Goal: Task Accomplishment & Management: Manage account settings

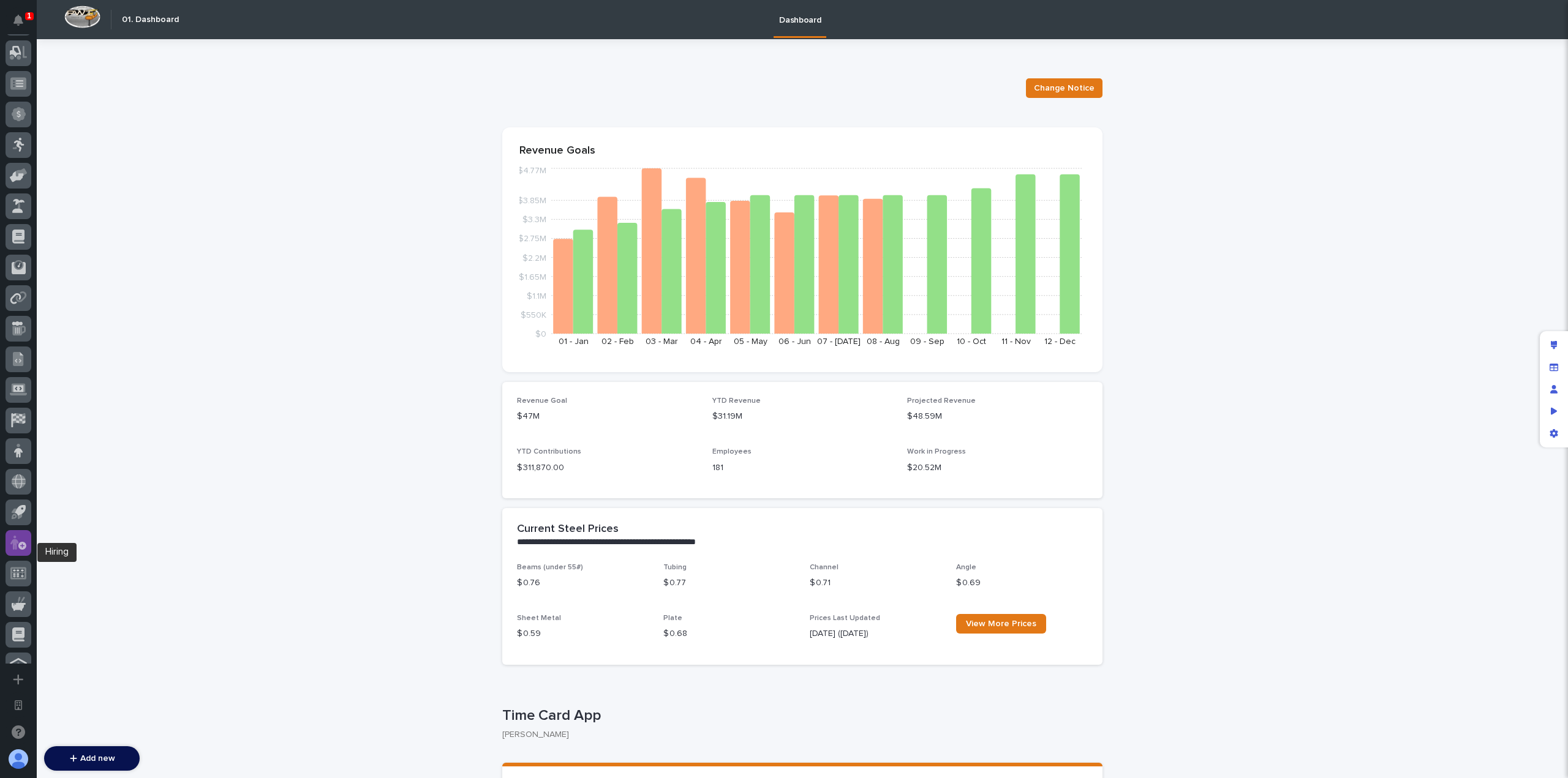
scroll to position [442, 0]
click at [20, 528] on icon at bounding box center [22, 527] width 8 height 8
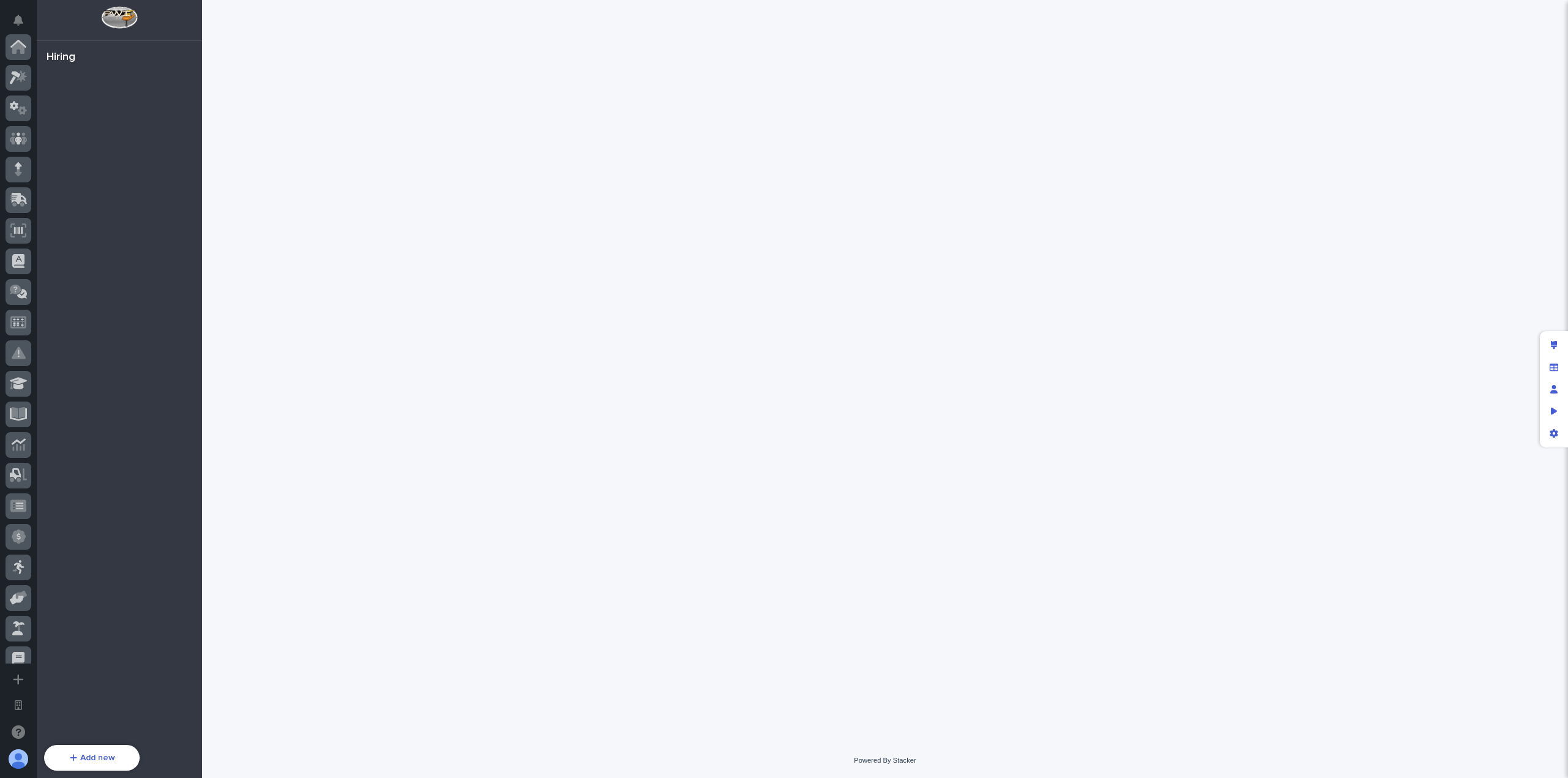
scroll to position [442, 0]
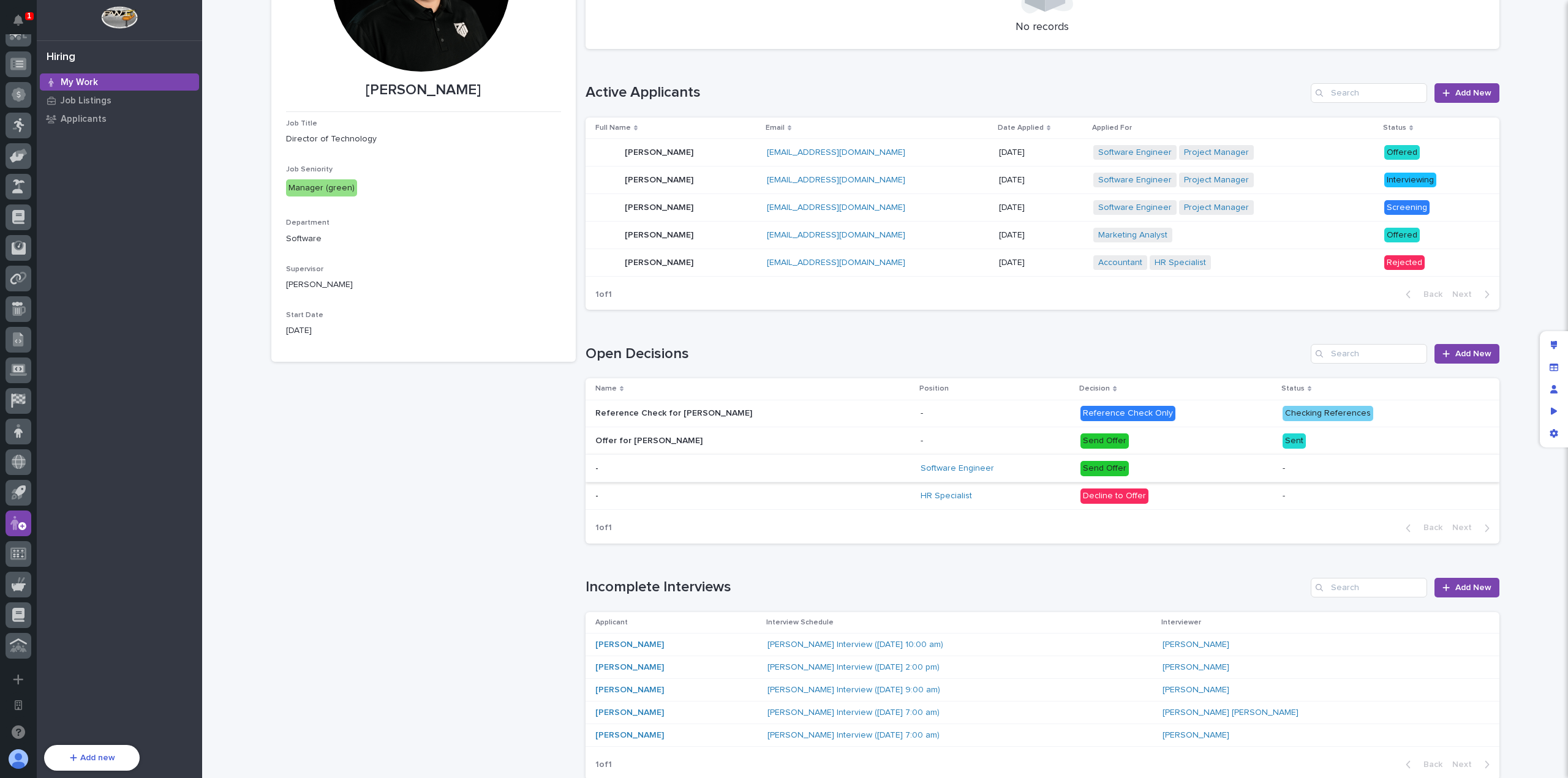
scroll to position [306, 0]
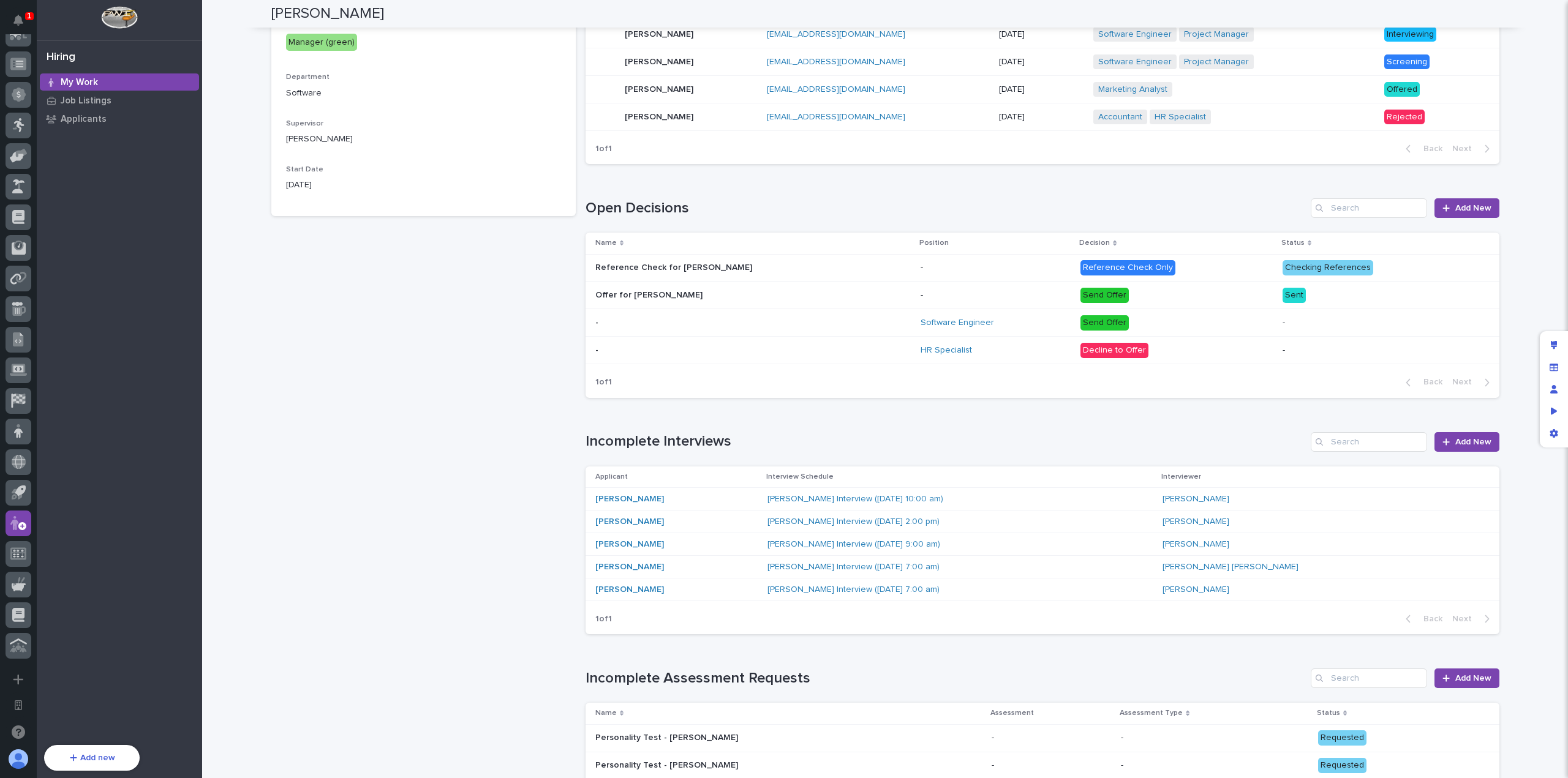
click at [905, 440] on h1 "Incomplete Interviews" at bounding box center [945, 442] width 721 height 18
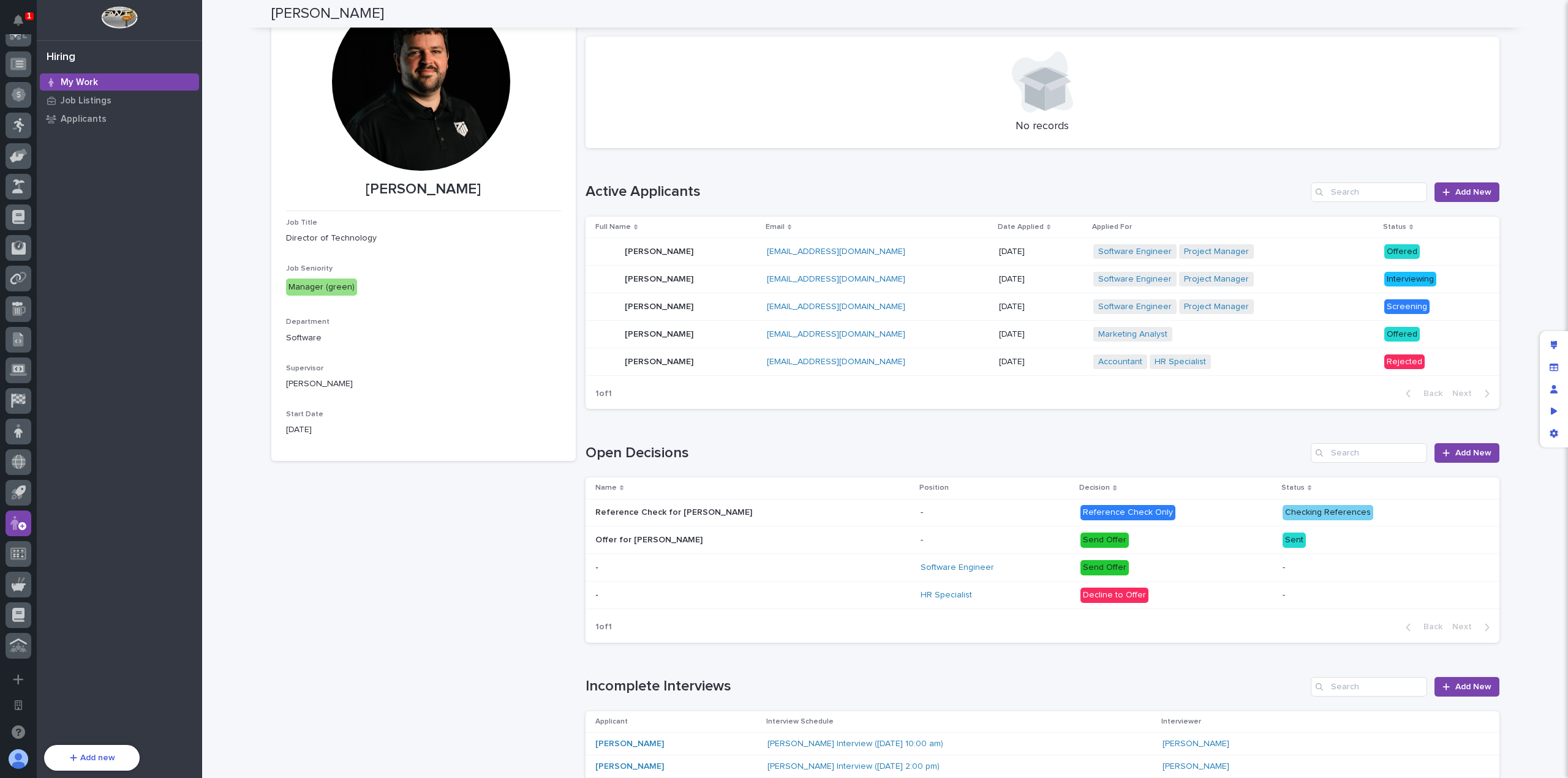
scroll to position [0, 0]
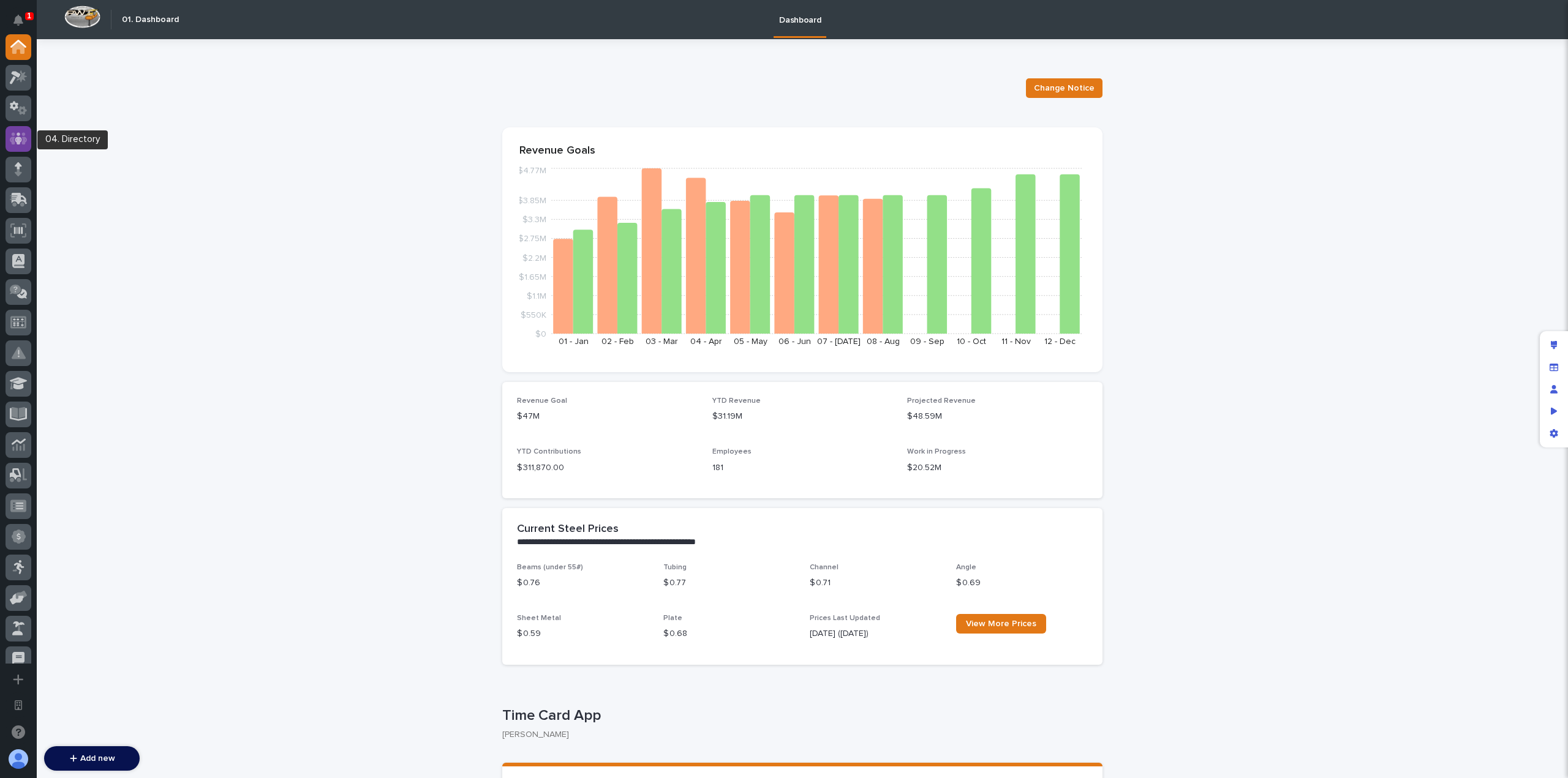
click at [29, 139] on div at bounding box center [18, 138] width 25 height 25
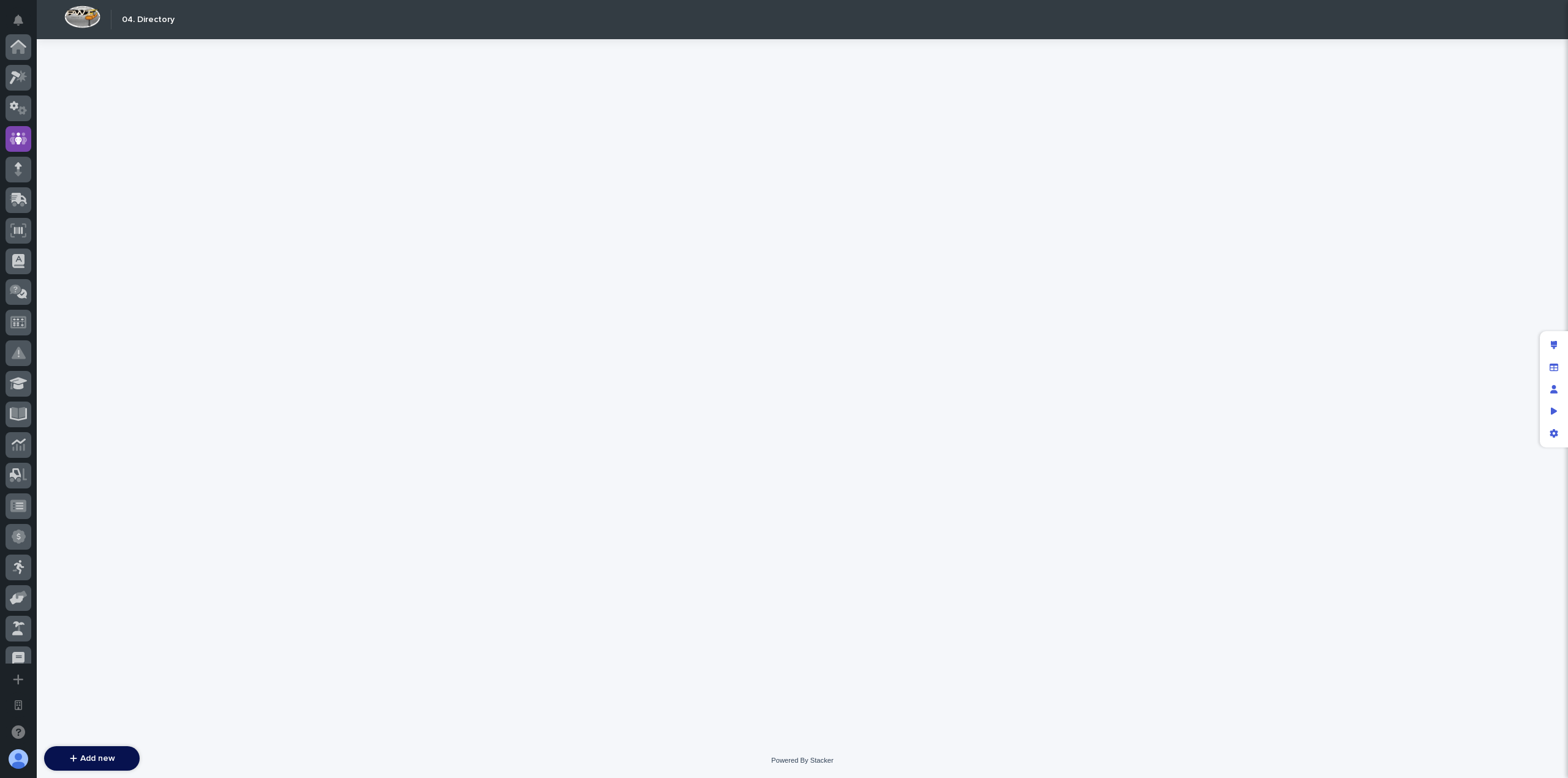
scroll to position [92, 0]
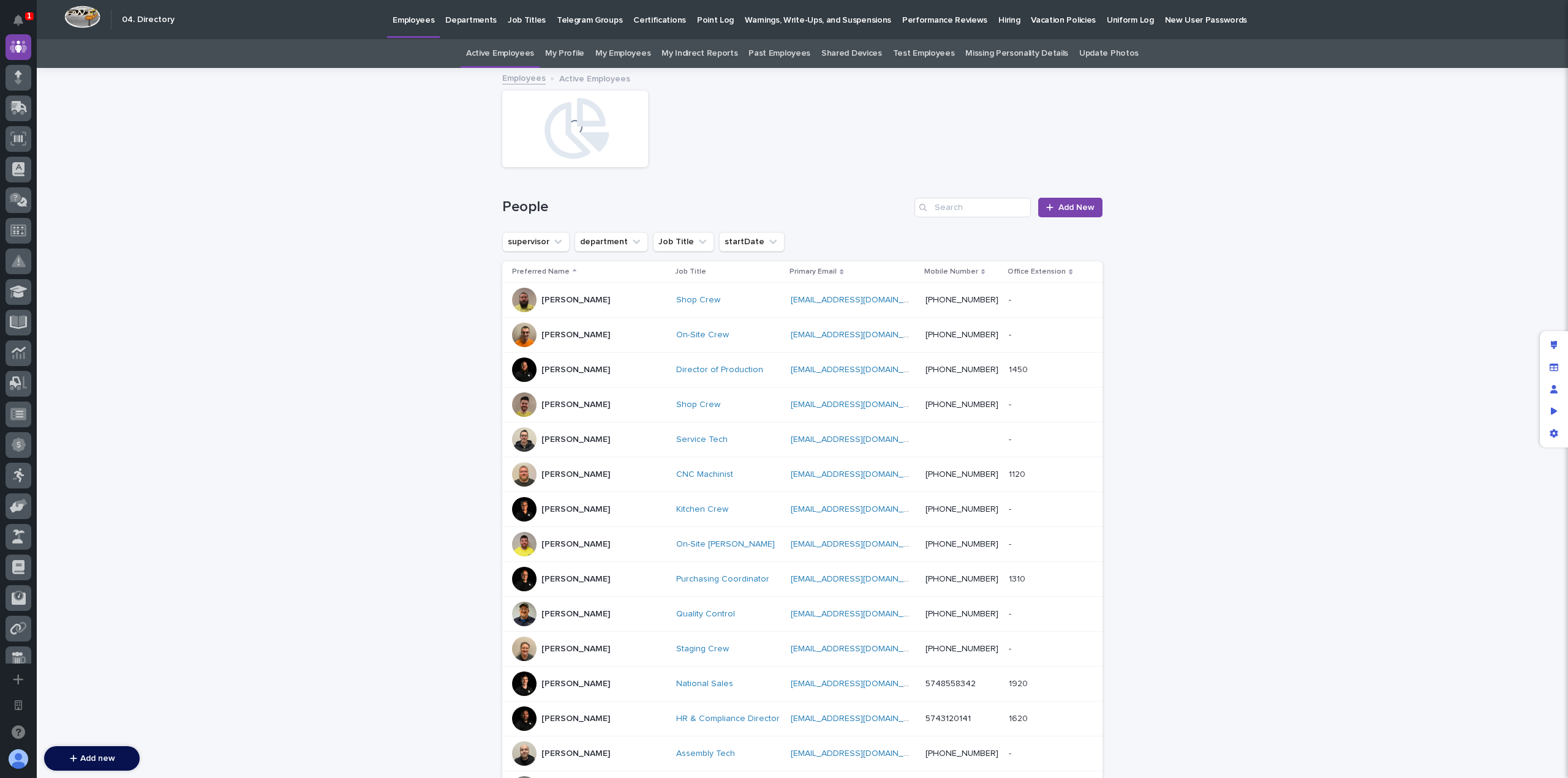
scroll to position [442, 0]
click at [16, 526] on icon at bounding box center [14, 523] width 8 height 14
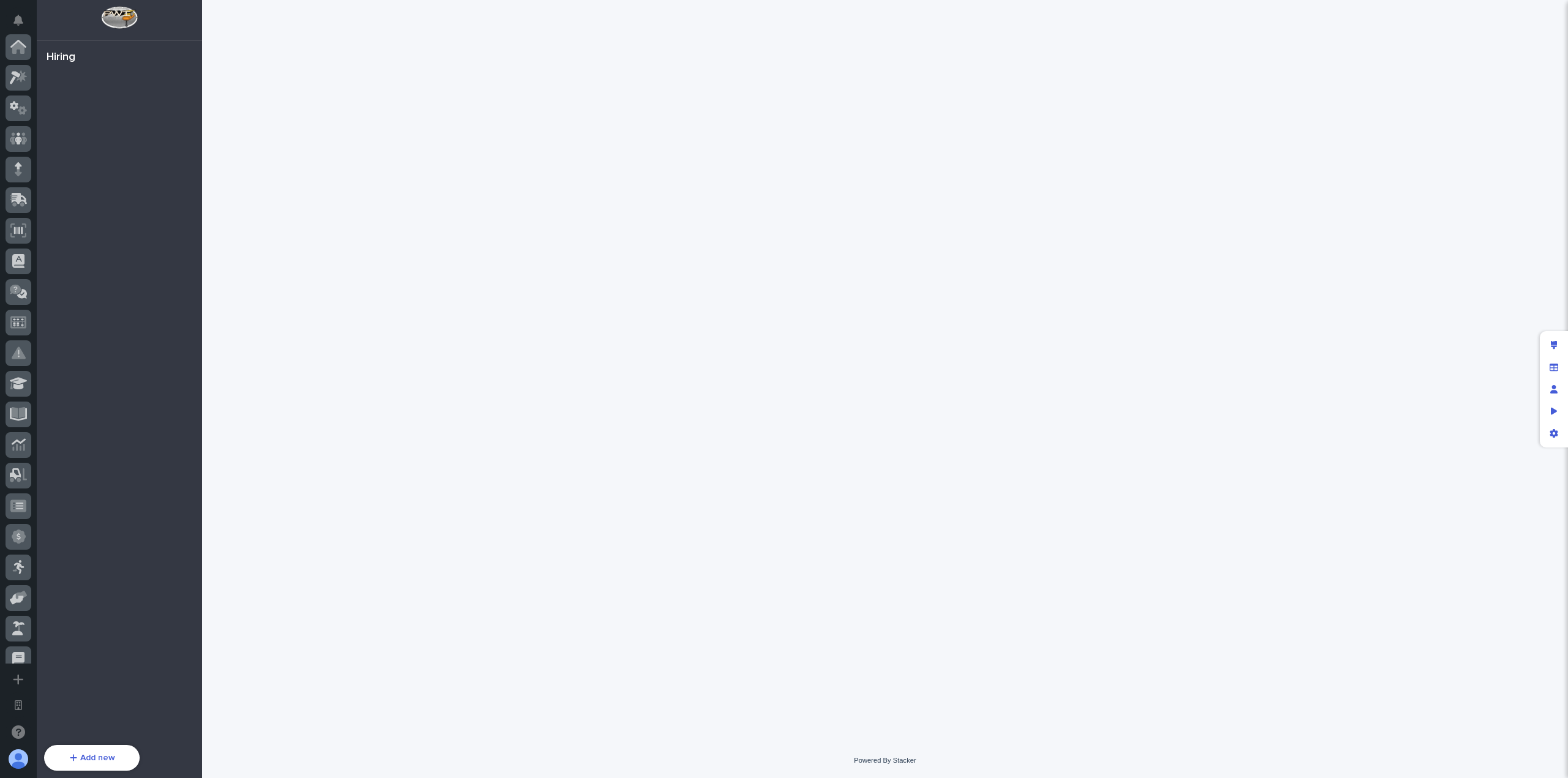
scroll to position [442, 0]
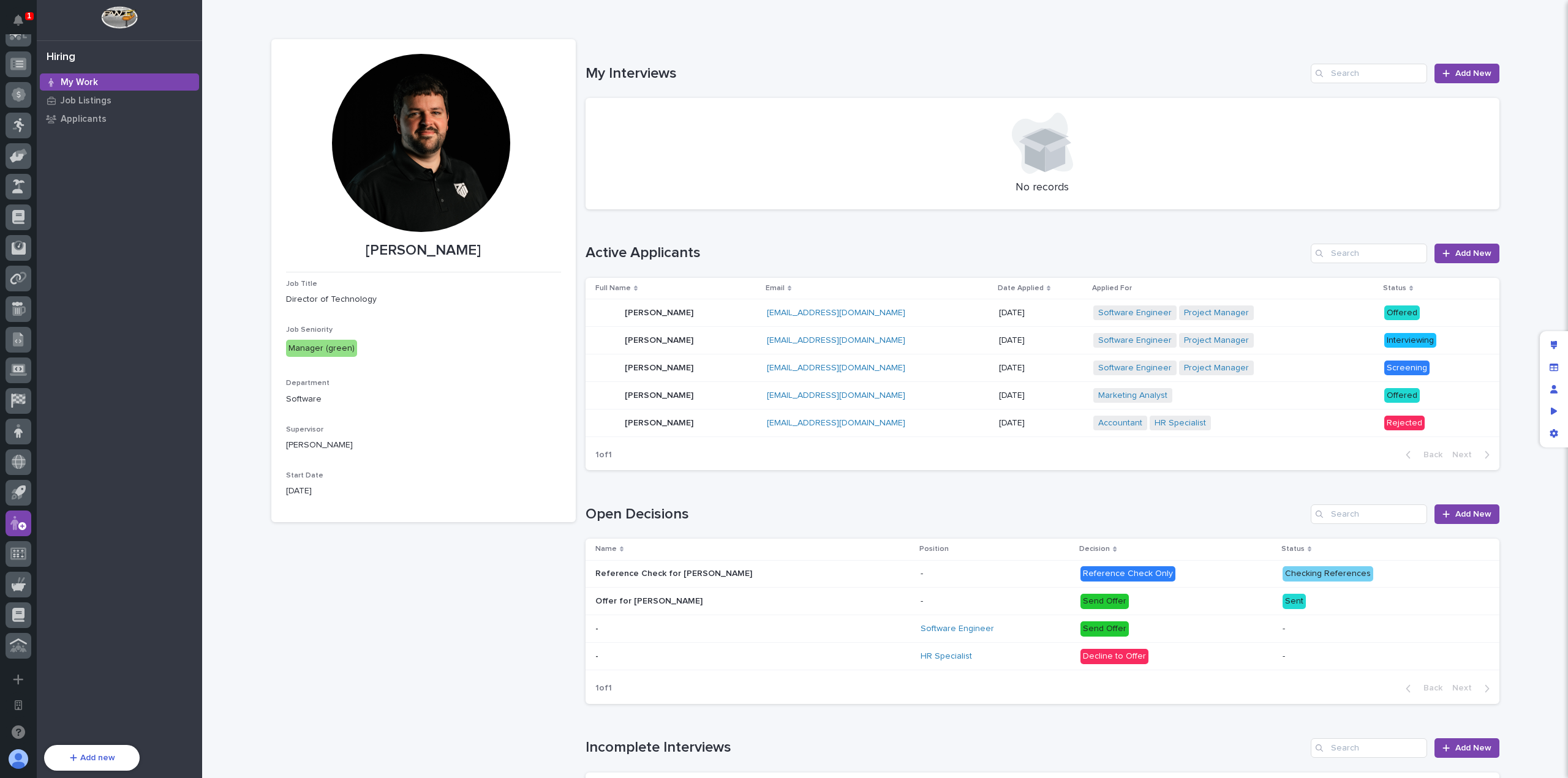
click at [828, 517] on h1 "Open Decisions" at bounding box center [945, 514] width 721 height 18
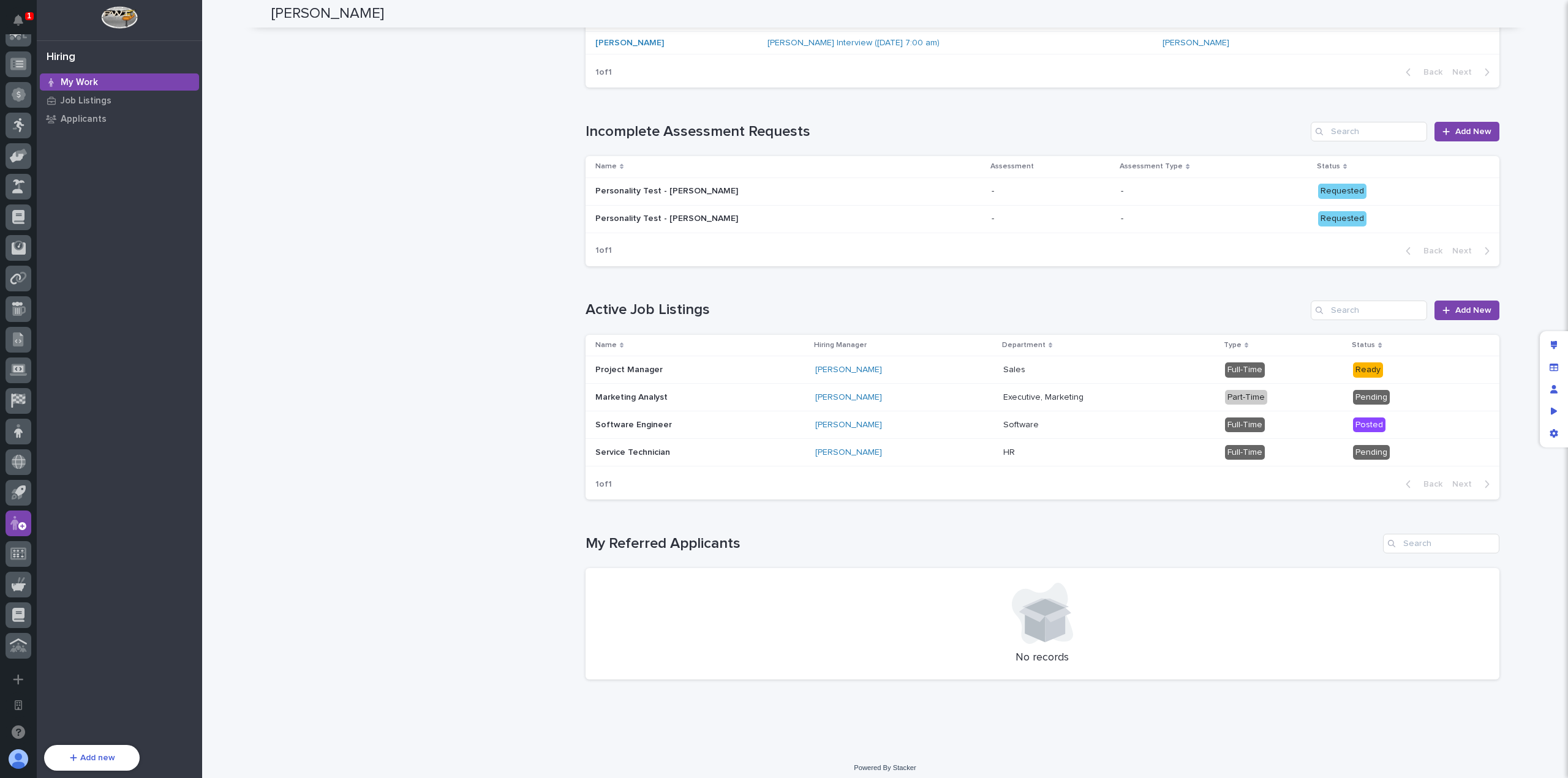
scroll to position [854, 0]
click at [770, 188] on p at bounding box center [702, 189] width 214 height 10
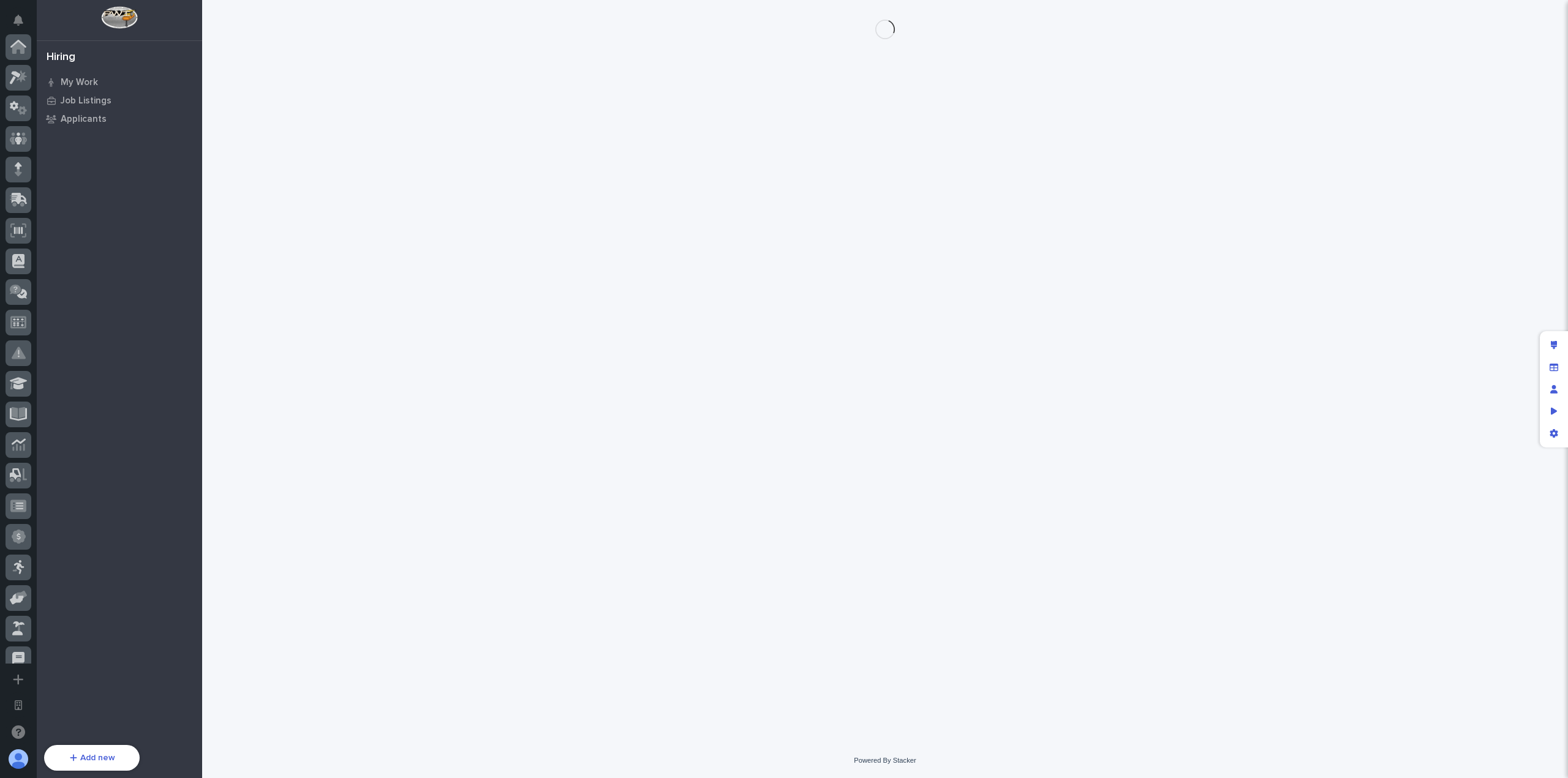
scroll to position [442, 0]
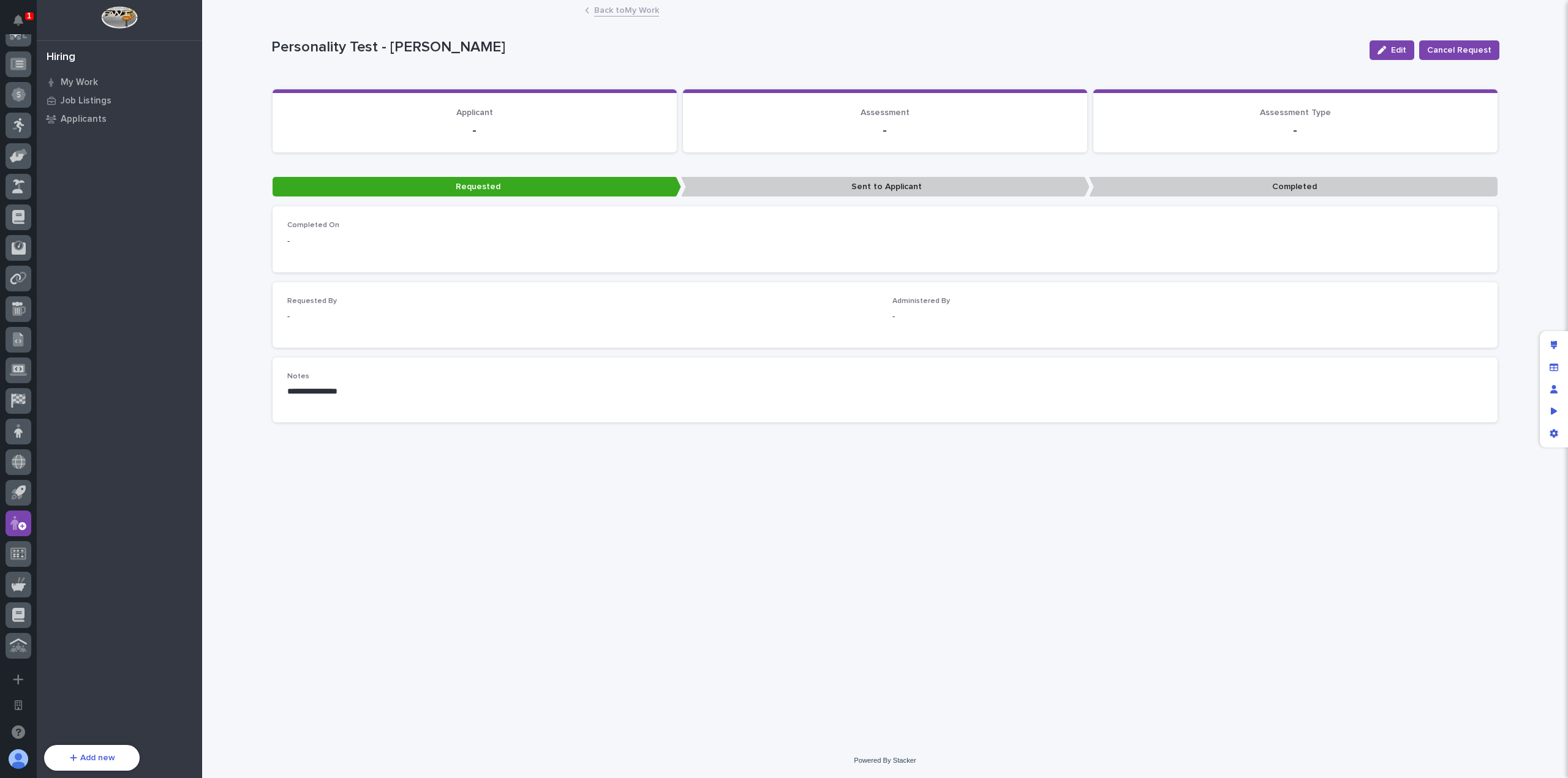
click at [634, 12] on link "Back to My Work" at bounding box center [626, 10] width 65 height 14
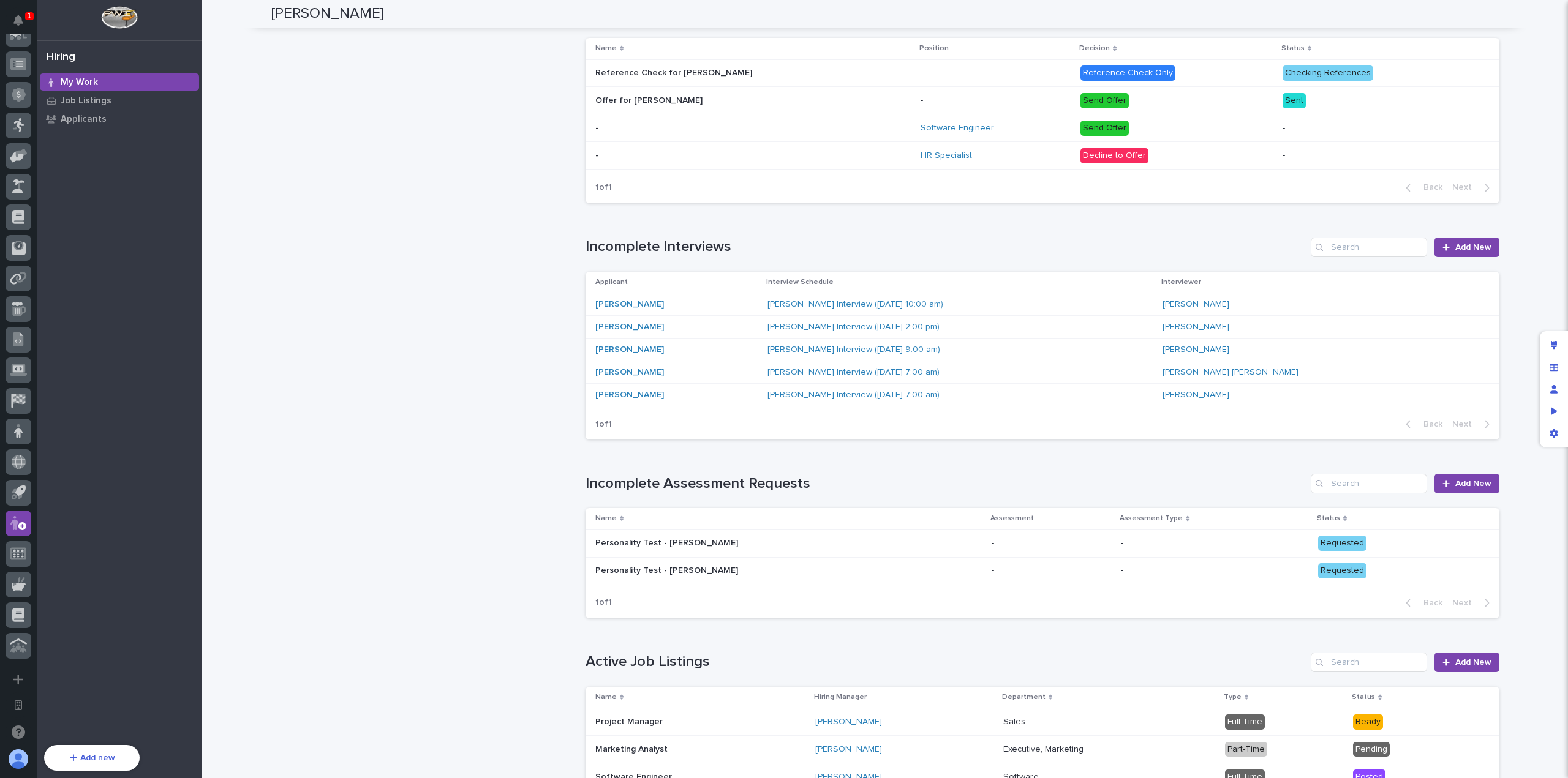
scroll to position [612, 0]
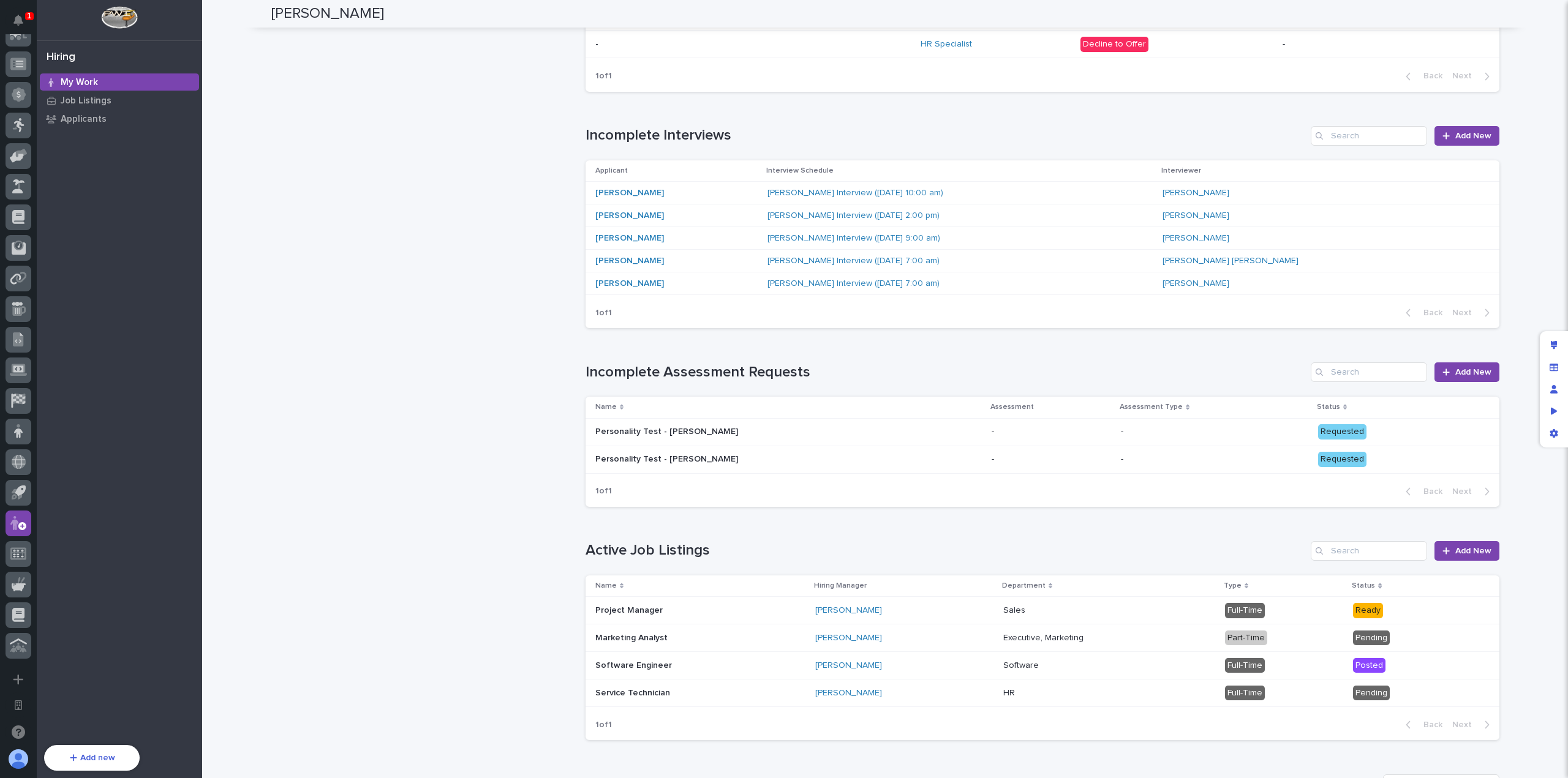
click at [693, 189] on div "[PERSON_NAME]" at bounding box center [676, 193] width 162 height 10
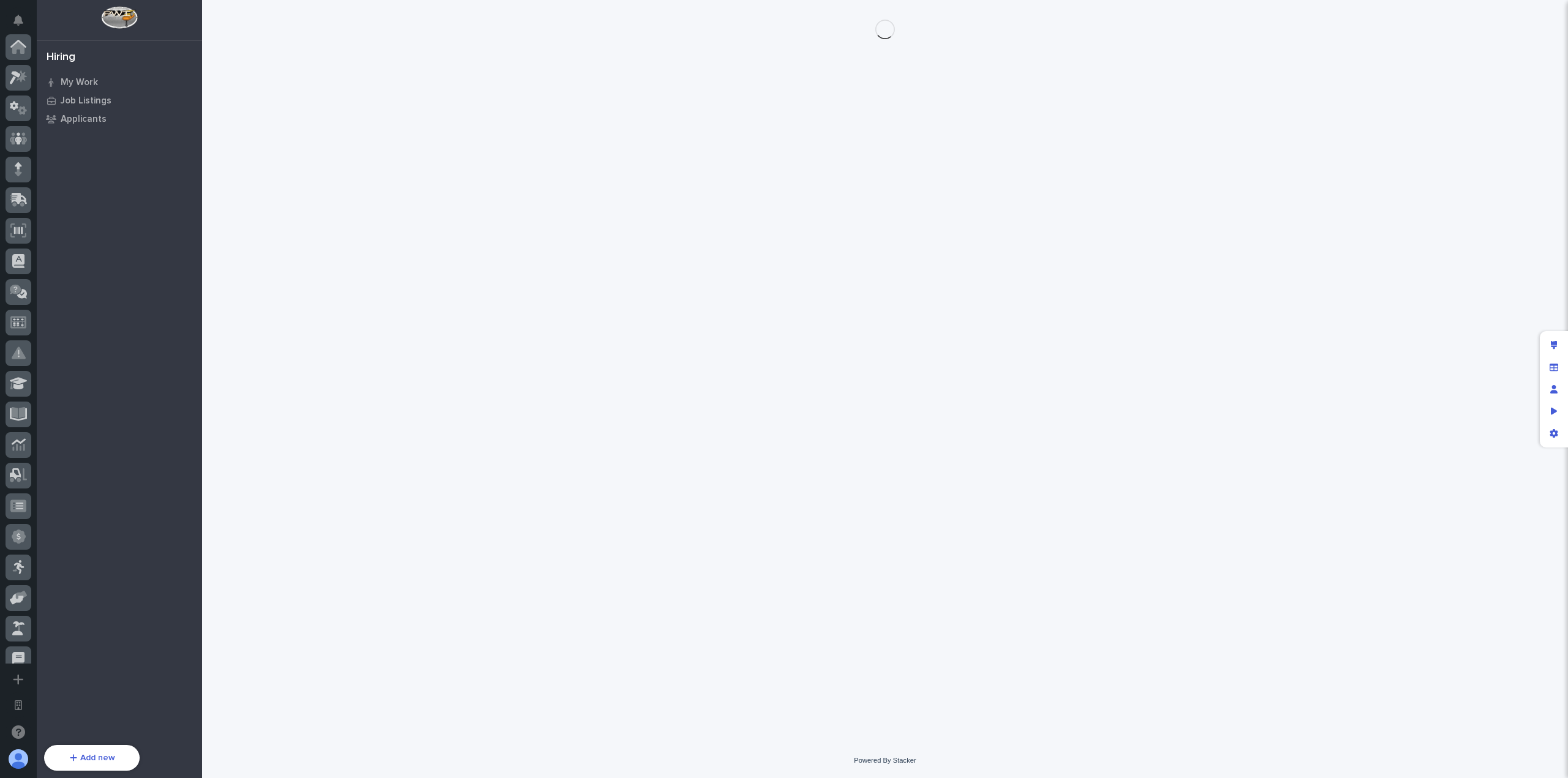
scroll to position [442, 0]
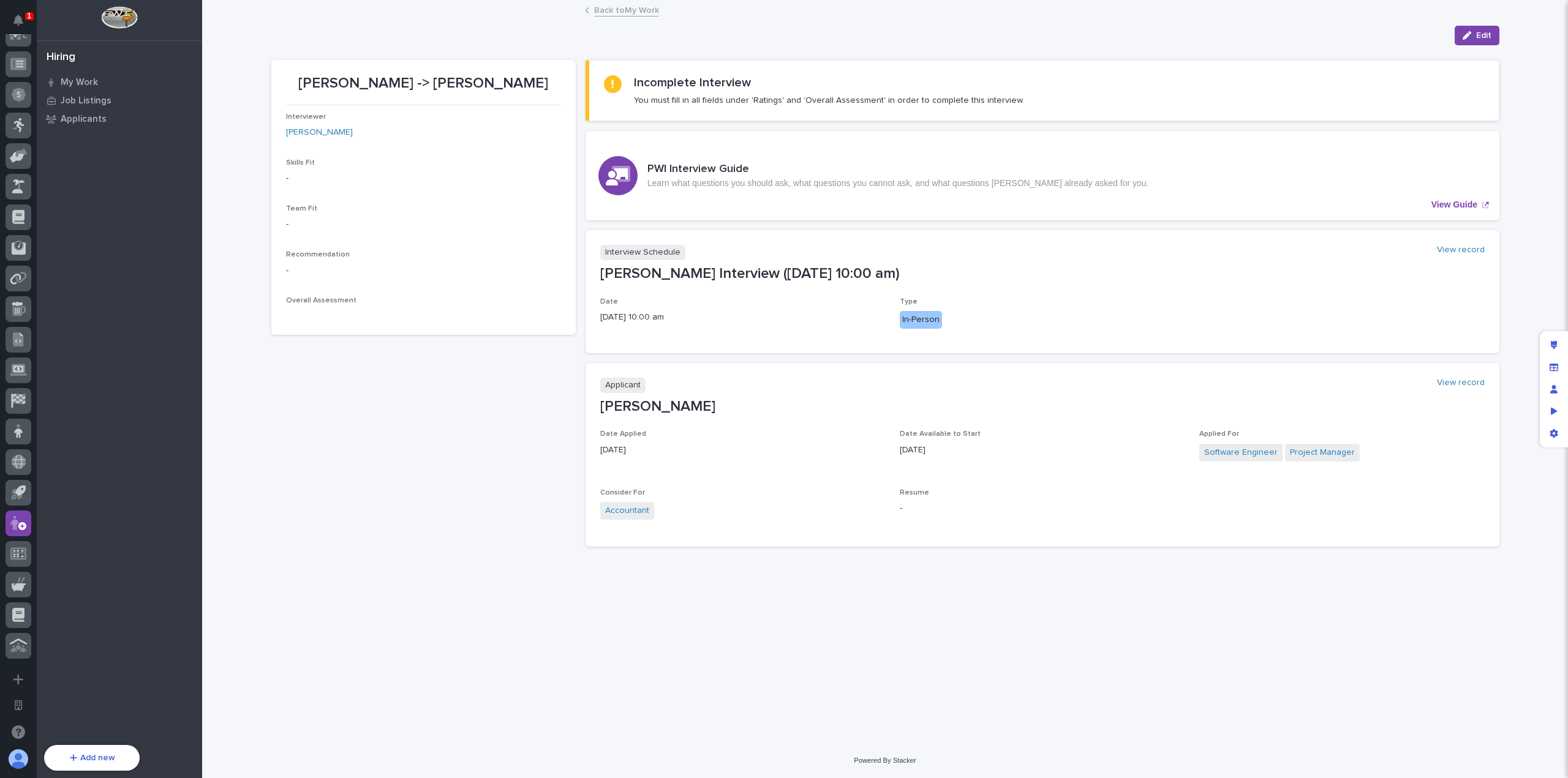
click at [500, 449] on div "[PERSON_NAME] -> [PERSON_NAME] Interviewer [PERSON_NAME] Skills Fit - Team Fit …" at bounding box center [423, 308] width 304 height 496
click at [616, 13] on link "Back to My Work" at bounding box center [626, 10] width 65 height 14
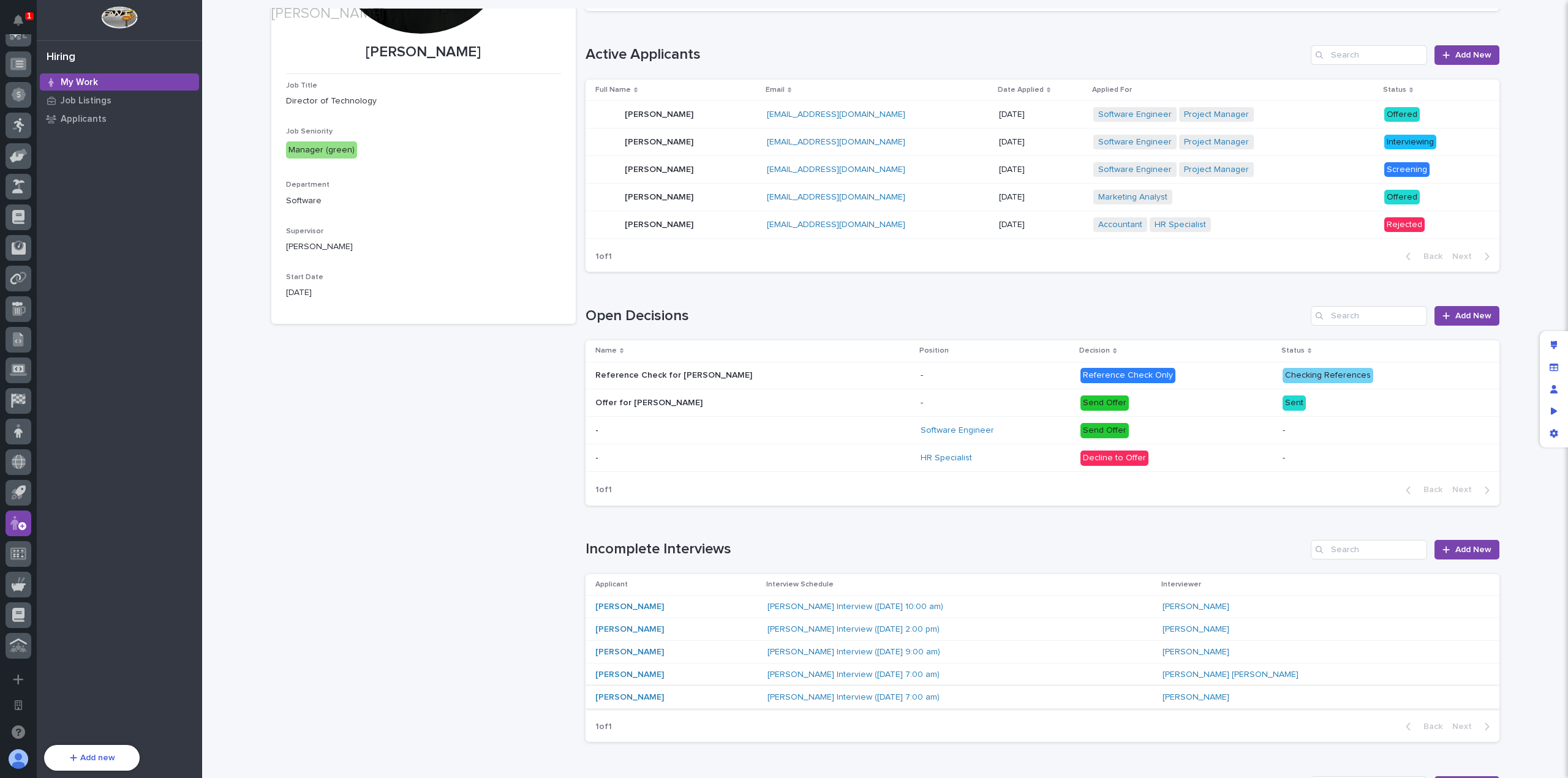
scroll to position [367, 0]
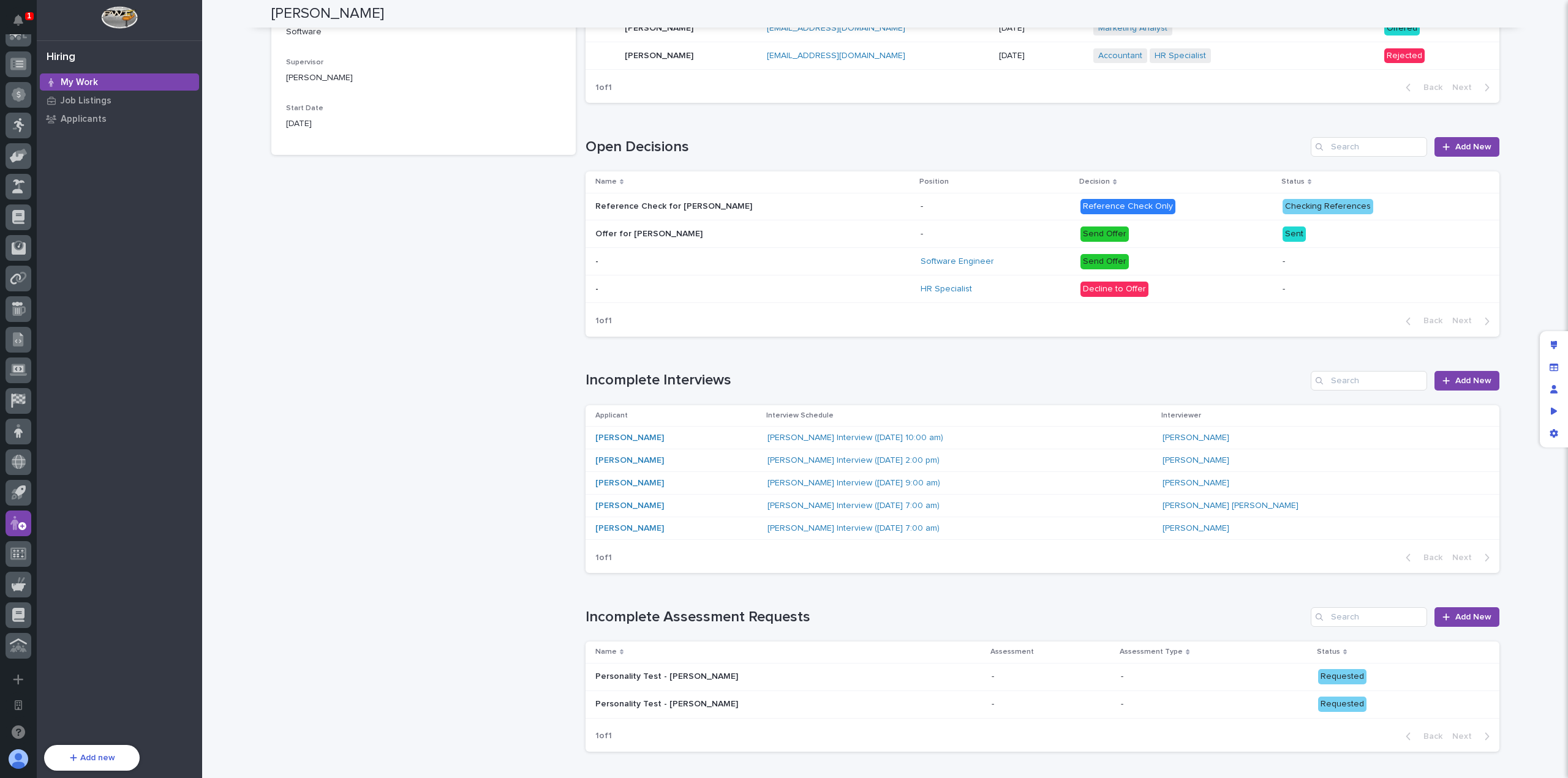
click at [700, 437] on div "[PERSON_NAME]" at bounding box center [676, 438] width 162 height 10
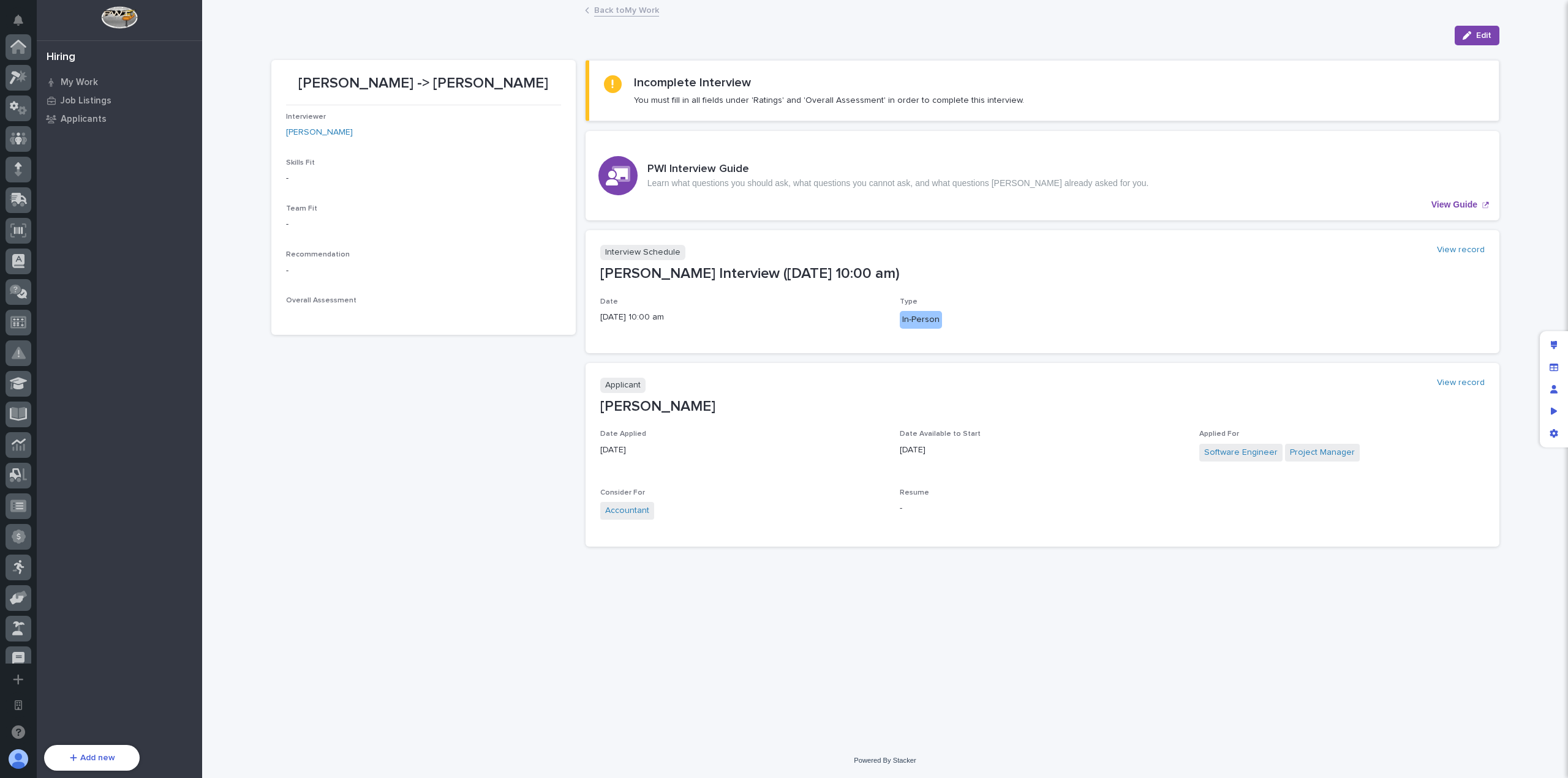
scroll to position [442, 0]
click at [1491, 37] on button "Edit" at bounding box center [1477, 35] width 44 height 20
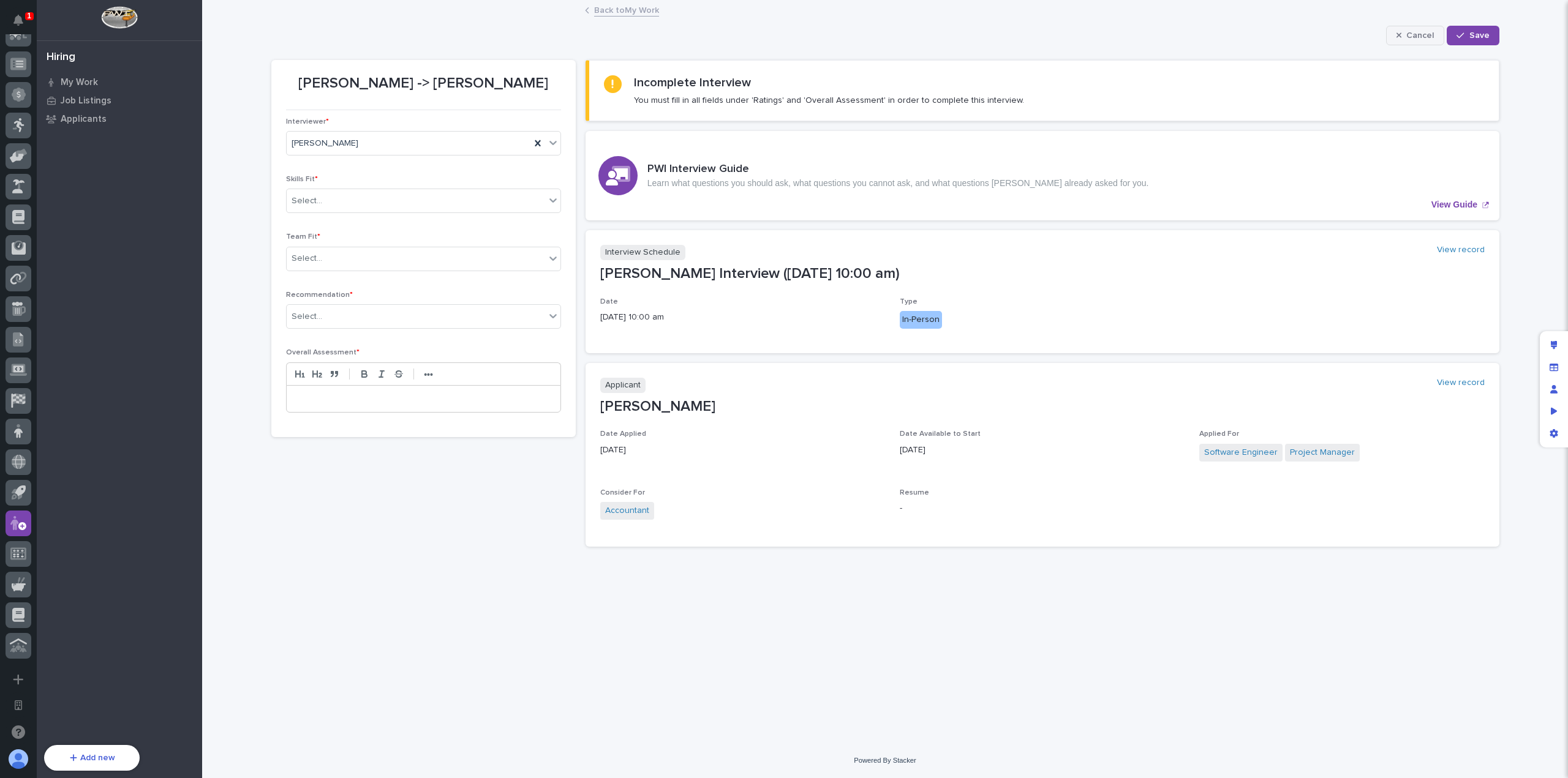
click at [1431, 36] on span "Cancel" at bounding box center [1420, 35] width 27 height 11
click at [1487, 41] on button "Edit" at bounding box center [1477, 35] width 44 height 20
click at [725, 259] on div "Interview Schedule View record" at bounding box center [1042, 252] width 884 height 15
click at [1394, 33] on button "Cancel" at bounding box center [1415, 35] width 59 height 20
click at [1268, 251] on div "Interview Schedule View record" at bounding box center [1042, 252] width 884 height 15
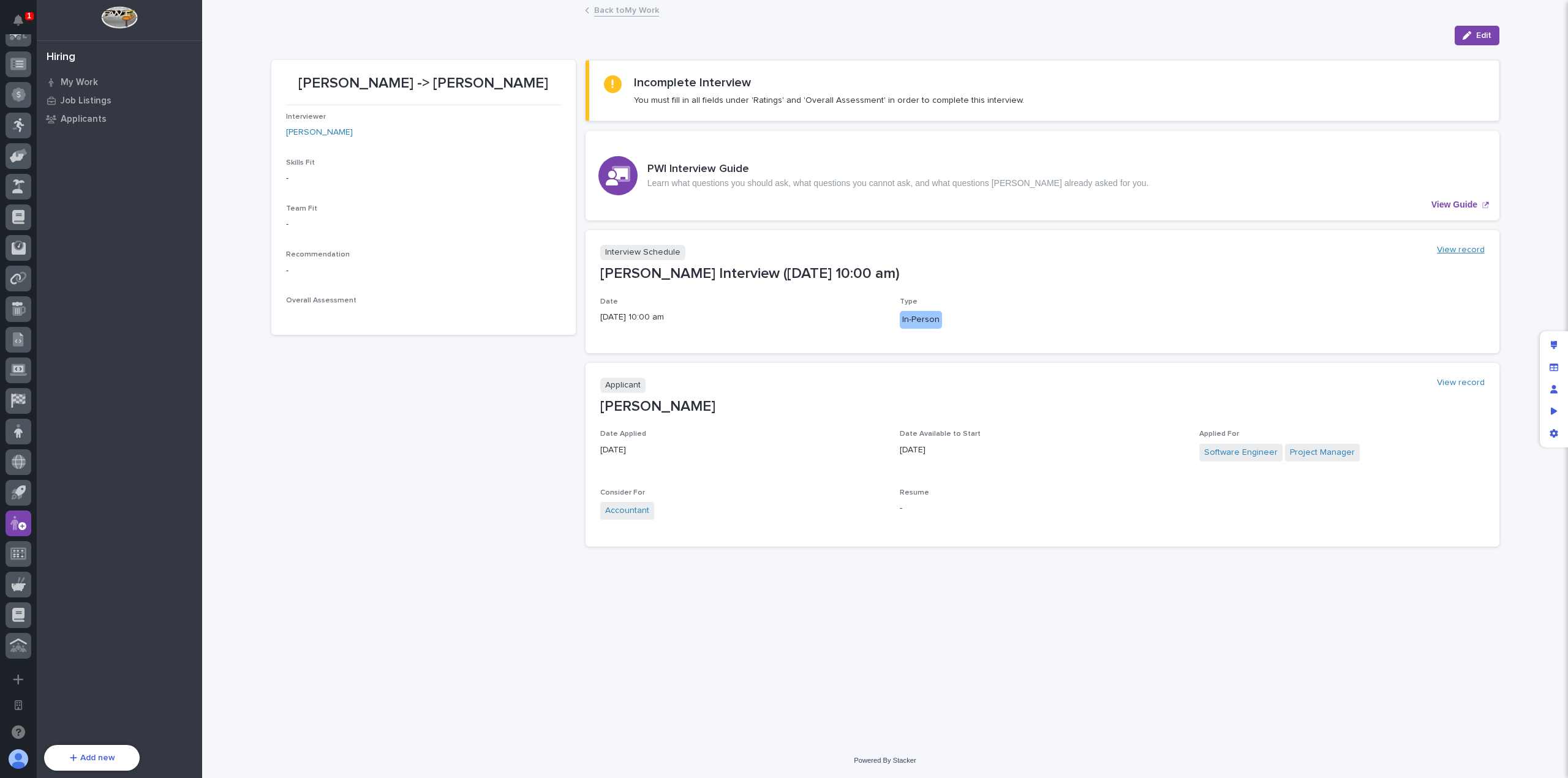
click at [1471, 246] on link "View record" at bounding box center [1460, 250] width 48 height 10
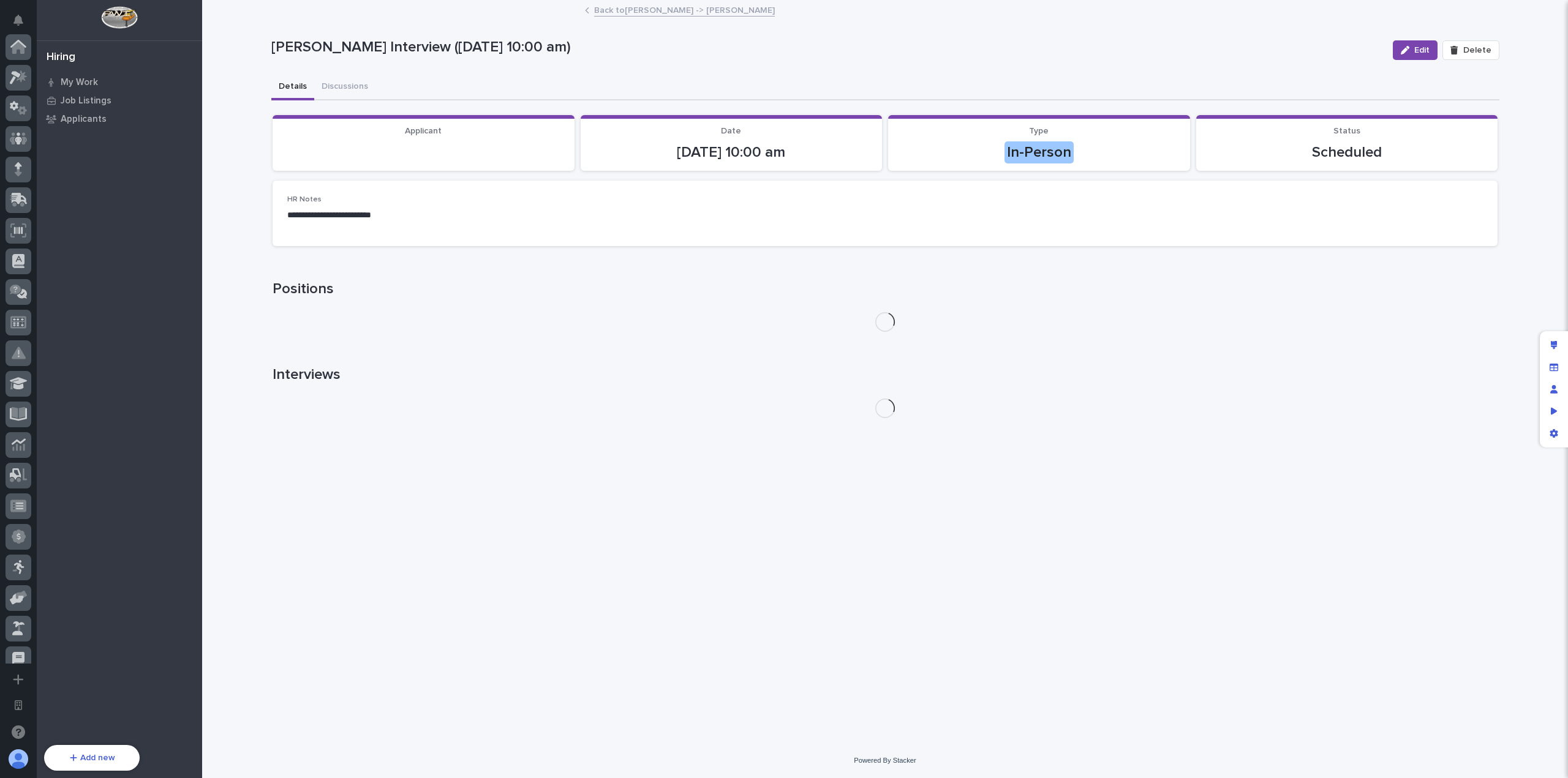
scroll to position [442, 0]
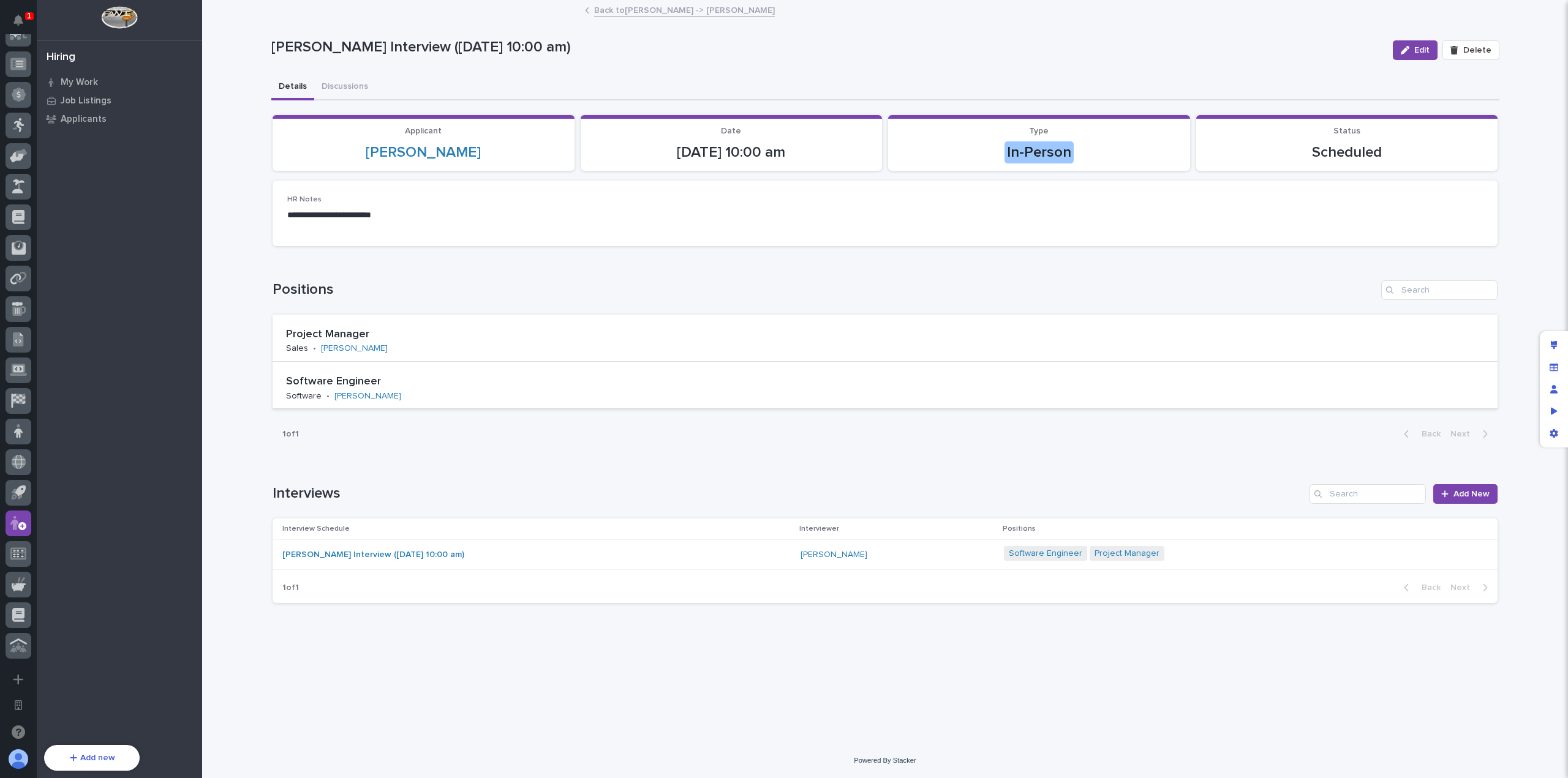
click at [566, 442] on div "1 of 1 Back Next" at bounding box center [885, 434] width 1225 height 31
click at [579, 265] on div "Loading... Saving… Positions Project Manager Sales • [PERSON_NAME] Software Eng…" at bounding box center [885, 358] width 1225 height 204
click at [605, 272] on div "Loading... Saving… Positions Project Manager Sales • [PERSON_NAME] Software Eng…" at bounding box center [885, 358] width 1225 height 204
click at [332, 86] on button "Discussions" at bounding box center [345, 87] width 61 height 25
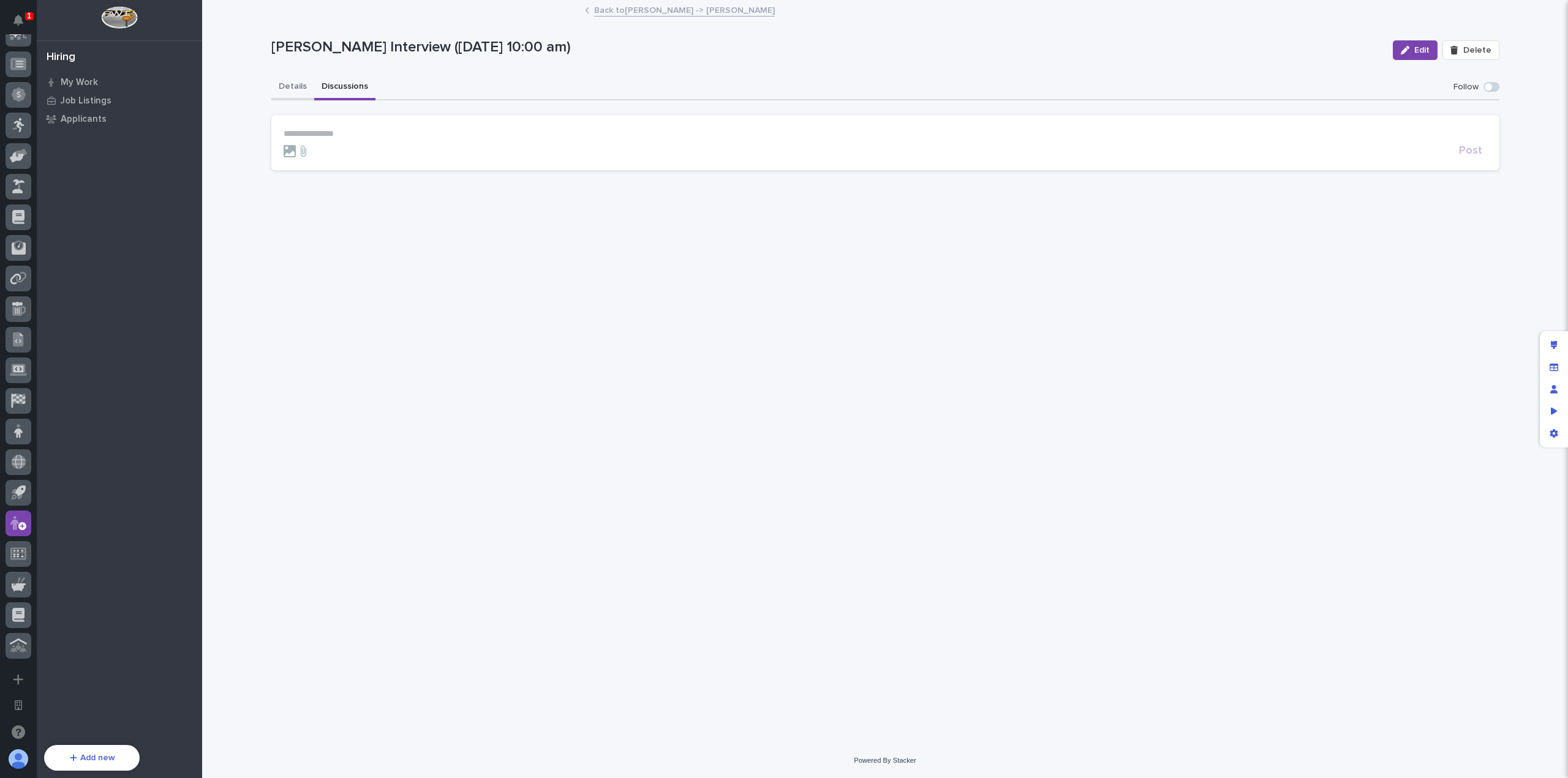
click at [301, 88] on button "Details" at bounding box center [293, 87] width 43 height 25
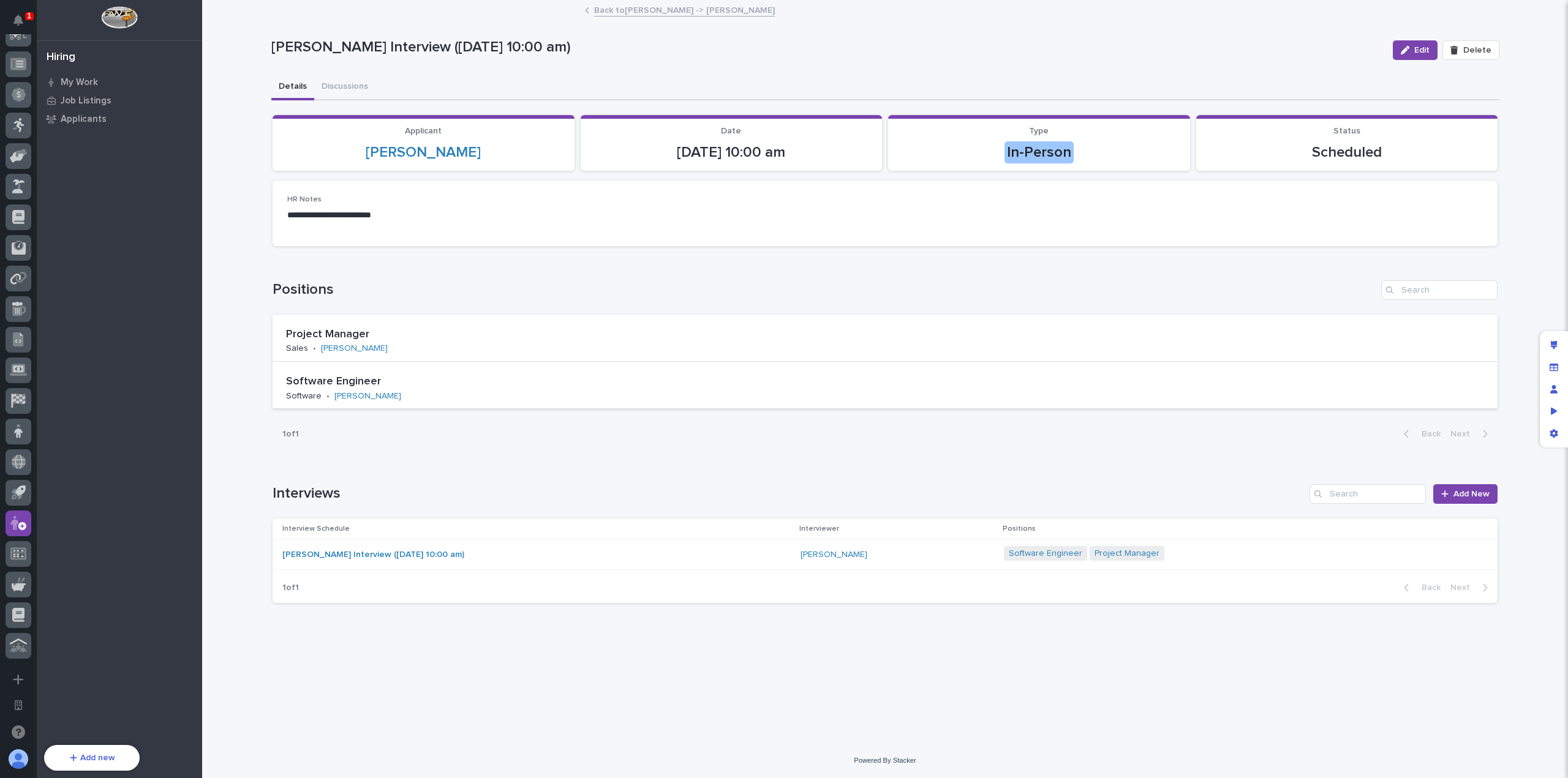
click at [530, 261] on div "Loading... Saving… Positions Project Manager Sales • [PERSON_NAME] Software Eng…" at bounding box center [885, 358] width 1225 height 204
click at [1459, 496] on span "Add New" at bounding box center [1471, 494] width 36 height 8
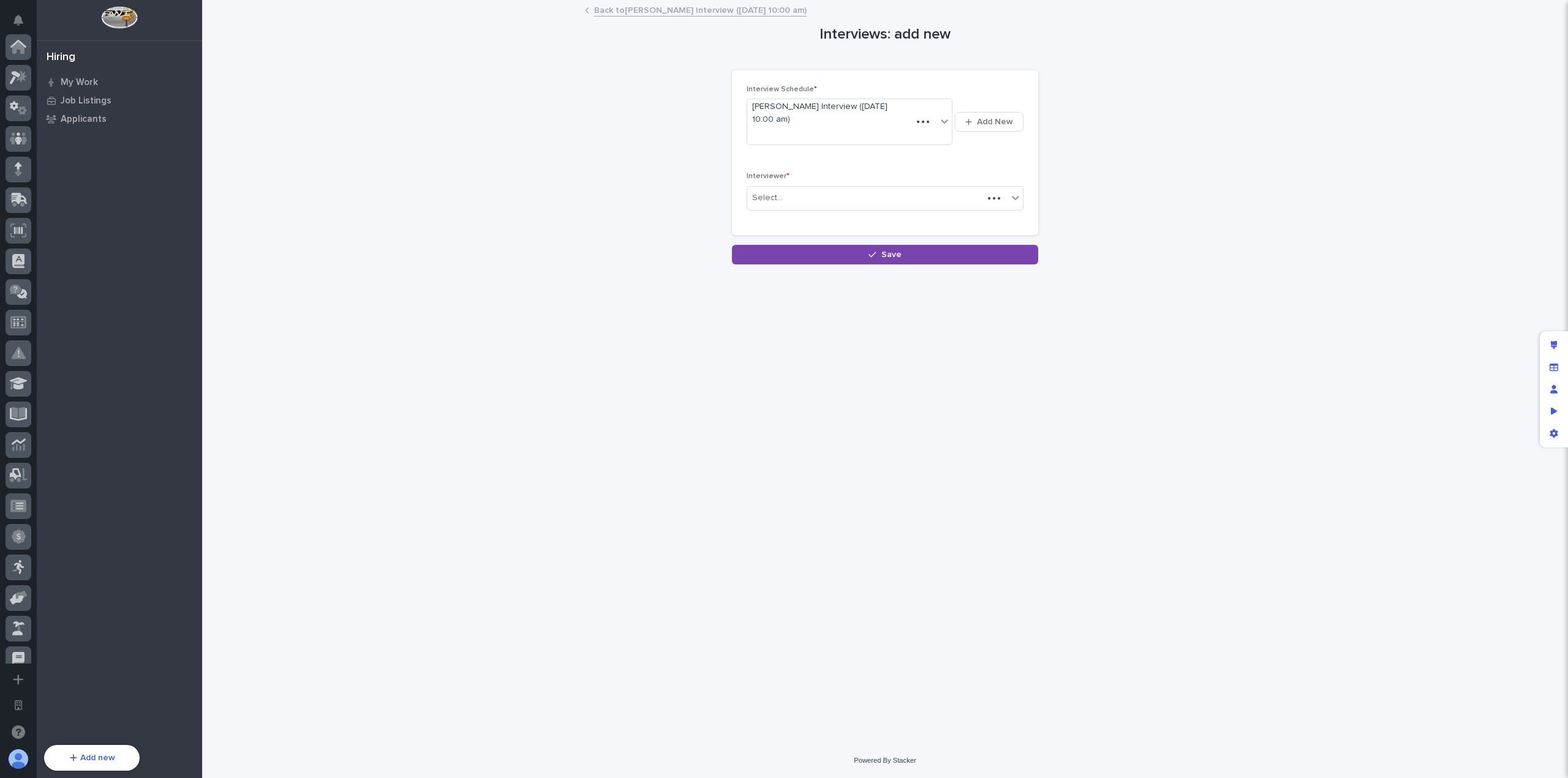
scroll to position [442, 0]
click at [857, 188] on div "Select..." at bounding box center [877, 198] width 260 height 20
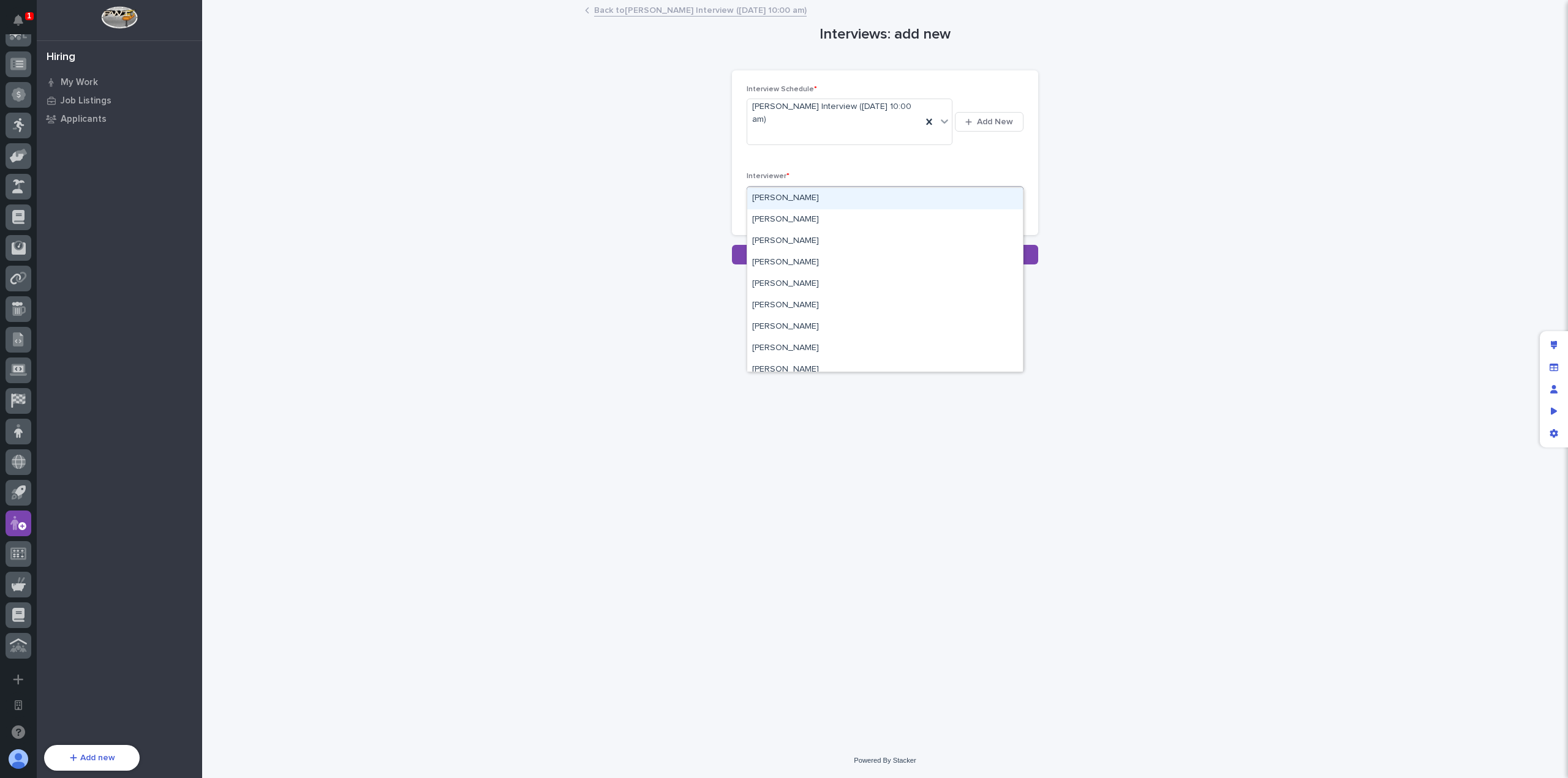
click at [858, 172] on p "Interviewer *" at bounding box center [885, 176] width 277 height 8
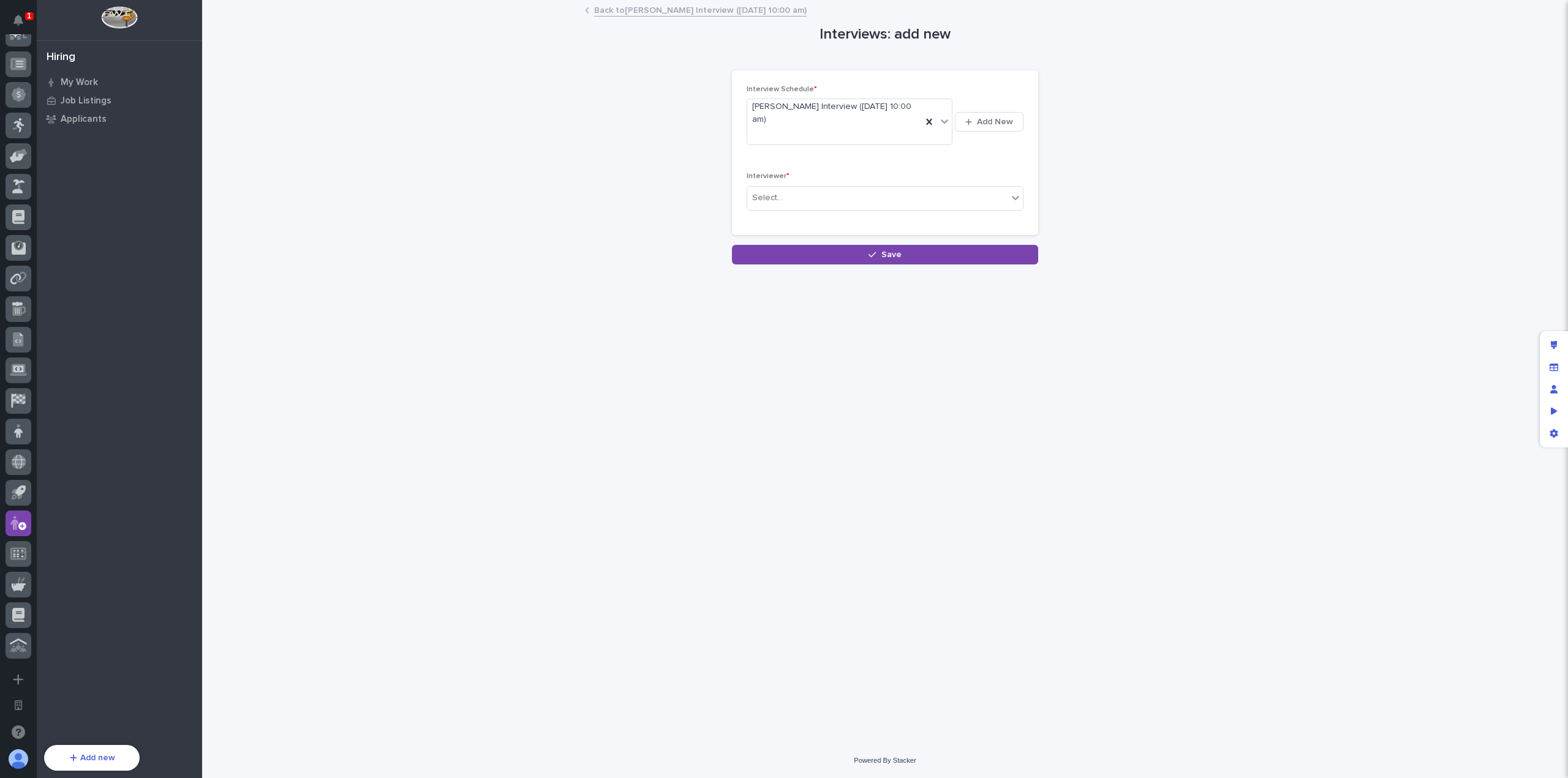
click at [700, 10] on link "Back to [PERSON_NAME] Interview ([DATE] 10:00 am)" at bounding box center [700, 10] width 212 height 14
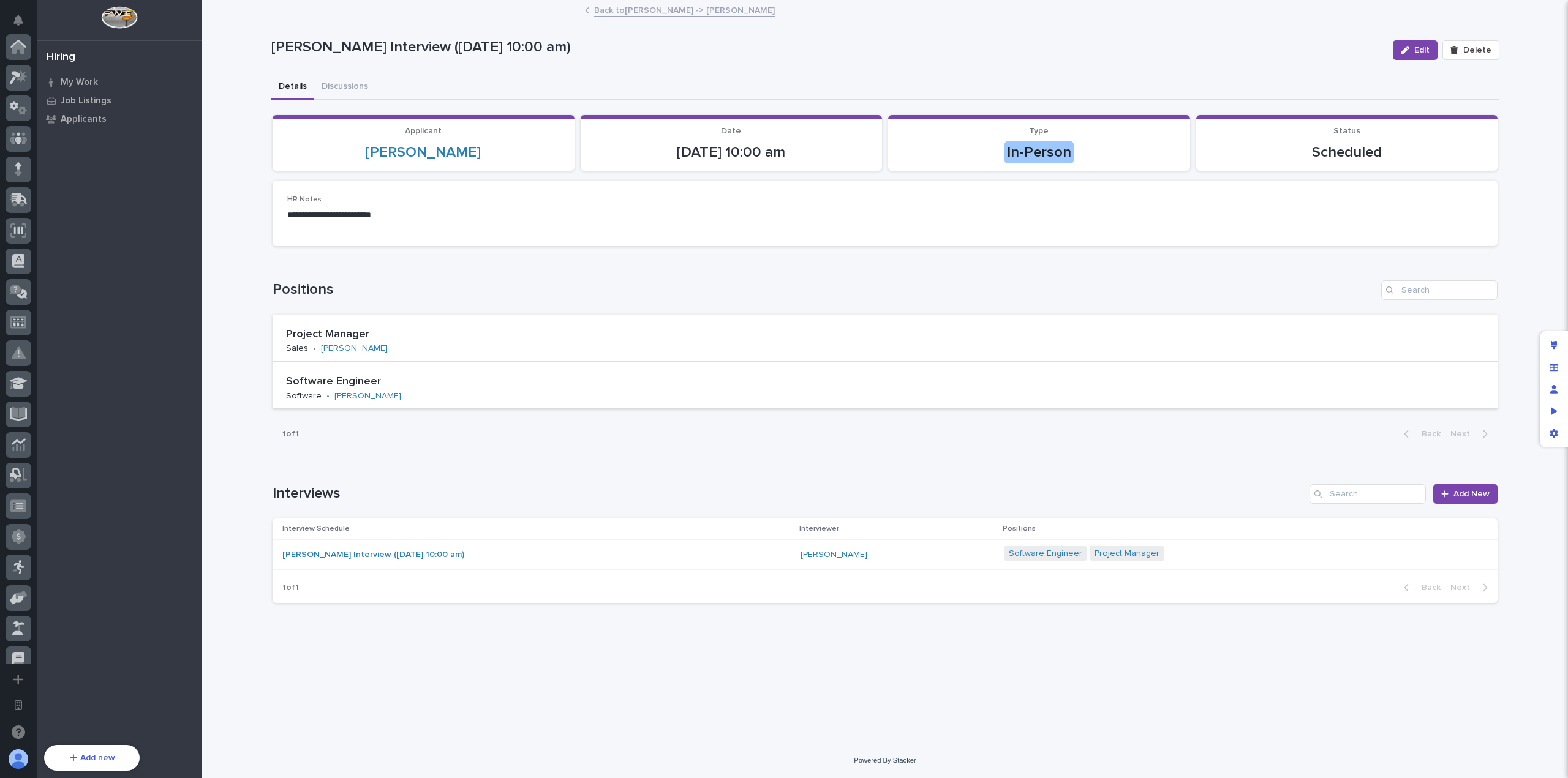
scroll to position [442, 0]
click at [527, 249] on div "**********" at bounding box center [885, 218] width 1225 height 74
click at [532, 427] on div "1 of 1 Back Next" at bounding box center [885, 434] width 1225 height 31
click at [527, 293] on h1 "Positions" at bounding box center [824, 289] width 1103 height 18
click at [453, 445] on div "1 of 1 Back Next" at bounding box center [885, 434] width 1225 height 31
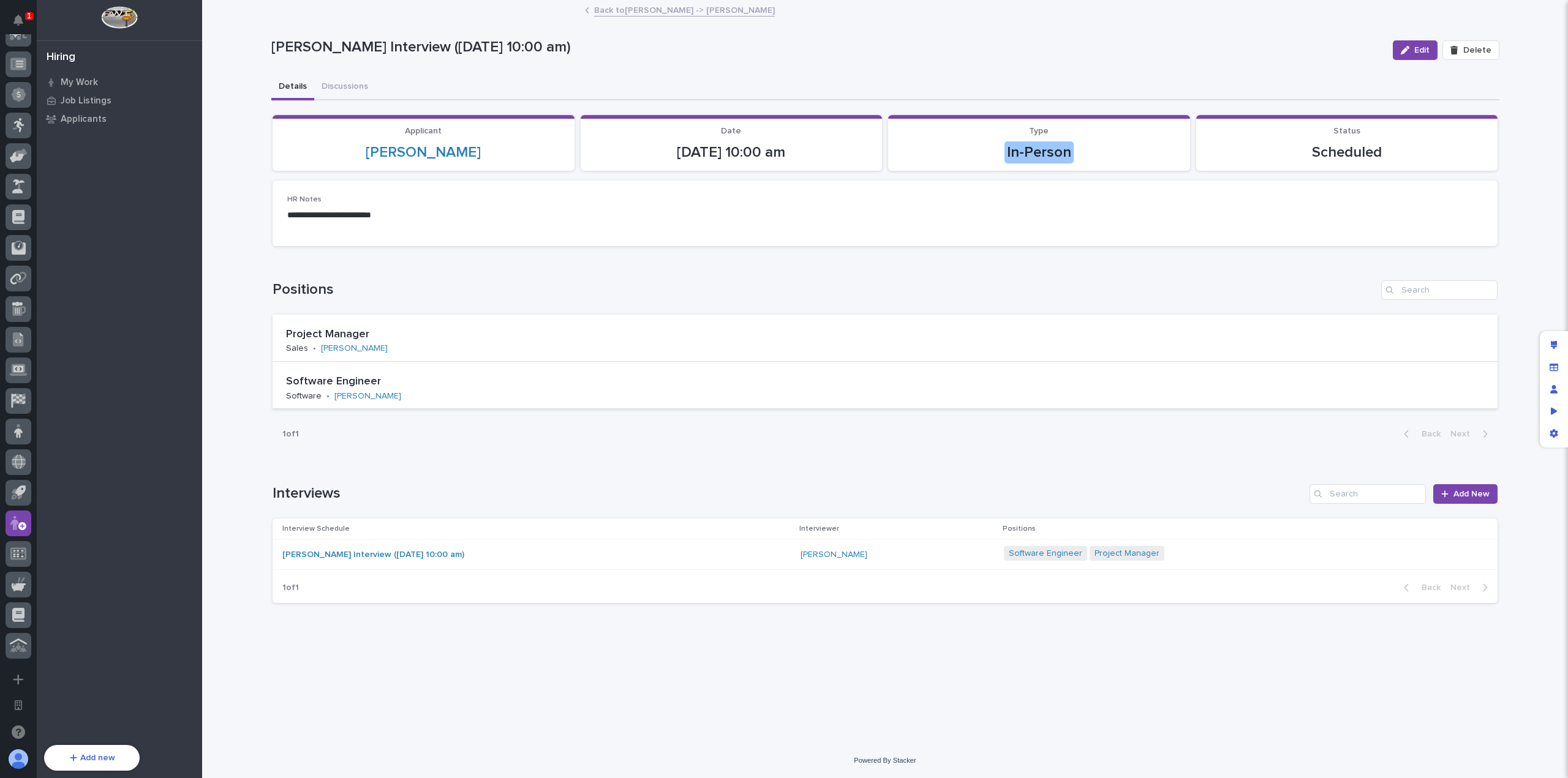
click at [502, 488] on h1 "Interviews" at bounding box center [788, 493] width 1032 height 18
click at [581, 298] on h1 "Positions" at bounding box center [824, 289] width 1103 height 18
click at [573, 482] on div "Loading... Saving… Interviews Add New Interview Schedule Interviewer Positions …" at bounding box center [885, 536] width 1225 height 154
click at [598, 302] on div "Positions Project Manager Sales • [PERSON_NAME] Software Engineer Software • [P…" at bounding box center [885, 365] width 1225 height 170
click at [577, 341] on div "Project Manager Sales • [PERSON_NAME]" at bounding box center [885, 338] width 1225 height 47
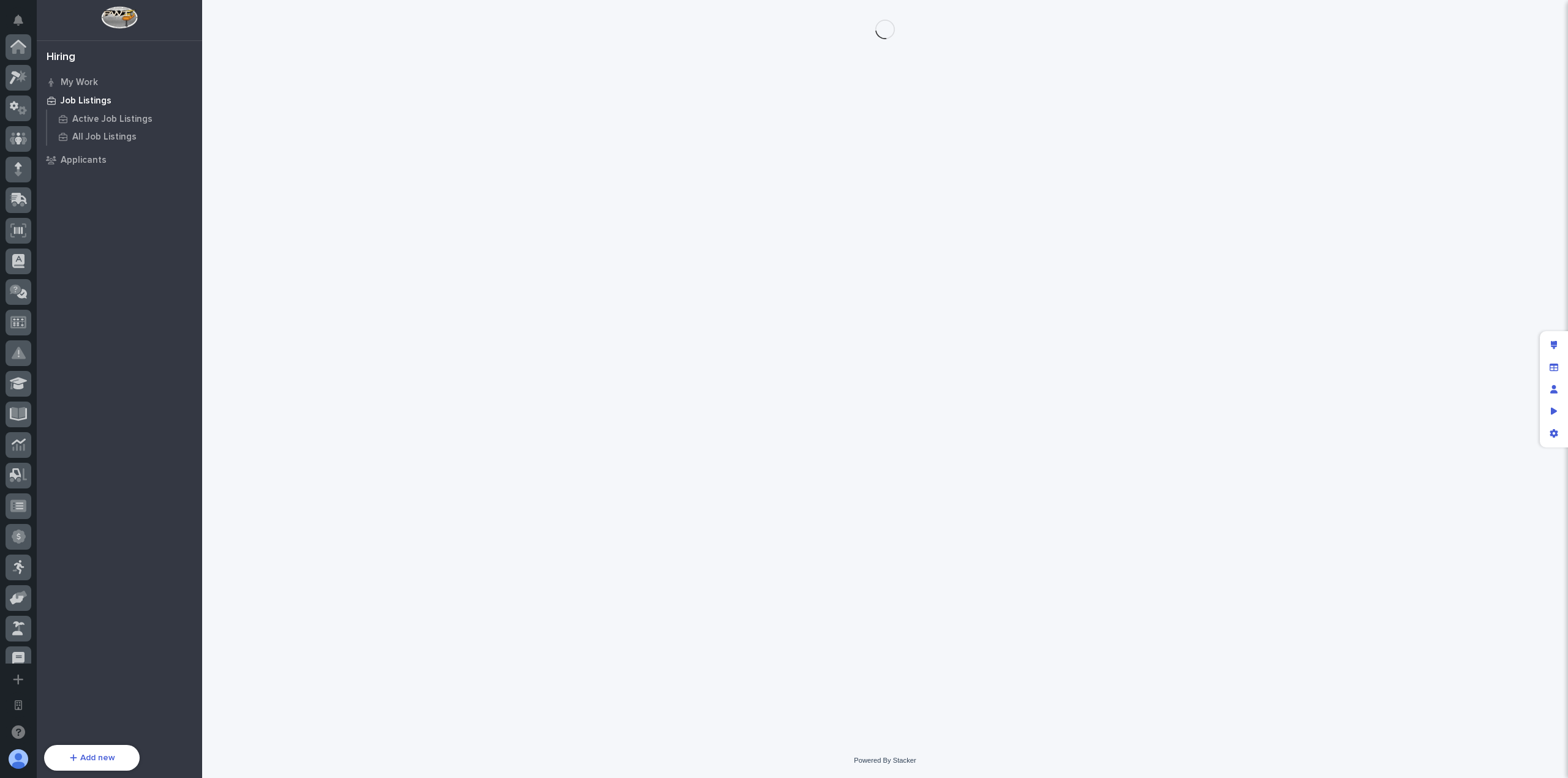
scroll to position [442, 0]
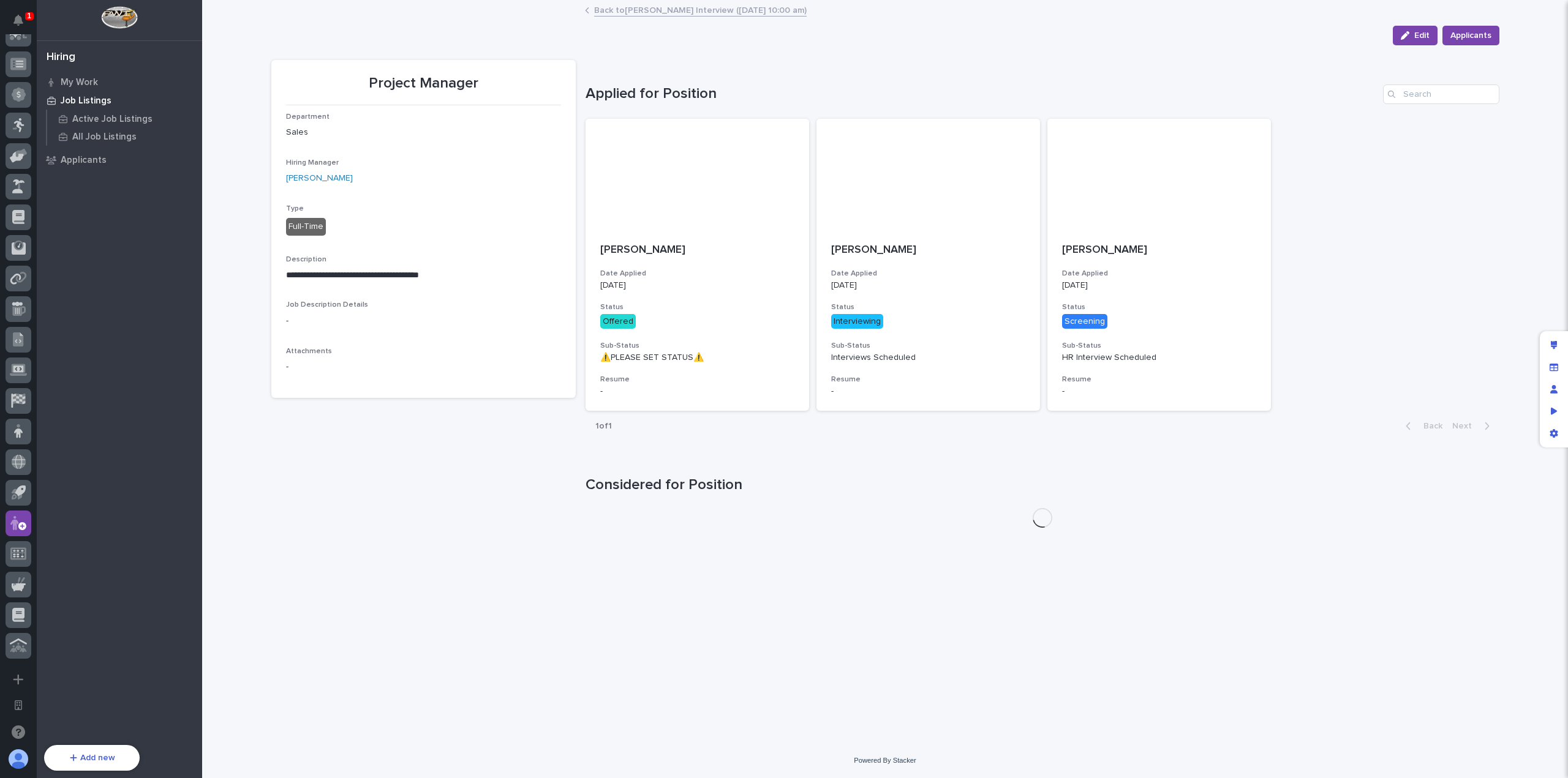
click at [674, 18] on div "Back to [PERSON_NAME] Interview ([DATE] 10:00 am)" at bounding box center [885, 11] width 612 height 17
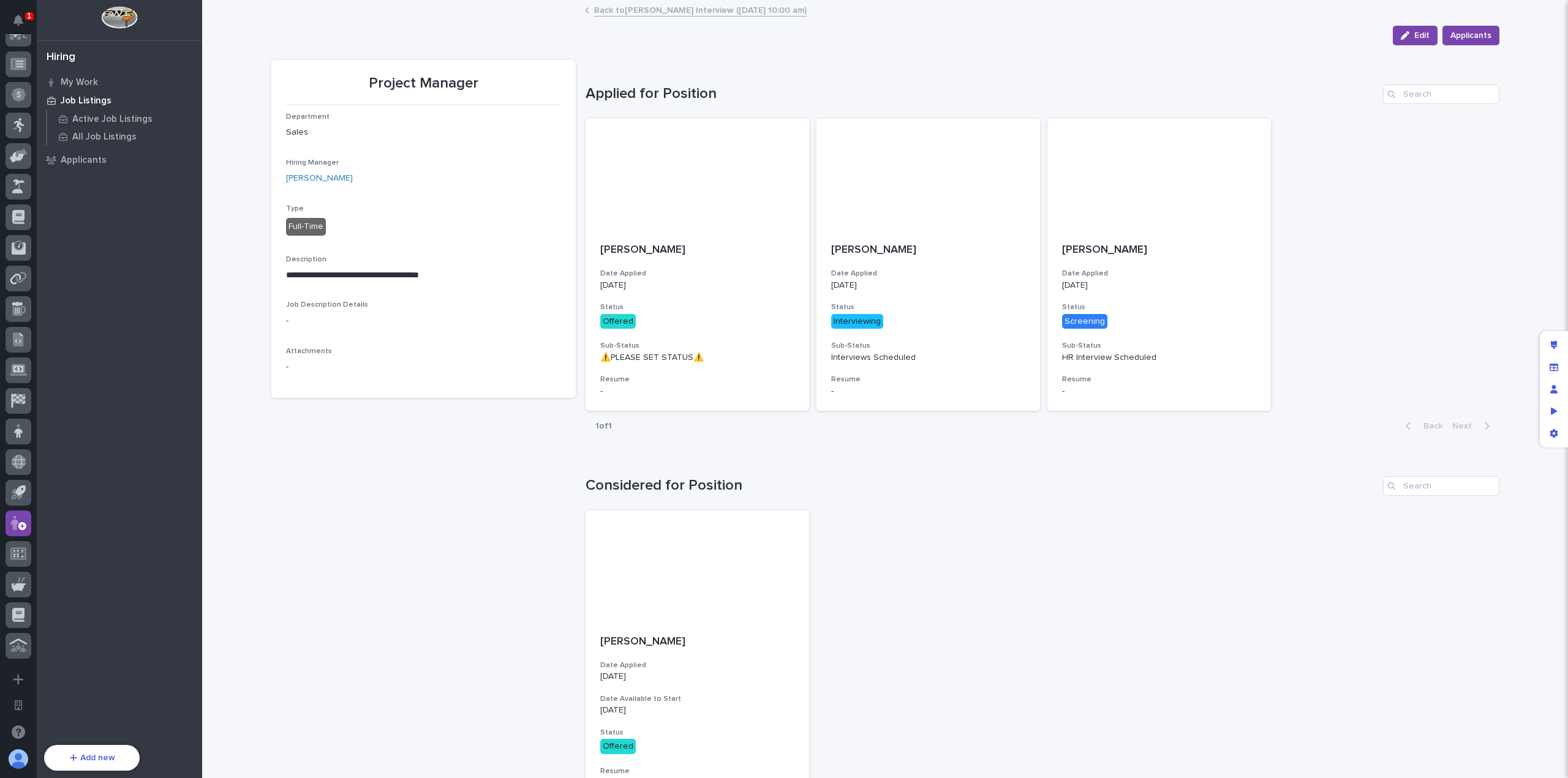
click at [674, 14] on link "Back to [PERSON_NAME] Interview ([DATE] 10:00 am)" at bounding box center [700, 10] width 212 height 14
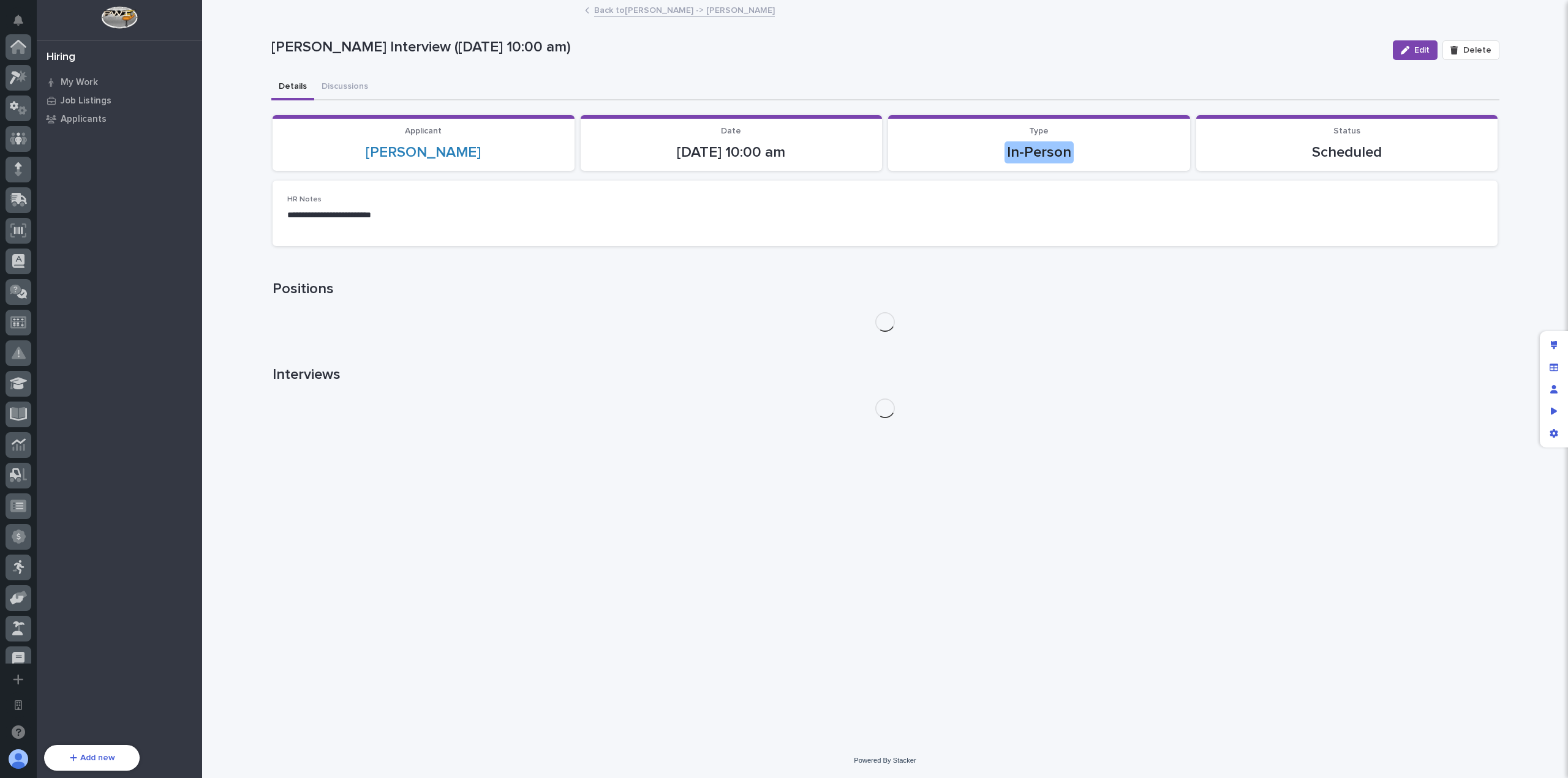
scroll to position [442, 0]
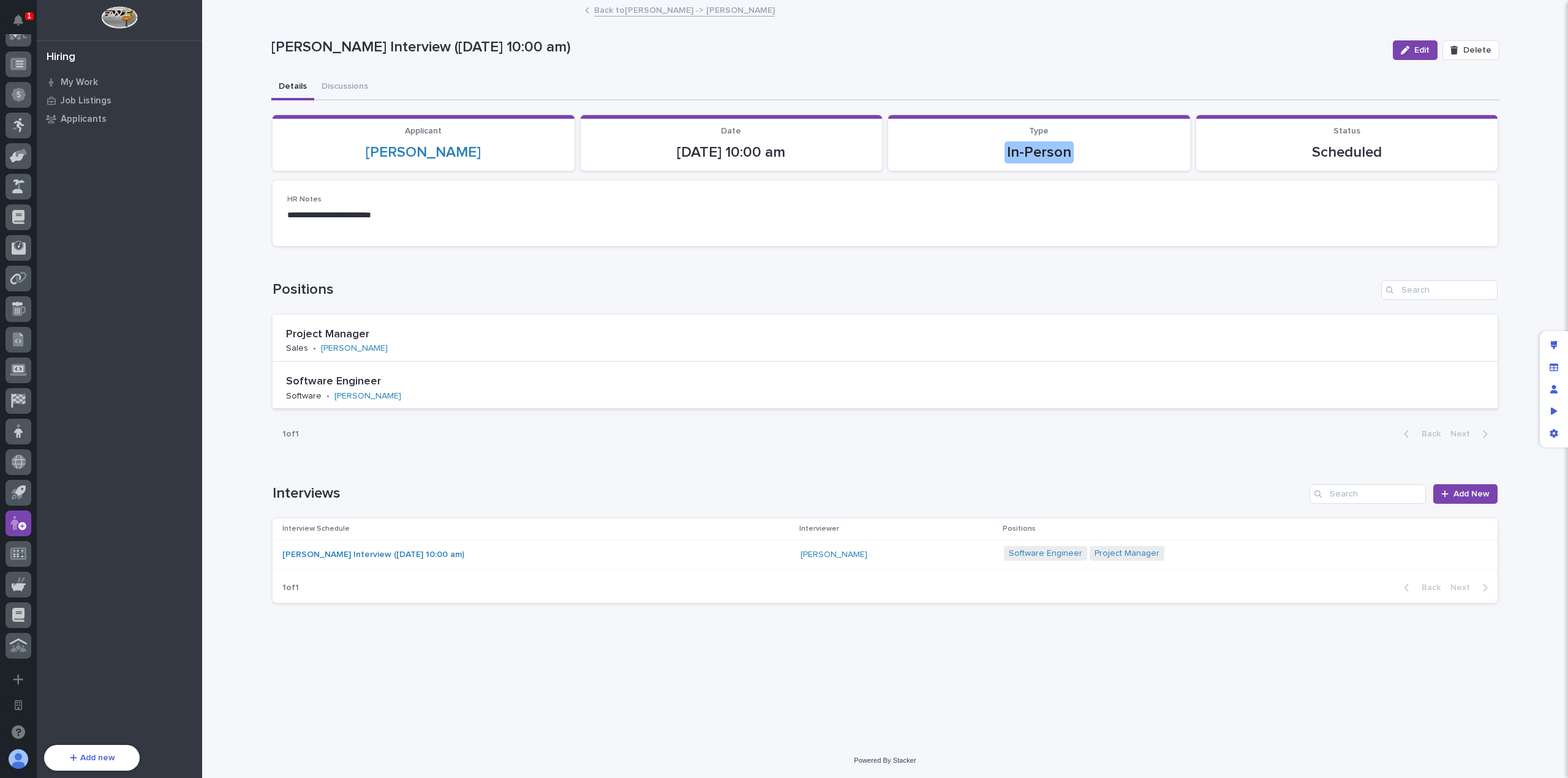
click at [498, 298] on h1 "Positions" at bounding box center [824, 289] width 1103 height 18
click at [262, 331] on div "**********" at bounding box center [885, 372] width 1365 height 742
click at [250, 329] on div "**********" at bounding box center [885, 372] width 1365 height 742
click at [664, 6] on link "Back to [PERSON_NAME] -> [PERSON_NAME]" at bounding box center [684, 10] width 181 height 14
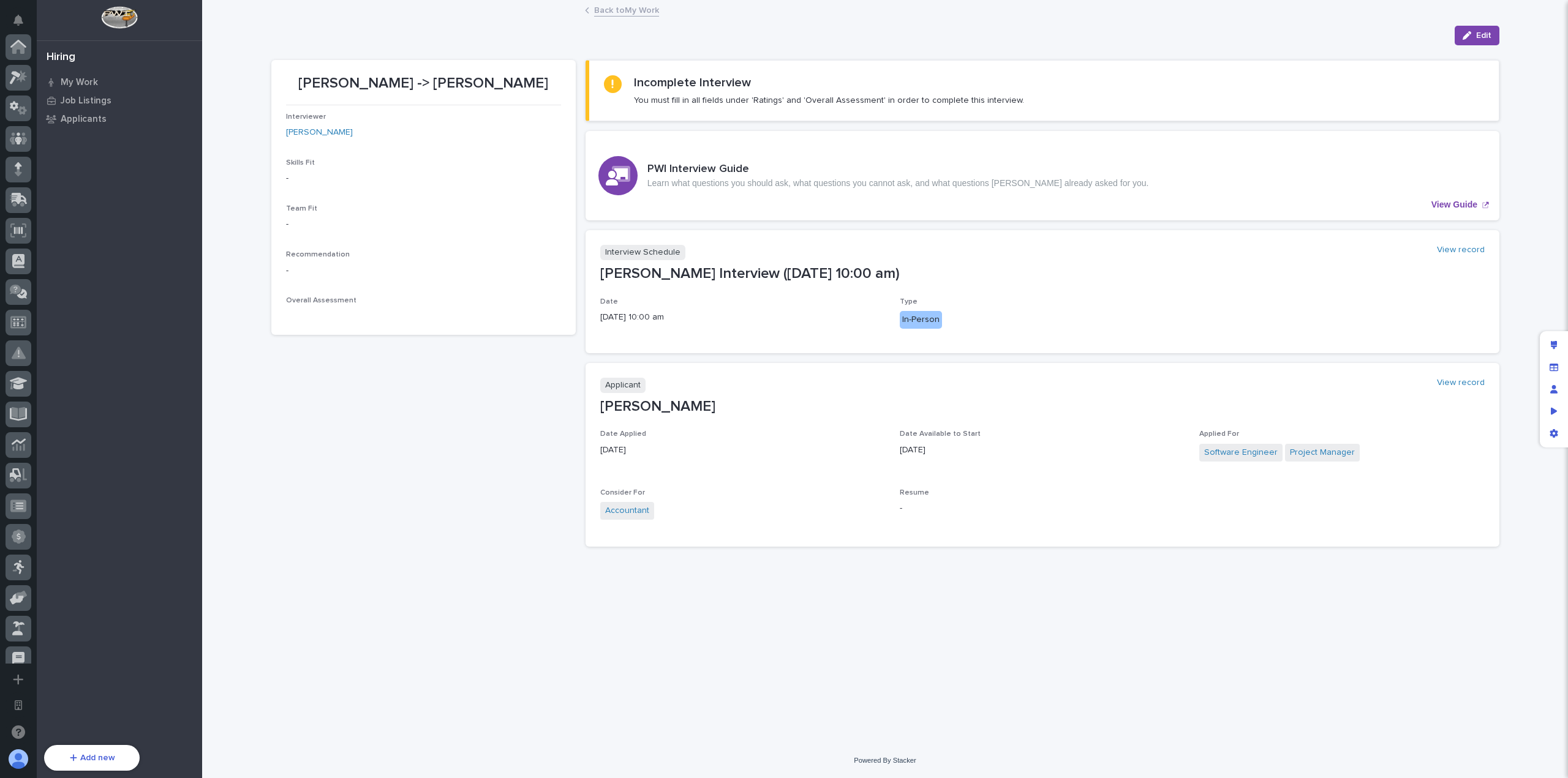
scroll to position [442, 0]
click at [487, 366] on div "[PERSON_NAME] -> [PERSON_NAME] Interviewer [PERSON_NAME] Skills Fit - Team Fit …" at bounding box center [423, 308] width 304 height 496
click at [1456, 251] on link "View record" at bounding box center [1460, 250] width 48 height 10
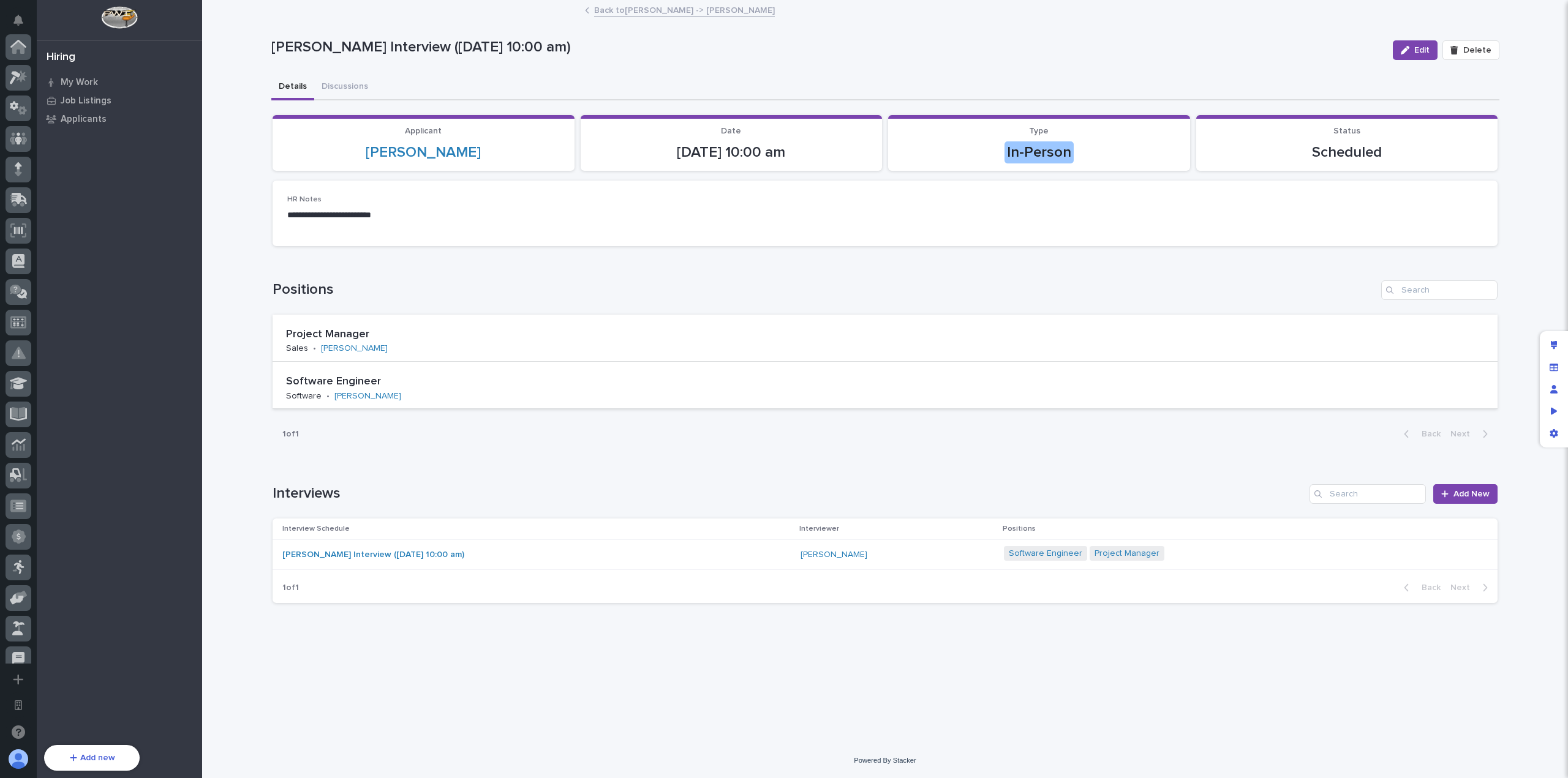
scroll to position [442, 0]
click at [621, 13] on link "Back to [PERSON_NAME] -> [PERSON_NAME]" at bounding box center [684, 10] width 181 height 14
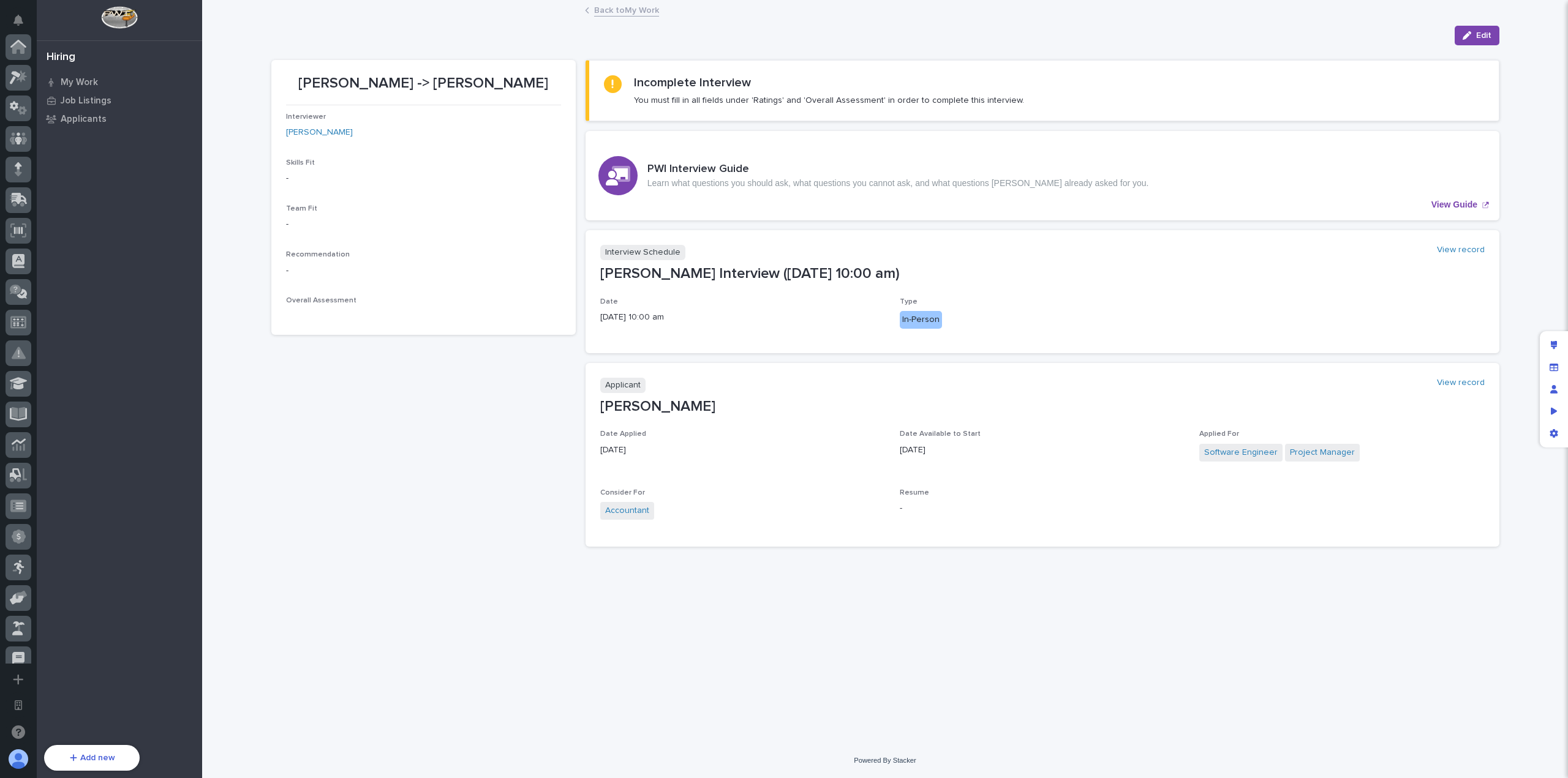
scroll to position [442, 0]
click at [581, 142] on div "[PERSON_NAME] -> [PERSON_NAME] Interviewer [PERSON_NAME] Skills Fit - Team Fit …" at bounding box center [885, 300] width 1228 height 511
click at [644, 8] on link "Back to My Work" at bounding box center [626, 10] width 65 height 14
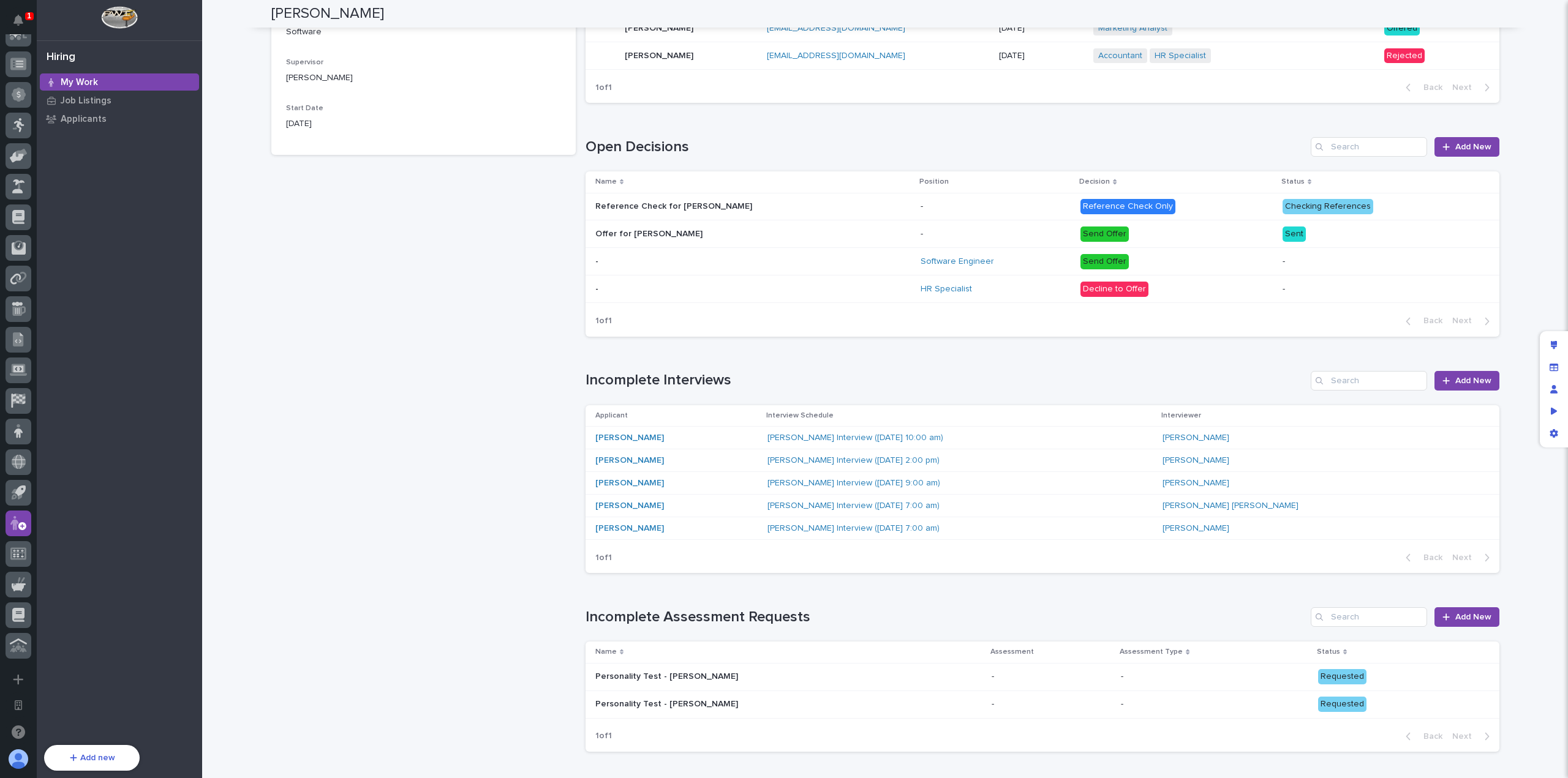
scroll to position [673, 0]
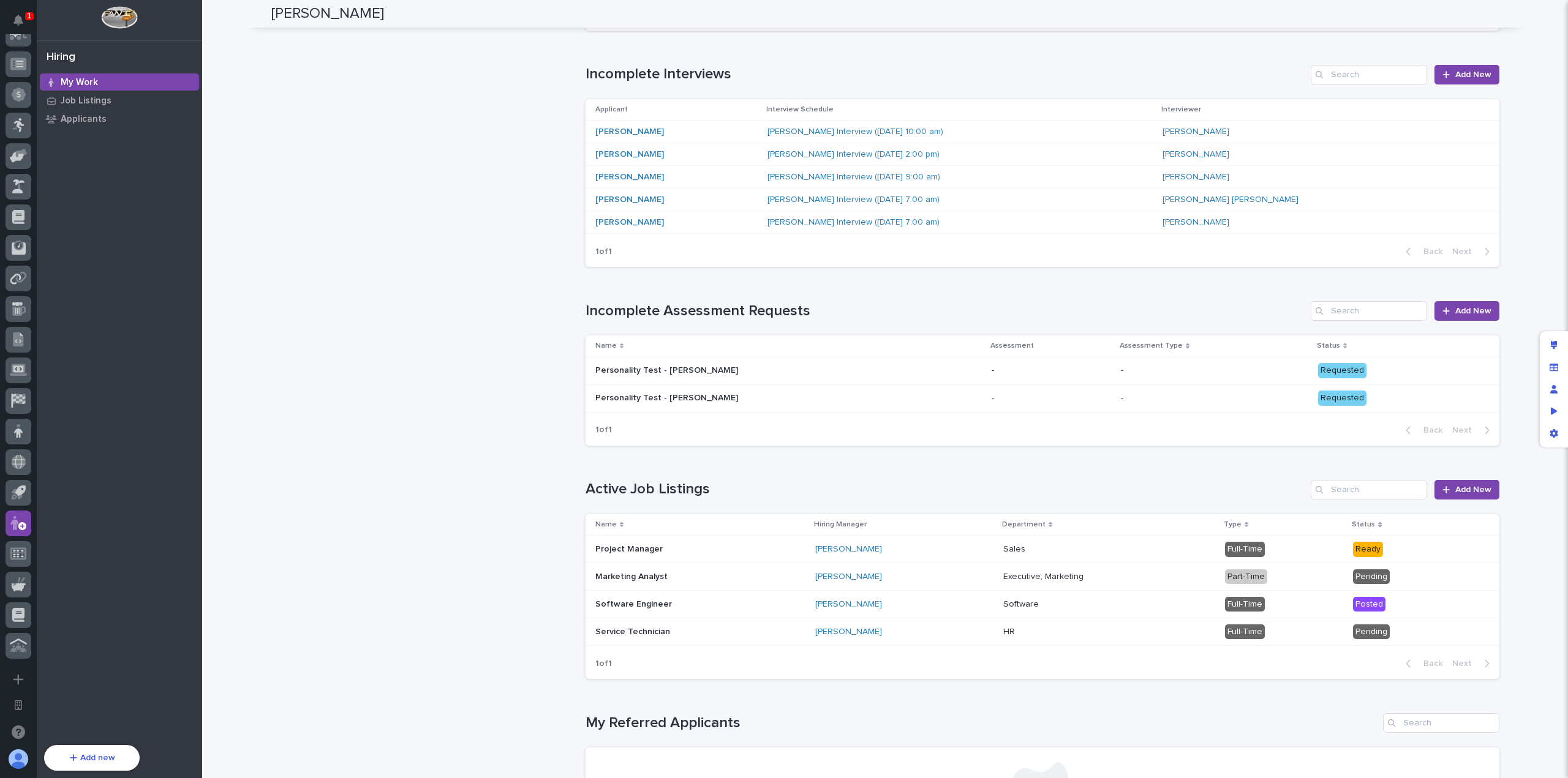
click at [705, 172] on div "[PERSON_NAME]" at bounding box center [676, 177] width 162 height 10
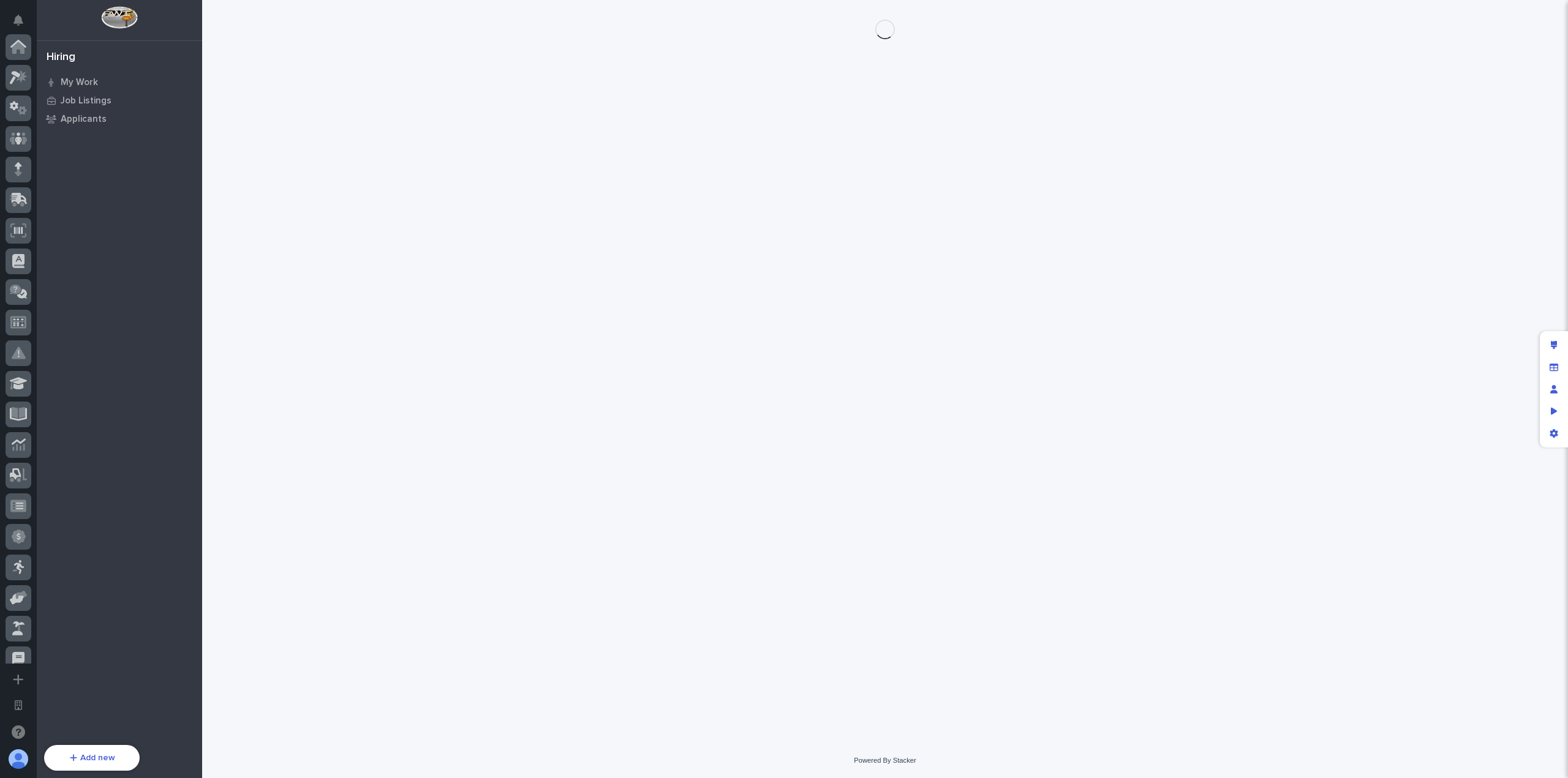
scroll to position [442, 0]
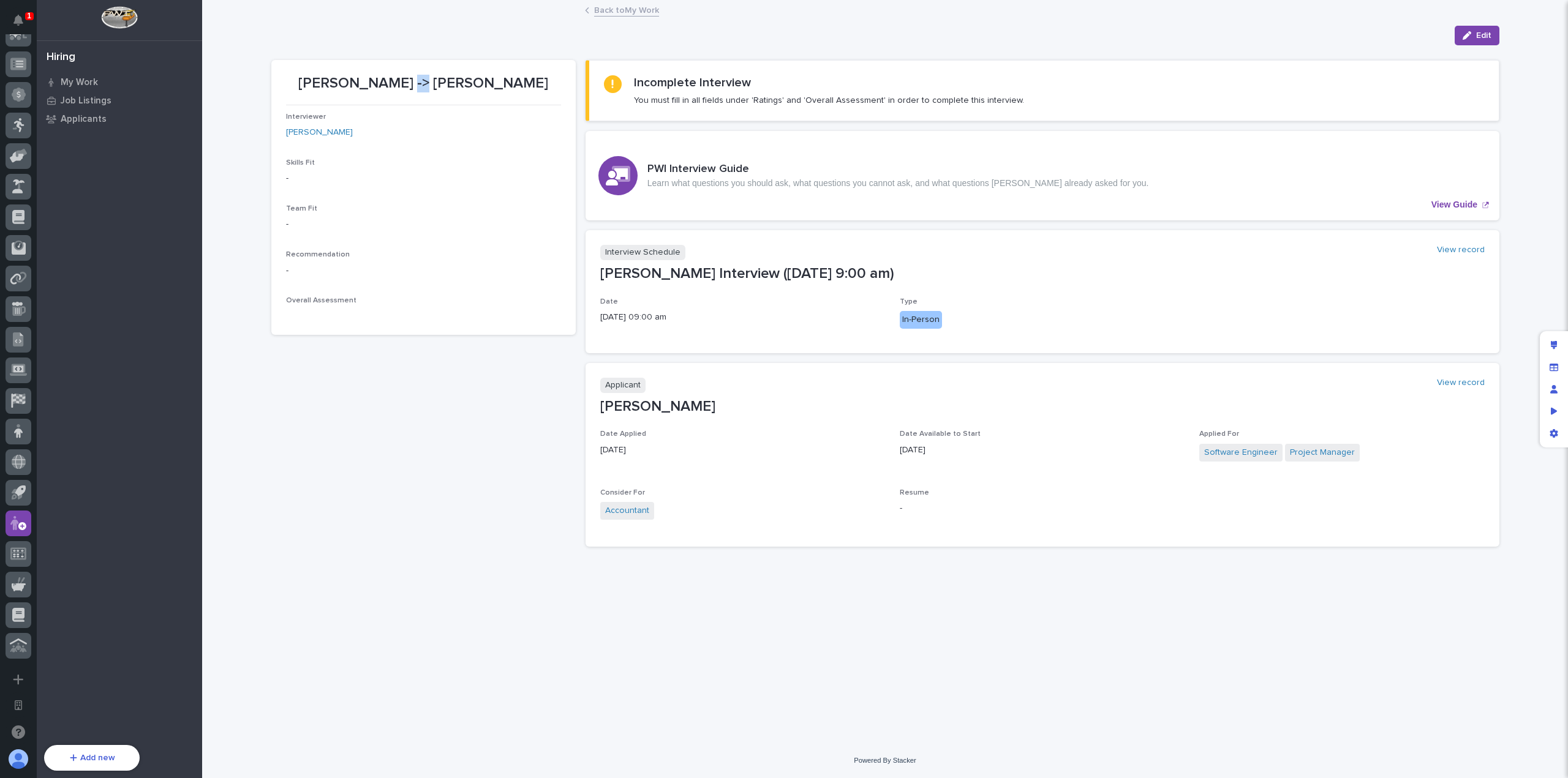
drag, startPoint x: 425, startPoint y: 79, endPoint x: 438, endPoint y: 79, distance: 13.0
click at [438, 79] on p "[PERSON_NAME] -> [PERSON_NAME]" at bounding box center [423, 83] width 275 height 18
click at [438, 79] on p "[PERSON_NAME] -> [PERSON_NAME]" at bounding box center [423, 83] width 275 height 18
drag, startPoint x: 425, startPoint y: 85, endPoint x: 435, endPoint y: 83, distance: 10.2
click at [435, 83] on p "[PERSON_NAME] -> [PERSON_NAME]" at bounding box center [423, 83] width 275 height 18
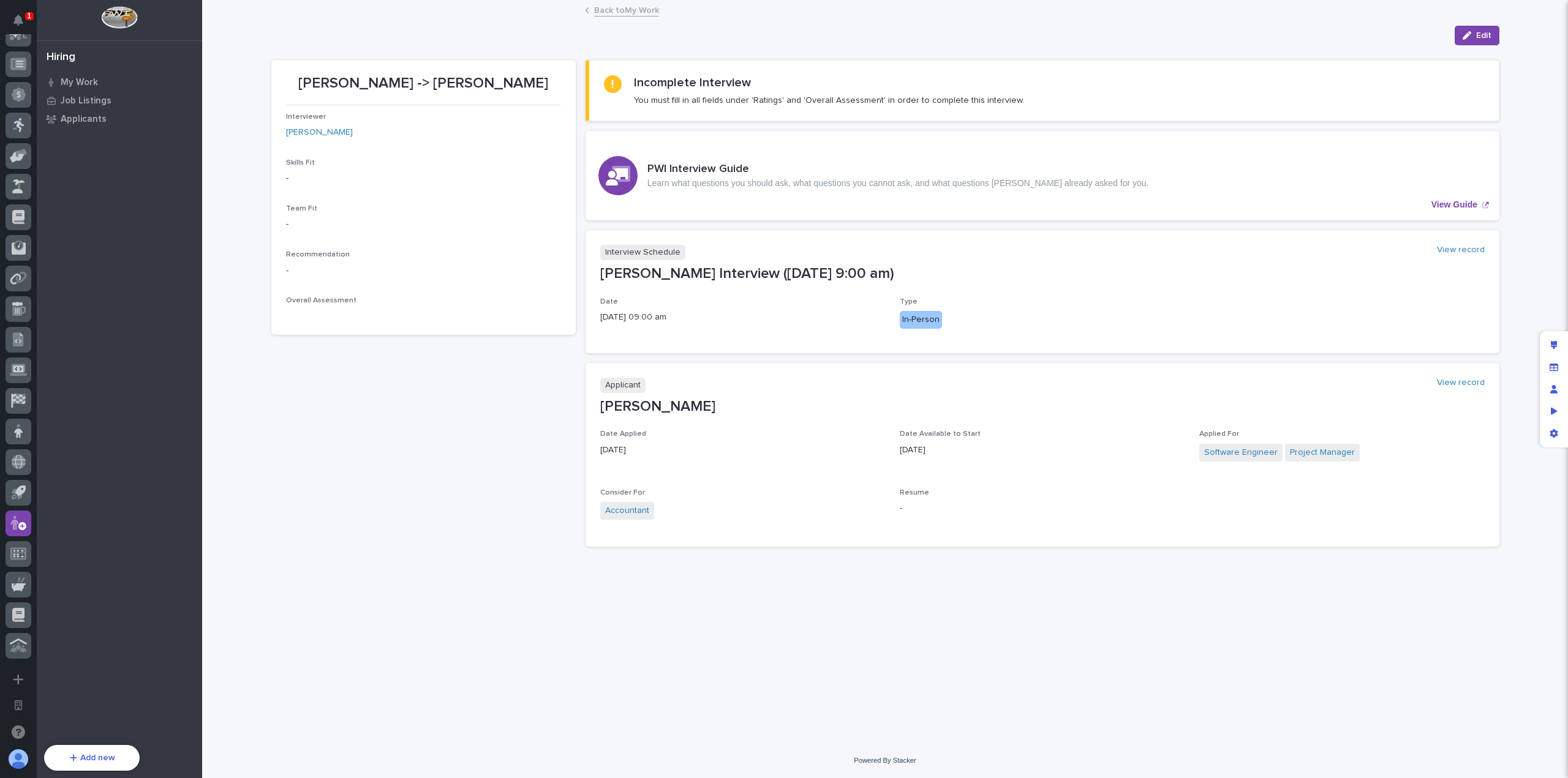
click at [440, 73] on div "[PERSON_NAME] -> [PERSON_NAME]" at bounding box center [423, 82] width 275 height 20
click at [420, 404] on div "[PERSON_NAME] -> [PERSON_NAME] Interviewer [PERSON_NAME] Skills Fit - Team Fit …" at bounding box center [423, 308] width 304 height 496
click at [1454, 246] on link "View record" at bounding box center [1460, 250] width 48 height 10
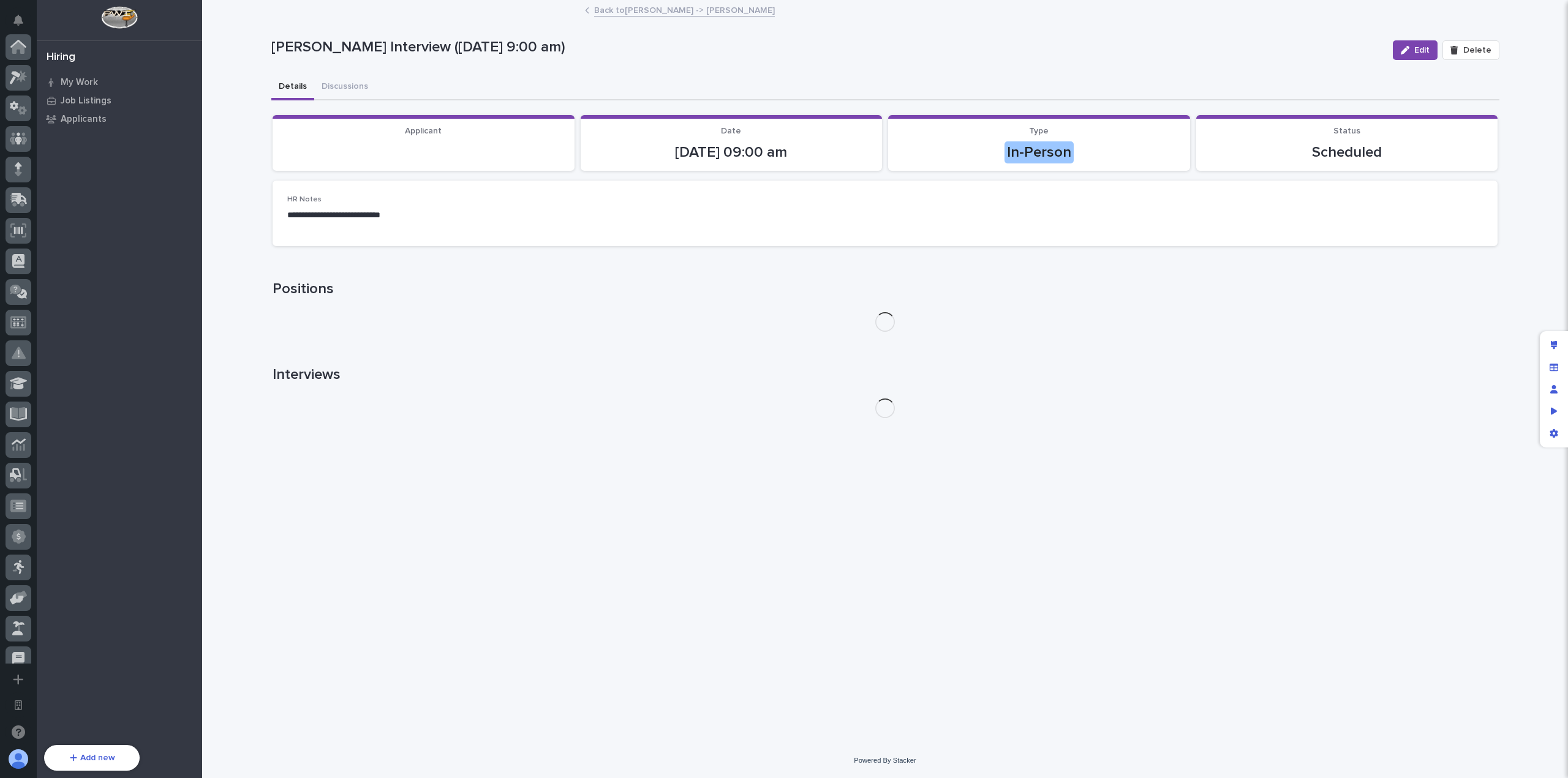
scroll to position [442, 0]
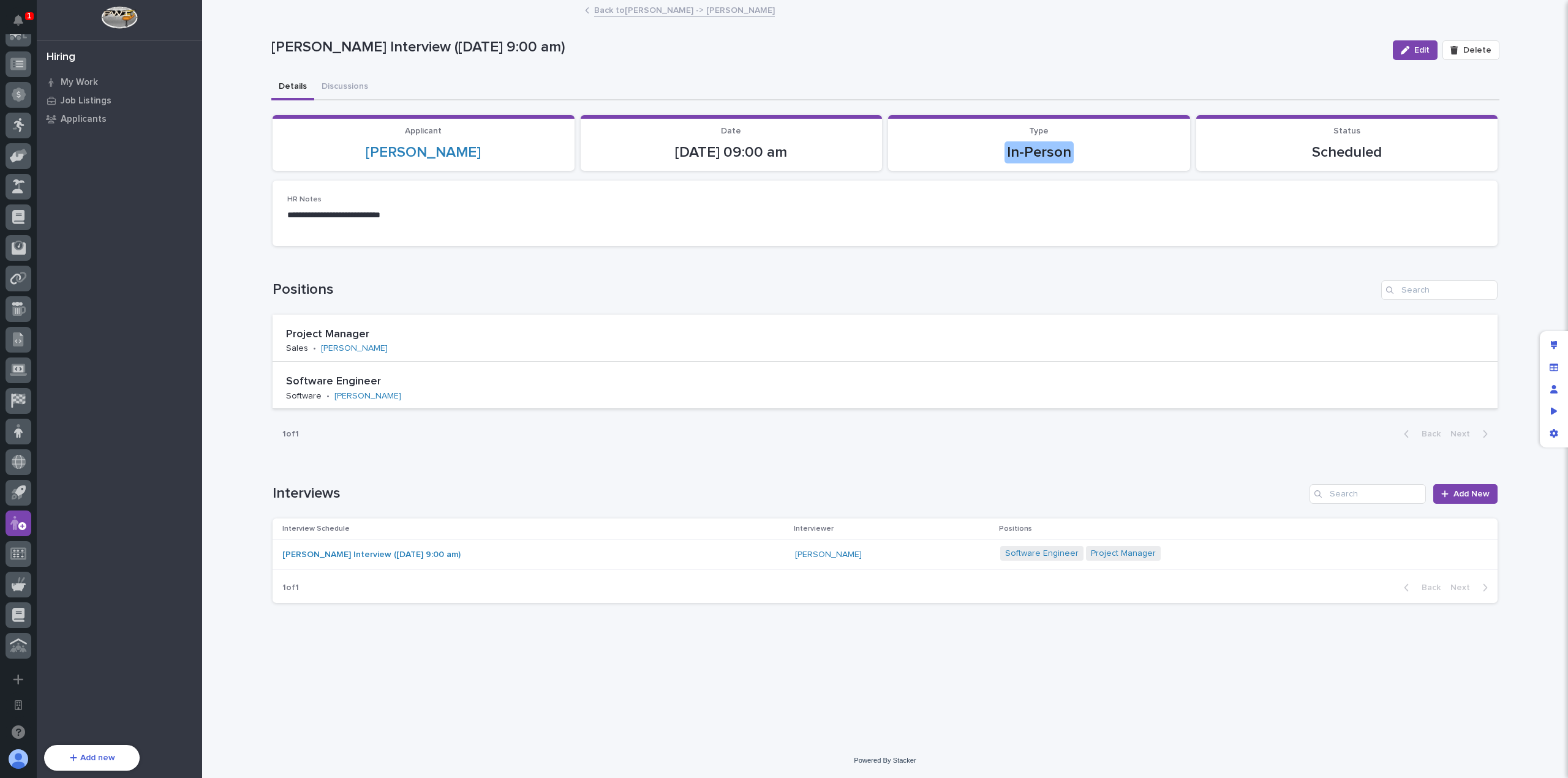
click at [112, 72] on div "Hiring My Work Job Listings Applicants Add new What would you like to add? Tabl…" at bounding box center [119, 389] width 165 height 778
click at [110, 76] on div "My Work" at bounding box center [120, 82] width 159 height 17
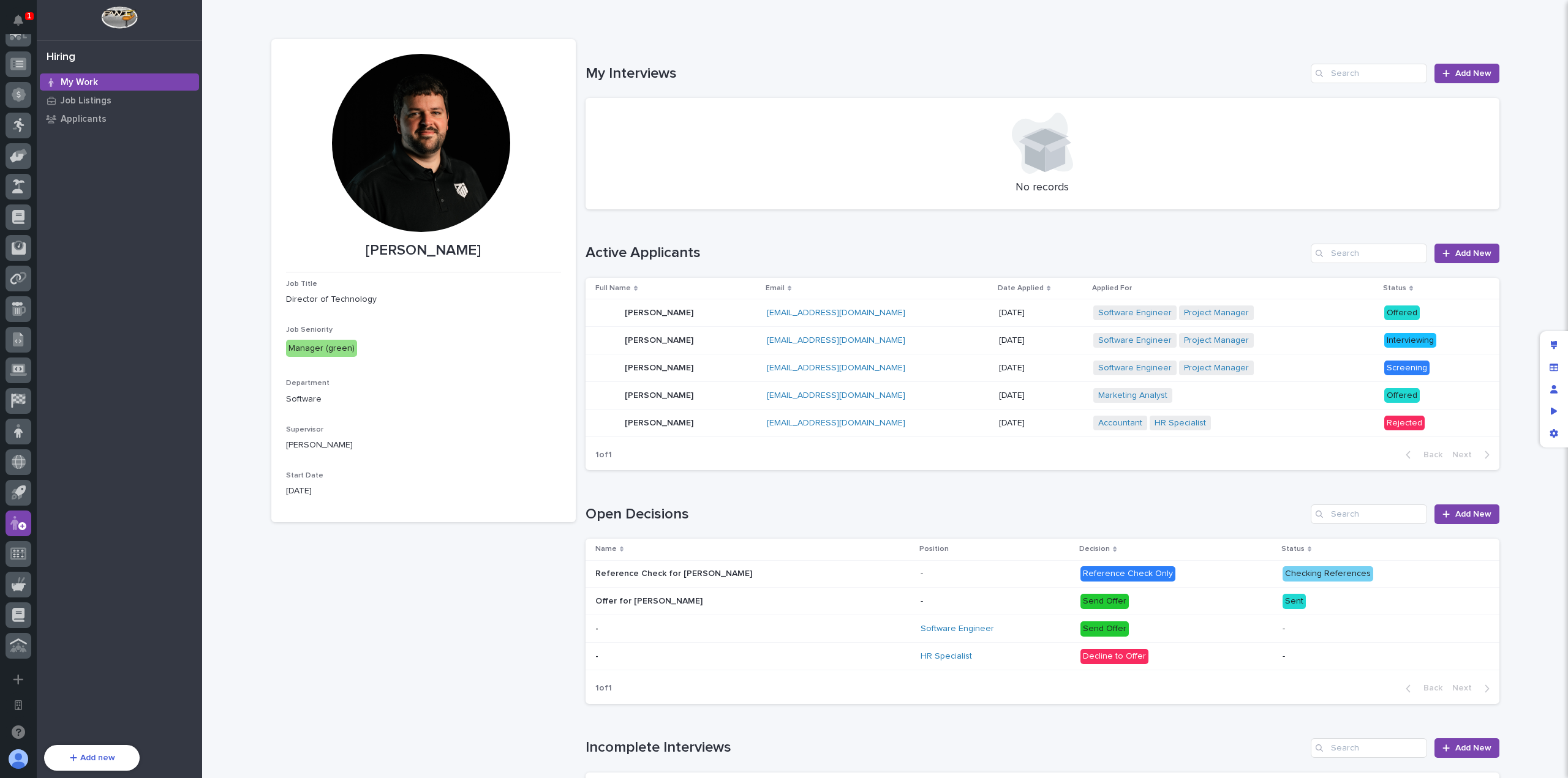
click at [767, 233] on div "Loading... Saving… Active Applicants Add New Full Name Email Date Applied Appli…" at bounding box center [1042, 350] width 913 height 261
click at [108, 97] on p "Job Listings" at bounding box center [86, 101] width 51 height 11
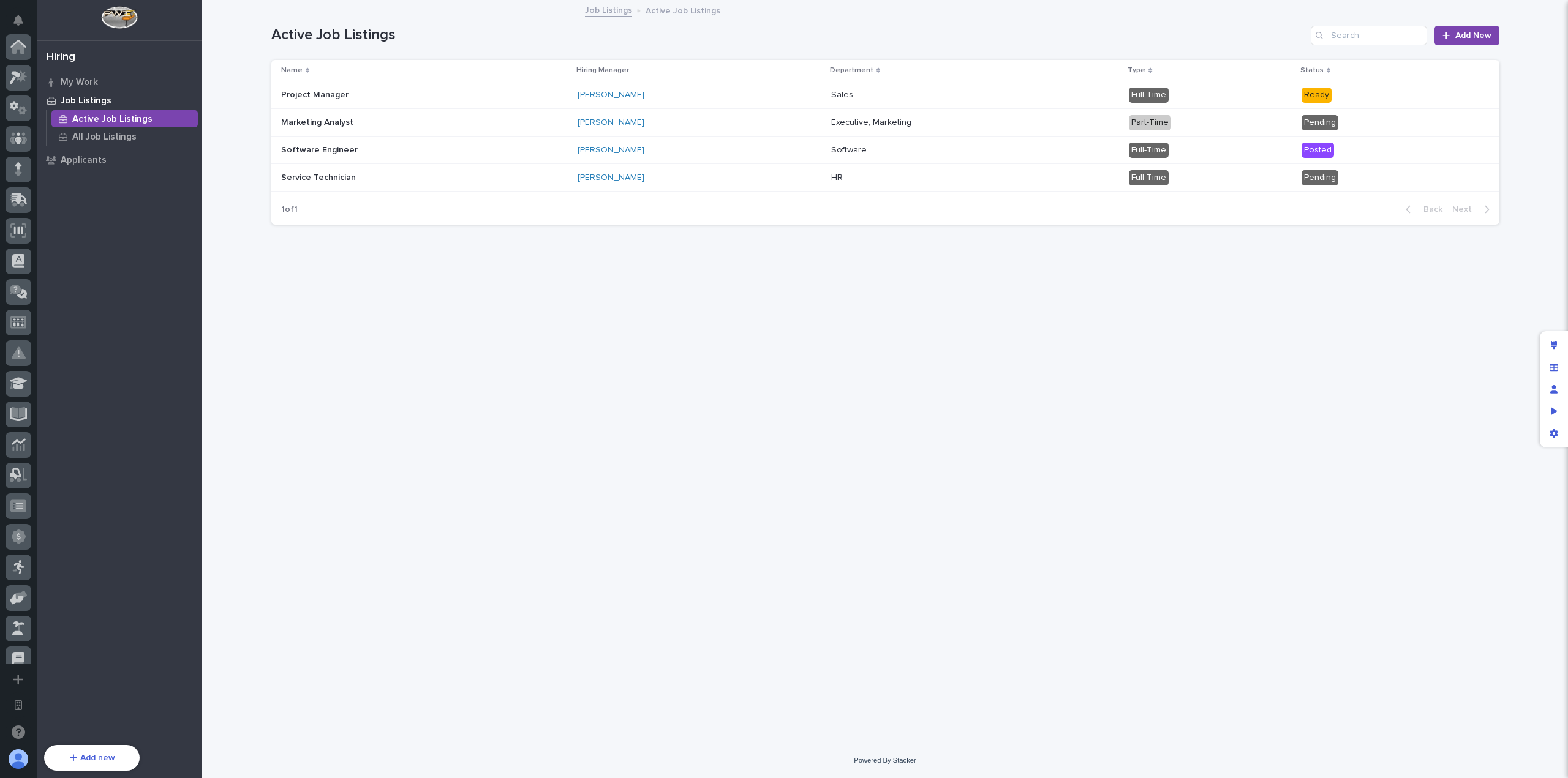
scroll to position [442, 0]
click at [114, 95] on div "Job Listings" at bounding box center [120, 101] width 159 height 17
click at [116, 84] on div "My Work" at bounding box center [120, 82] width 159 height 17
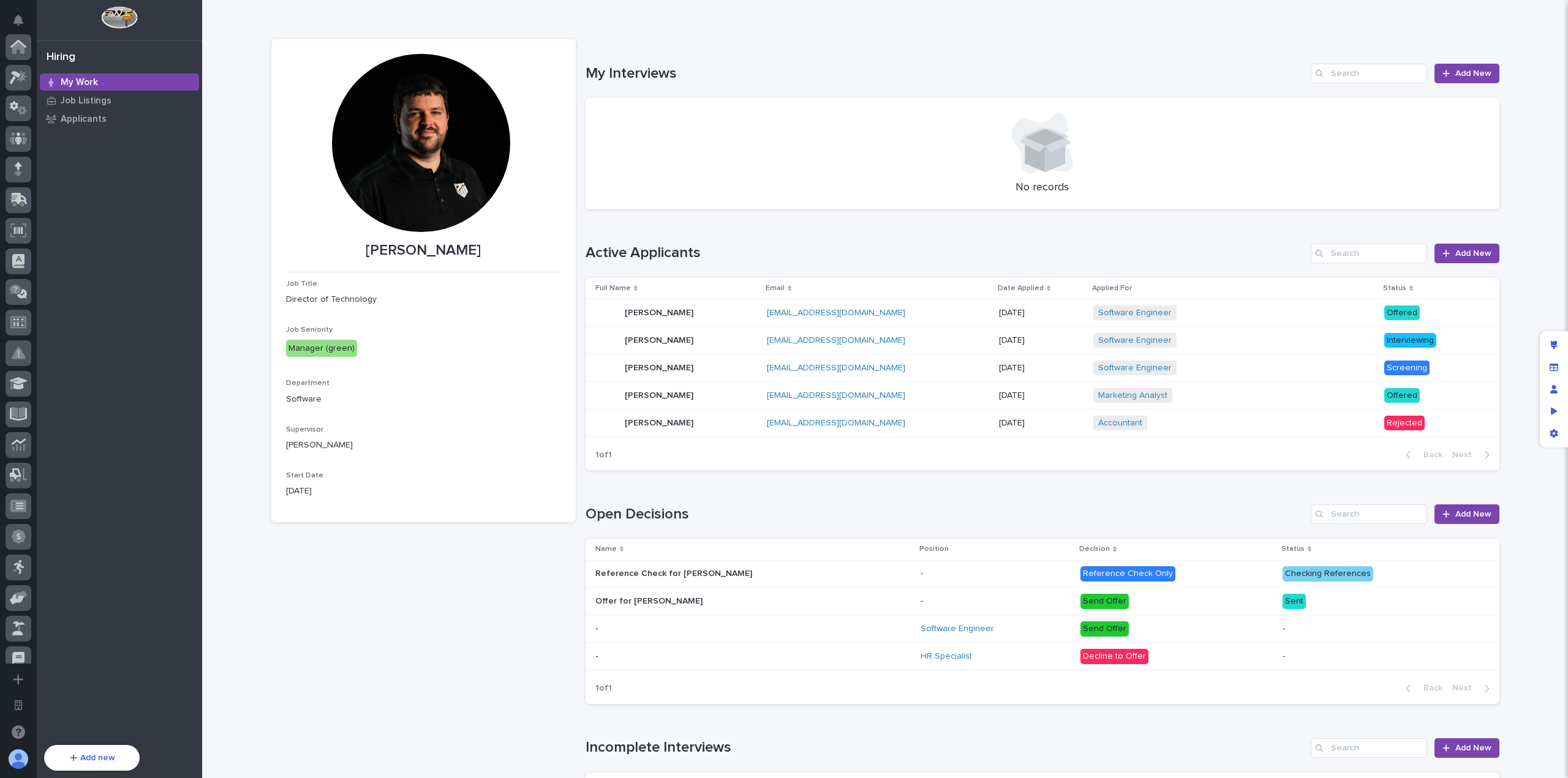
scroll to position [442, 0]
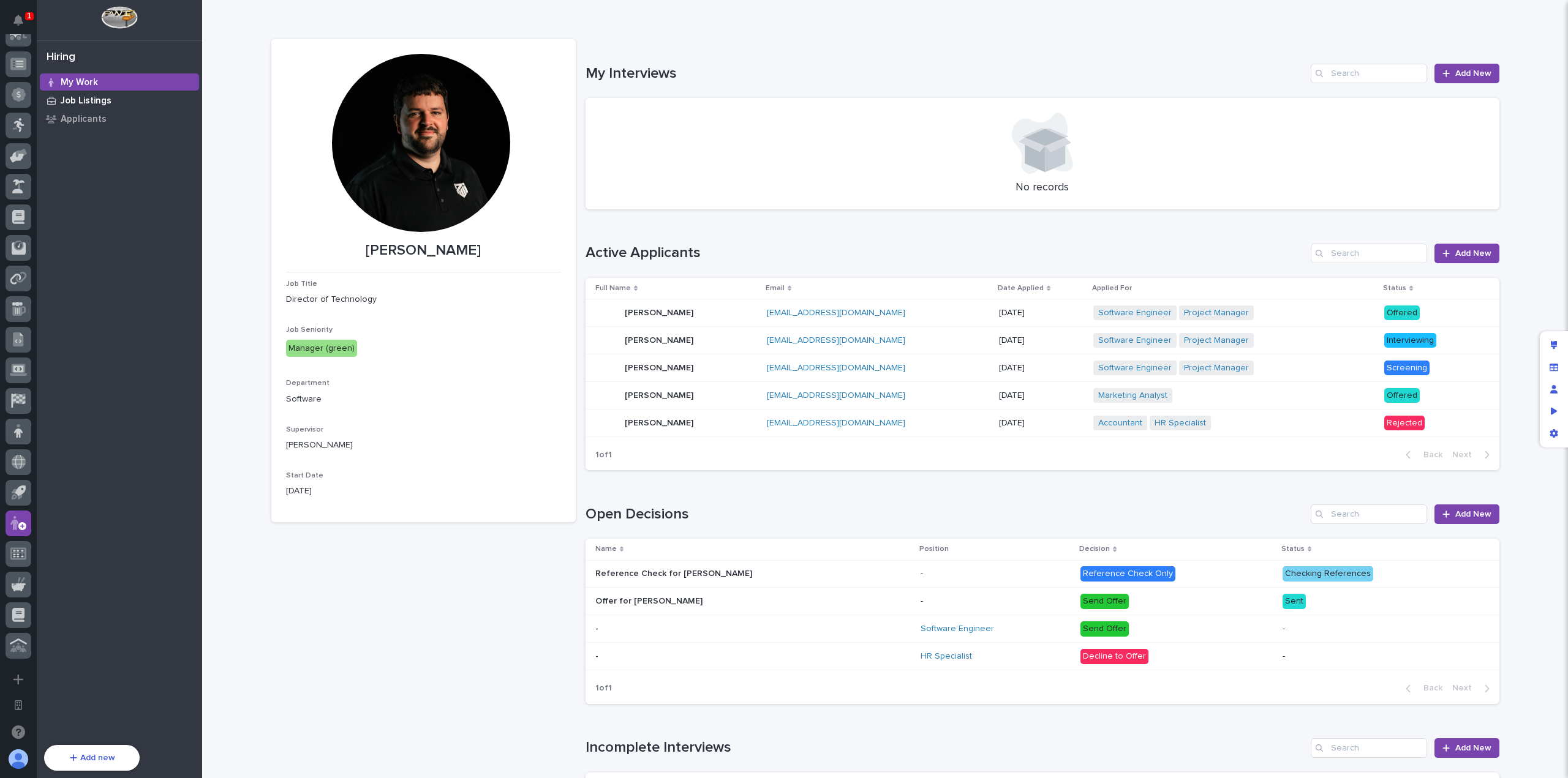
click at [116, 103] on div "Job Listings" at bounding box center [120, 101] width 159 height 17
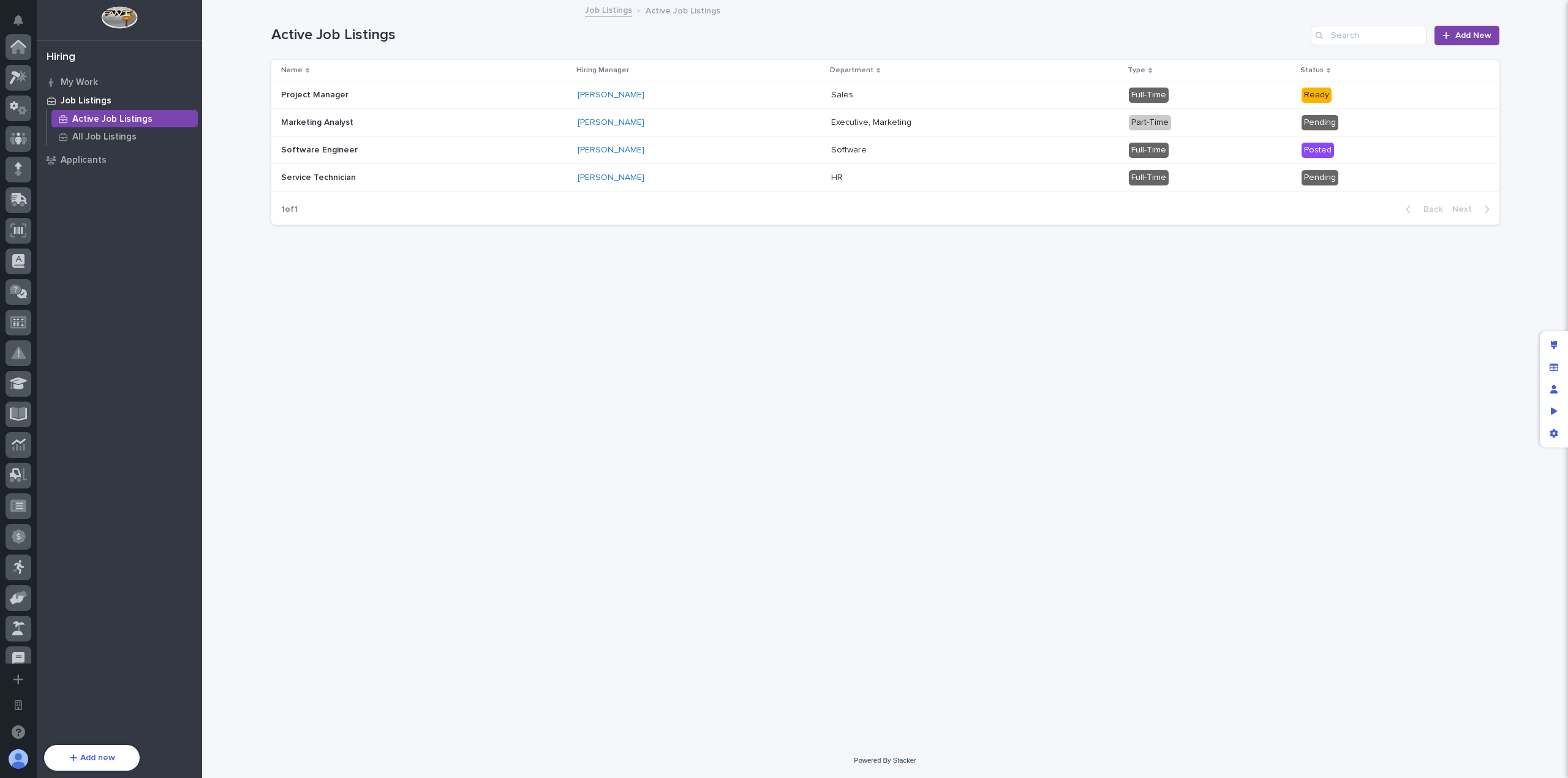
scroll to position [442, 0]
click at [416, 94] on p at bounding box center [388, 95] width 214 height 10
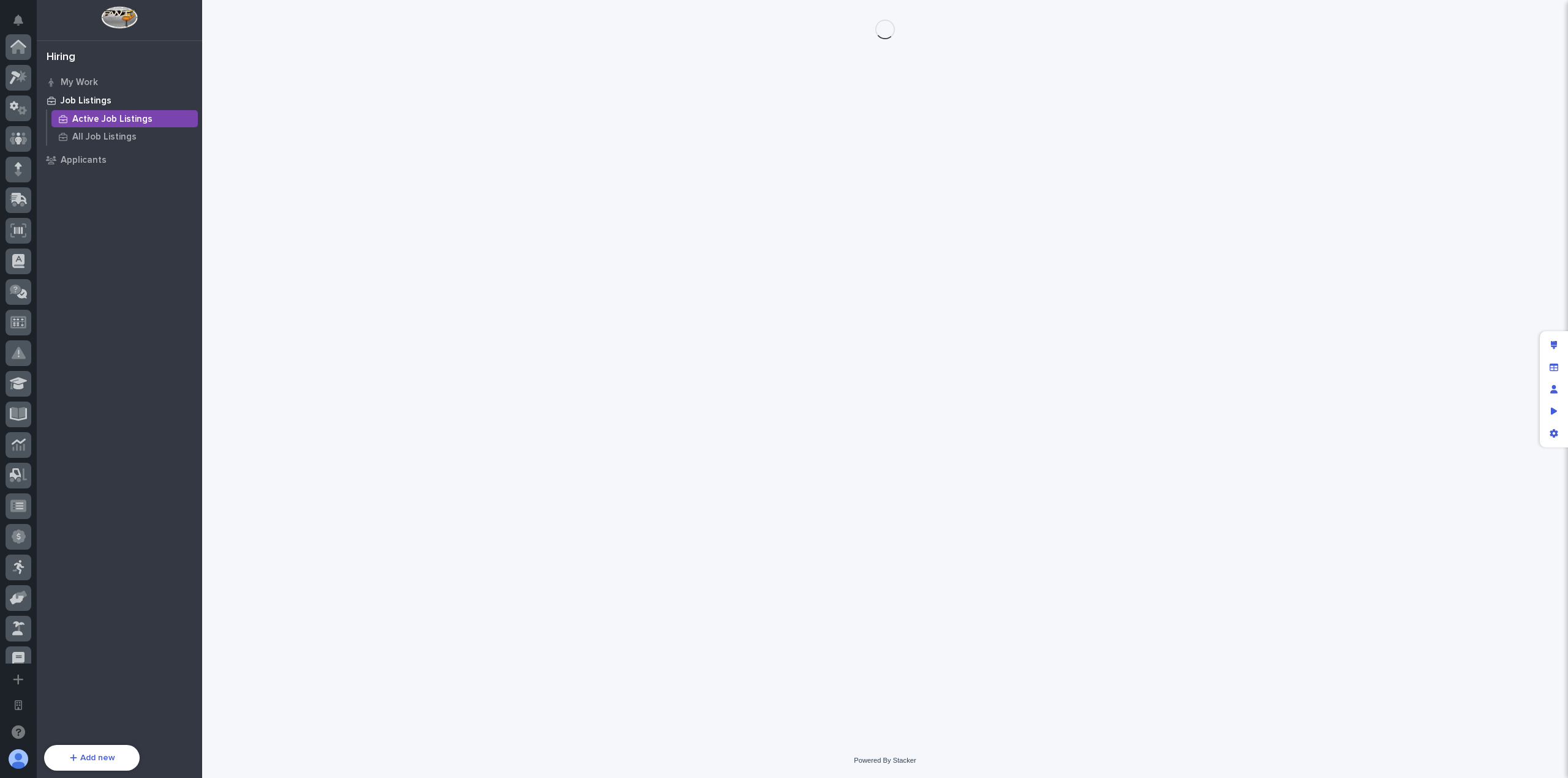
scroll to position [442, 0]
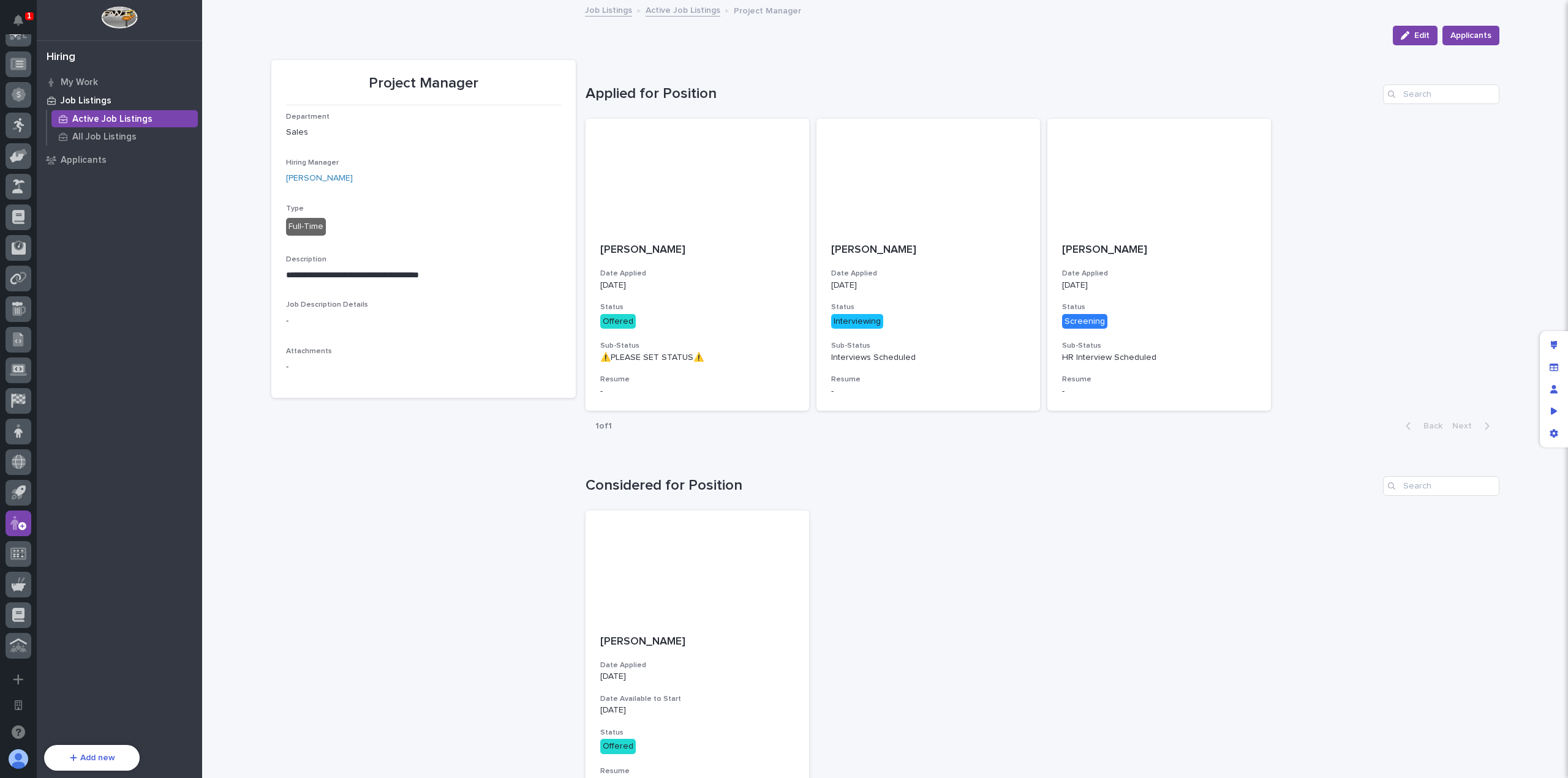
click at [130, 112] on div "Active Job Listings" at bounding box center [125, 119] width 146 height 17
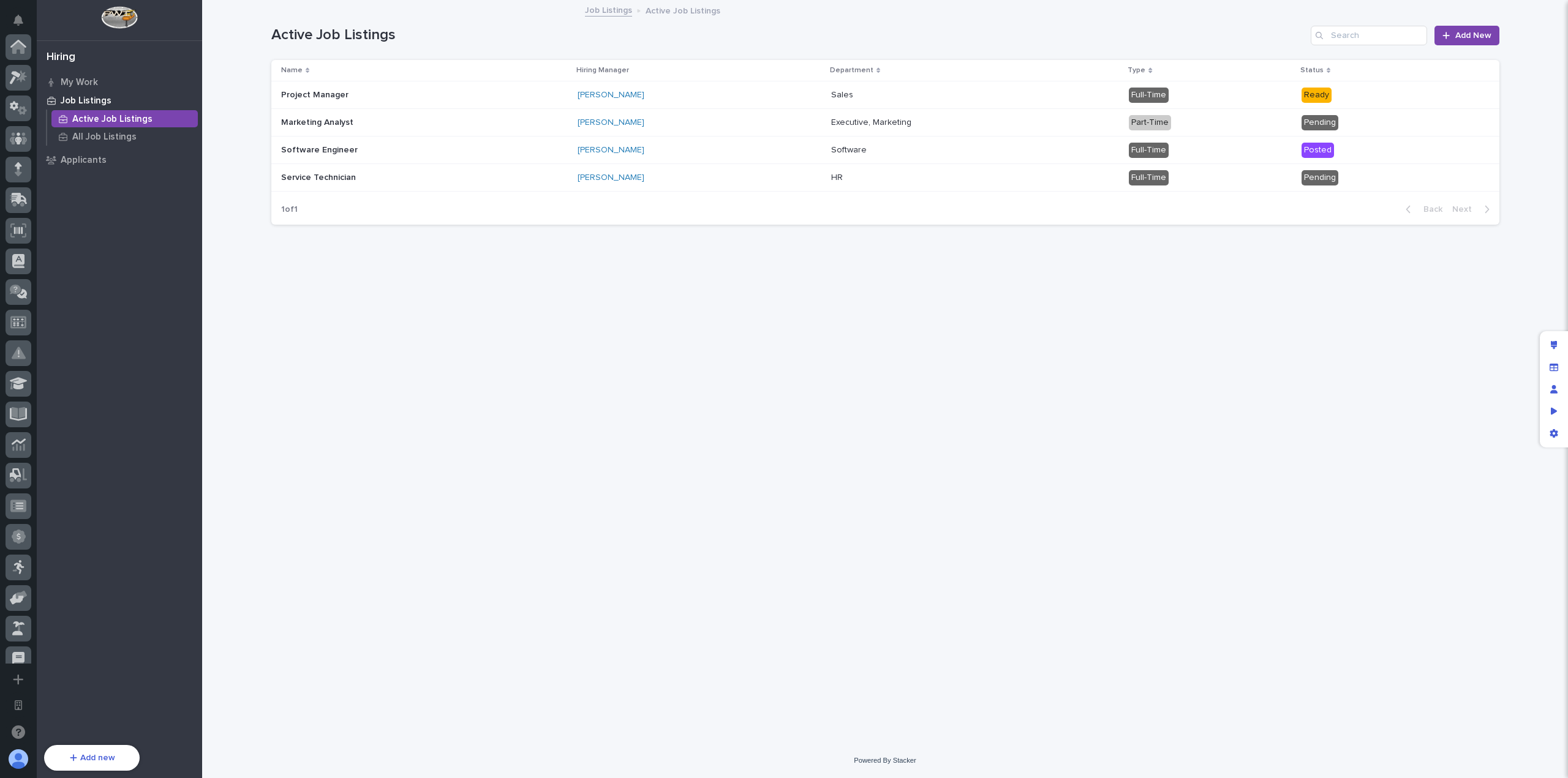
scroll to position [442, 0]
click at [1273, 257] on div "Loading... Saving… Loading... Saving… Active Job Listings Add New Name Hiring M…" at bounding box center [885, 357] width 1240 height 711
click at [98, 88] on div "My Work" at bounding box center [120, 82] width 159 height 17
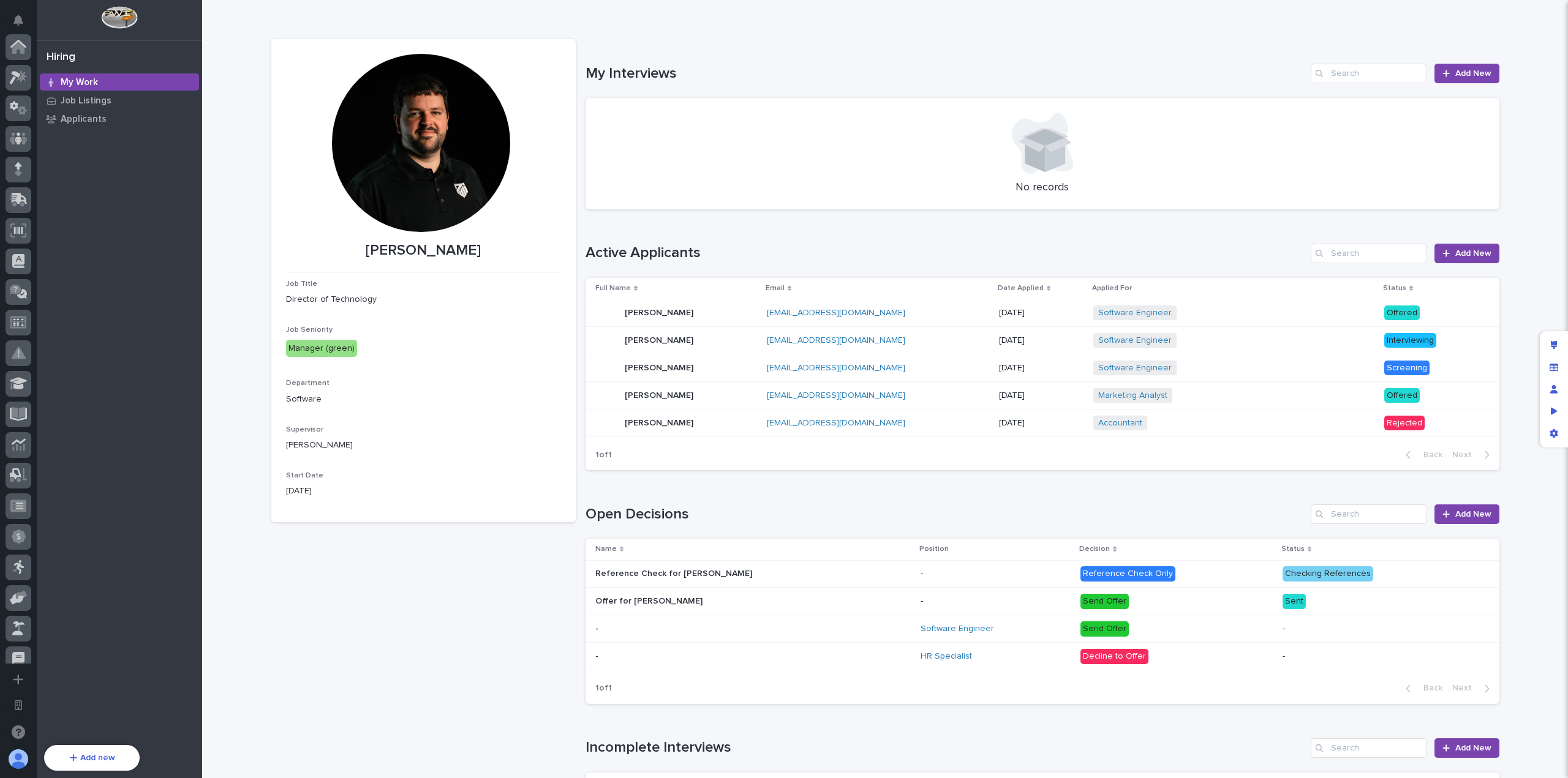
scroll to position [442, 0]
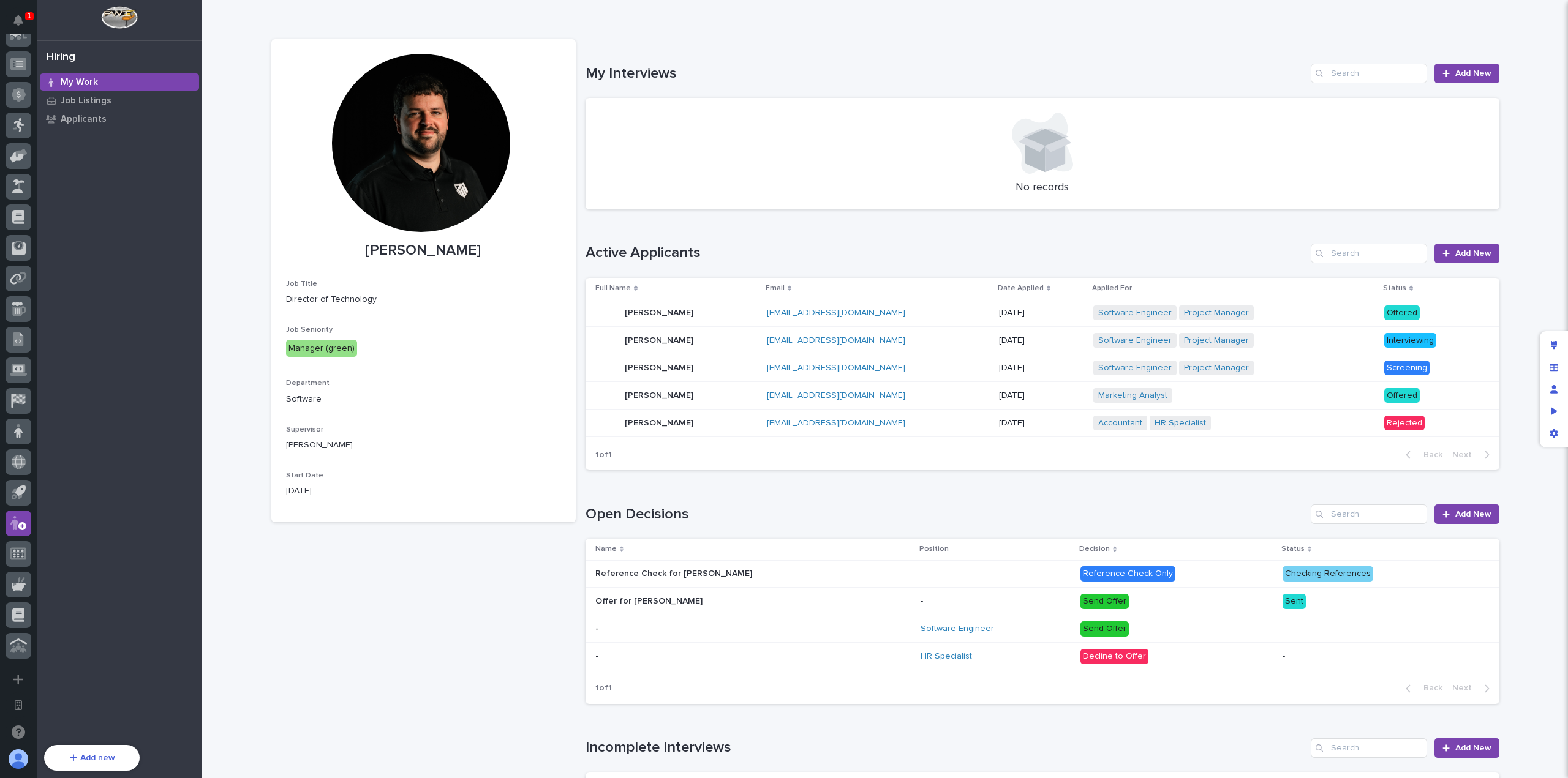
click at [694, 314] on div "[PERSON_NAME] [PERSON_NAME]" at bounding box center [676, 312] width 161 height 24
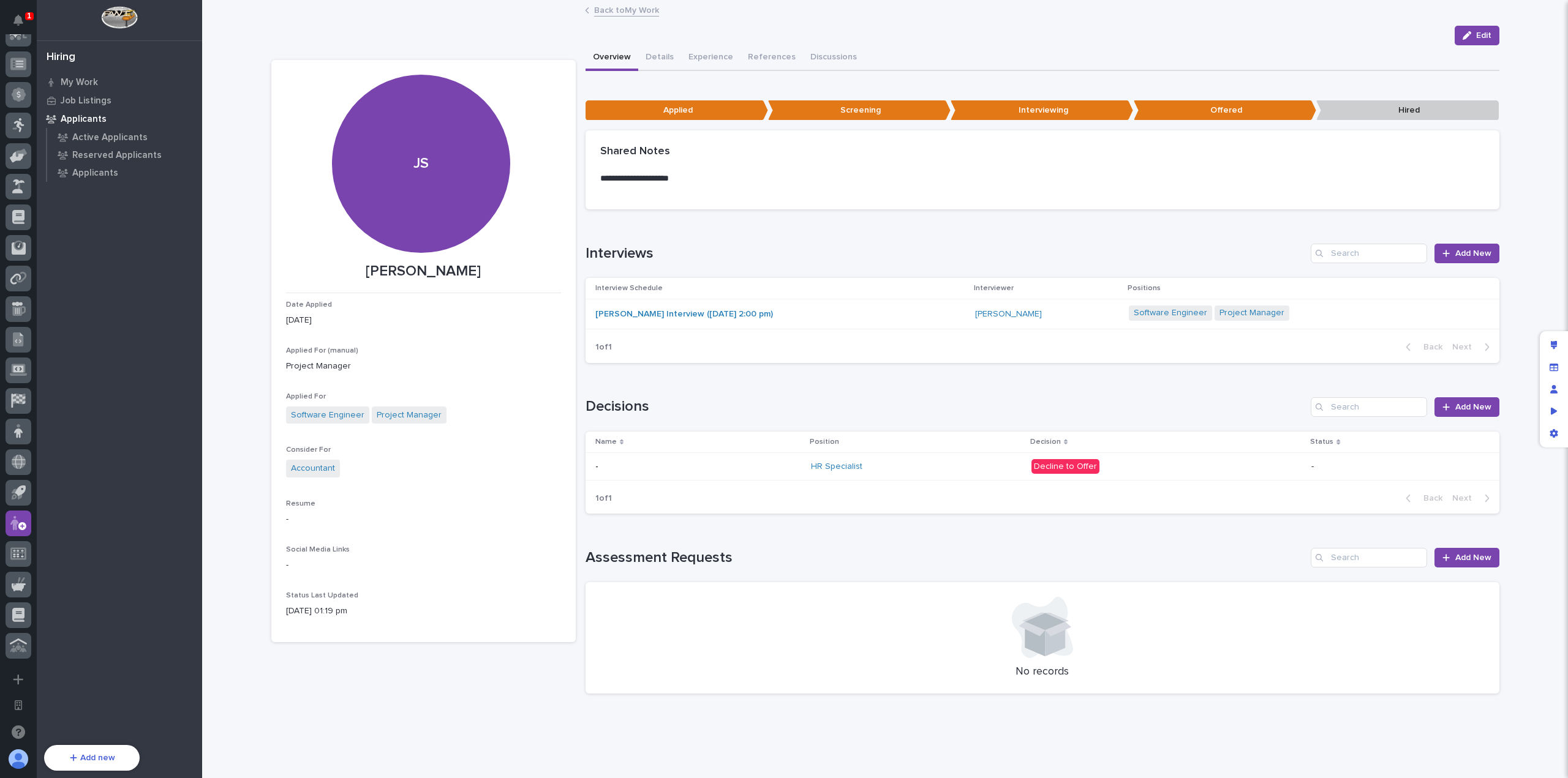
click at [678, 248] on h1 "Interviews" at bounding box center [945, 253] width 721 height 18
